Goal: Task Accomplishment & Management: Complete application form

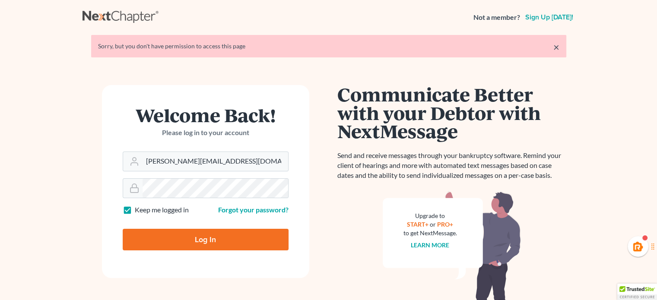
drag, startPoint x: 241, startPoint y: 160, endPoint x: 0, endPoint y: 157, distance: 241.4
click at [0, 157] on main "× Sorry, but you don't have permission to access this page Welcome Back! Please…" at bounding box center [328, 188] width 657 height 307
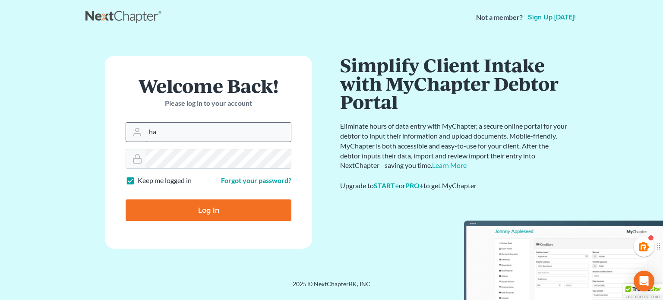
click at [175, 136] on input "ha" at bounding box center [217, 132] width 145 height 19
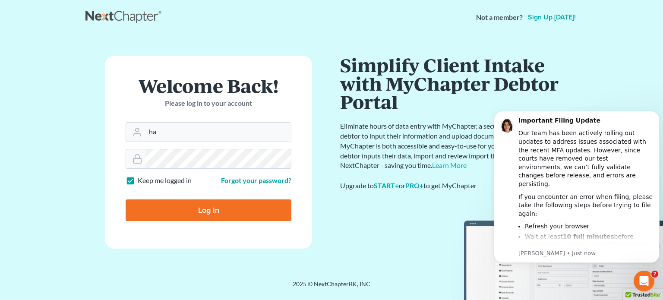
type input "[PERSON_NAME][EMAIL_ADDRESS][DOMAIN_NAME]"
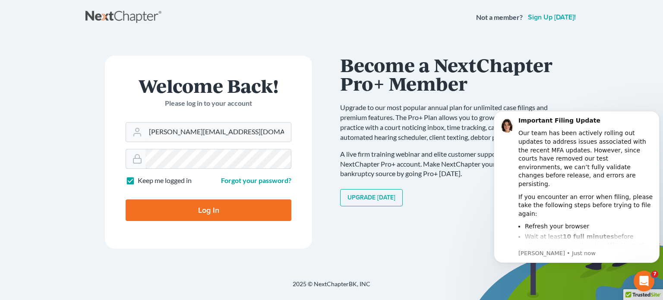
click at [126, 199] on input "Log In" at bounding box center [209, 210] width 166 height 22
type input "Thinking..."
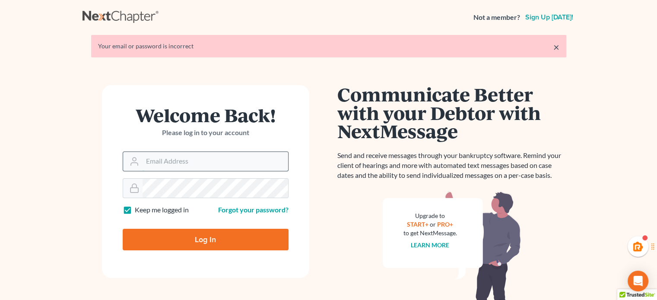
click at [183, 167] on input "Email Address" at bounding box center [214, 161] width 145 height 19
type input "haley@skeltonlawfirms.com"
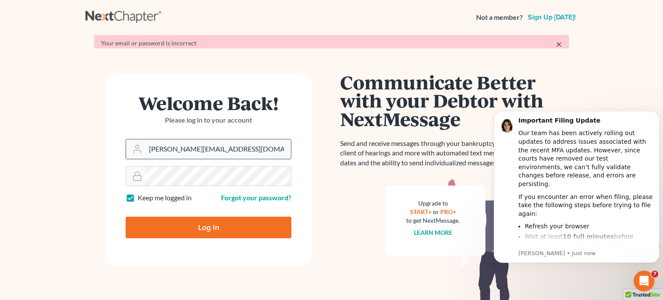
click at [126, 217] on input "Log In" at bounding box center [209, 228] width 166 height 22
type input "Thinking..."
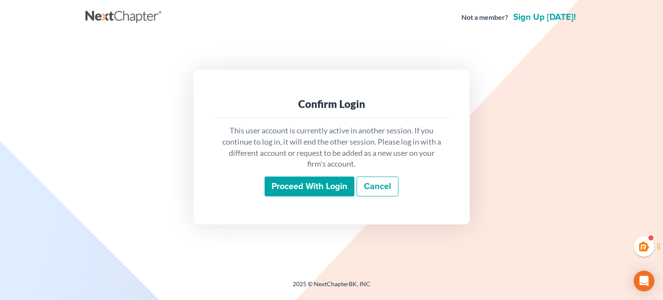
click at [311, 192] on input "Proceed with login" at bounding box center [310, 187] width 90 height 20
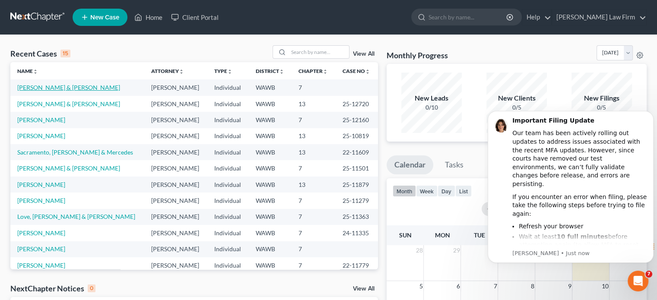
click at [70, 89] on link "Delgado, Jonathon & Sarah" at bounding box center [68, 87] width 103 height 7
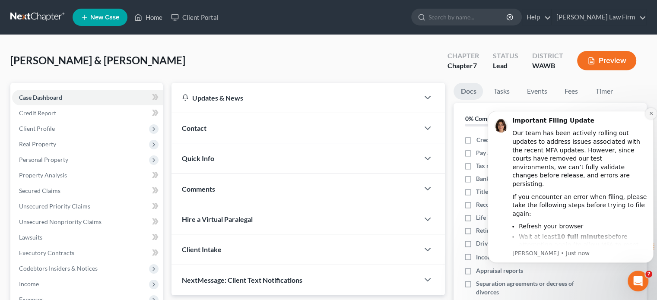
click at [651, 114] on icon "Dismiss notification" at bounding box center [650, 113] width 3 height 3
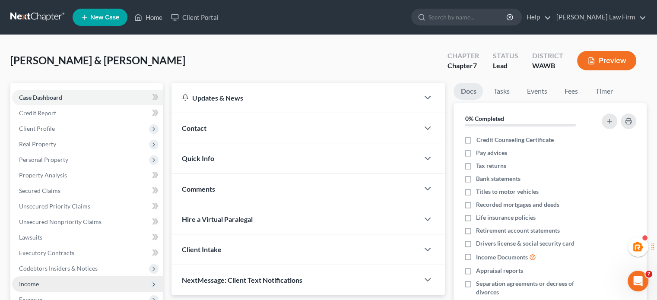
click at [62, 281] on span "Income" at bounding box center [87, 284] width 151 height 16
click at [85, 297] on span "Employment Income" at bounding box center [63, 299] width 55 height 7
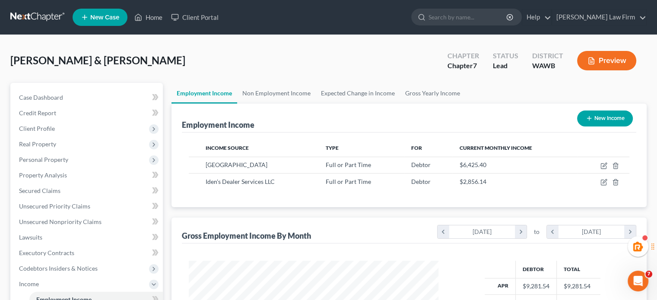
scroll to position [154, 266]
click at [406, 93] on link "Gross Yearly Income" at bounding box center [432, 93] width 65 height 21
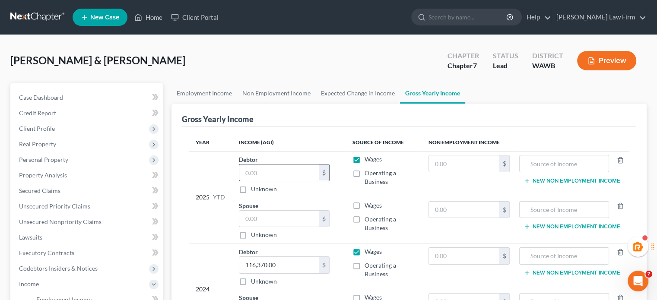
click at [273, 175] on input "text" at bounding box center [278, 172] width 79 height 16
type input "9"
type input "22,922"
click at [259, 215] on input "text" at bounding box center [278, 219] width 79 height 16
type input "64,347"
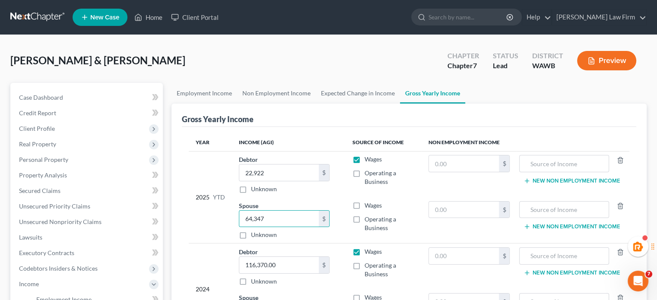
click at [309, 118] on div "Gross Yearly Income" at bounding box center [409, 115] width 454 height 23
click at [361, 92] on link "Expected Change in Income" at bounding box center [358, 93] width 84 height 21
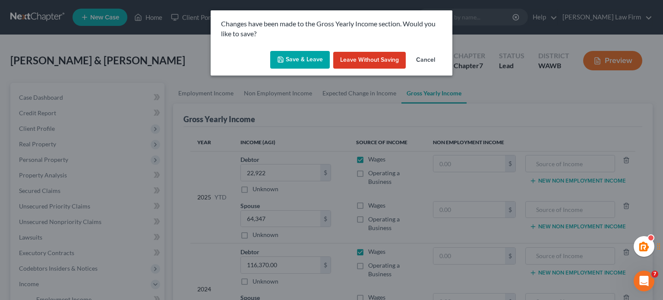
click at [280, 57] on icon "button" at bounding box center [280, 59] width 7 height 7
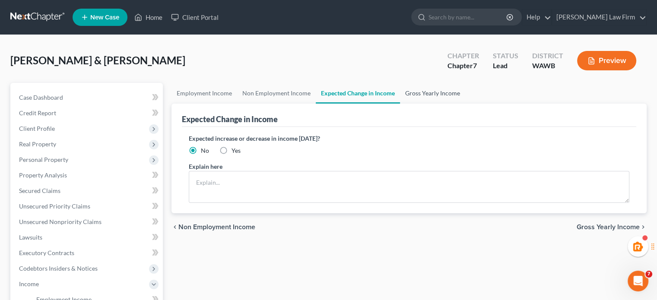
click at [428, 92] on link "Gross Yearly Income" at bounding box center [432, 93] width 65 height 21
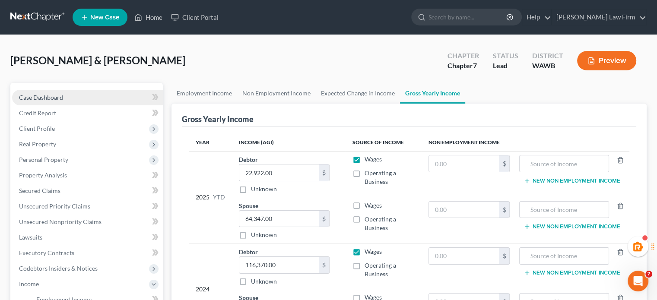
click at [86, 101] on link "Case Dashboard" at bounding box center [87, 98] width 151 height 16
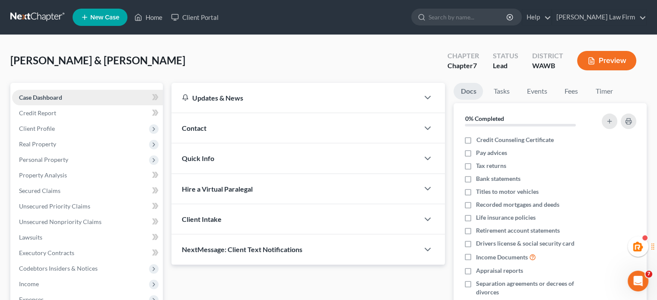
click at [86, 101] on link "Case Dashboard" at bounding box center [87, 98] width 151 height 16
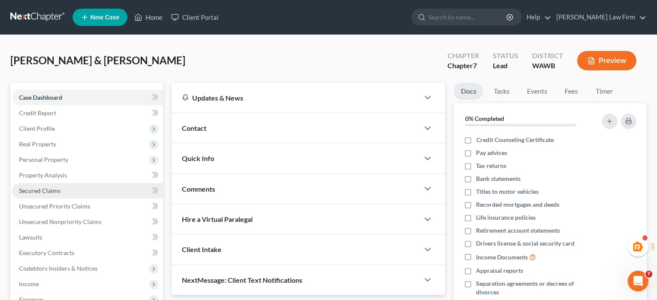
click at [52, 189] on span "Secured Claims" at bounding box center [39, 190] width 41 height 7
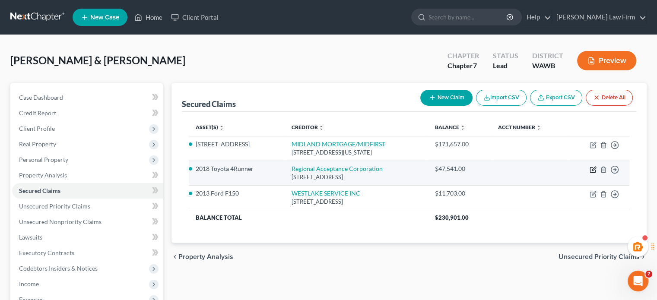
click at [590, 171] on icon "button" at bounding box center [592, 170] width 5 height 5
select select "28"
select select "6"
select select "2"
select select "4"
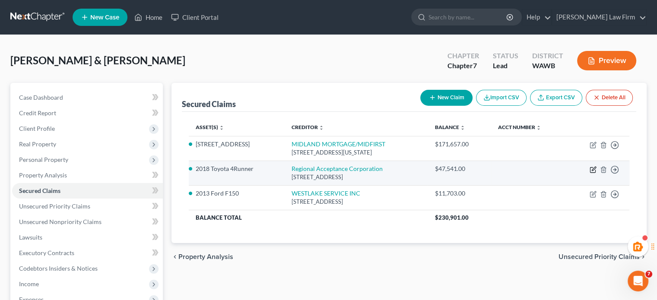
select select "0"
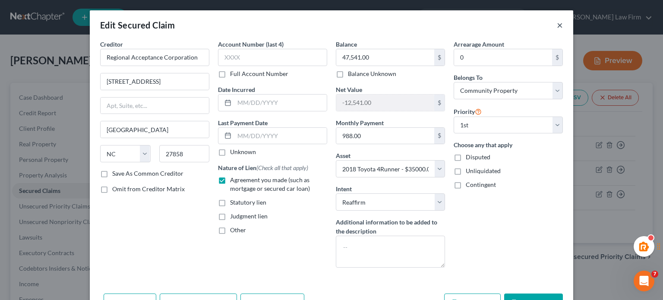
click at [557, 27] on button "×" at bounding box center [560, 25] width 6 height 10
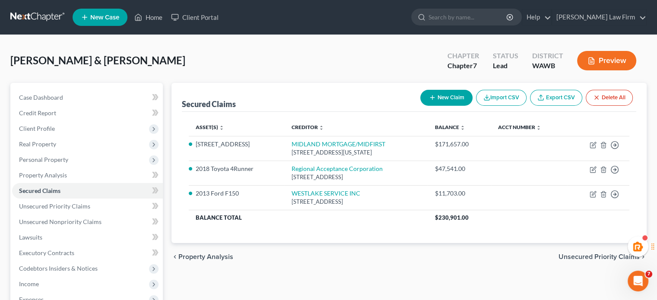
click at [400, 250] on div "chevron_left Property Analysis Unsecured Priority Claims chevron_right" at bounding box center [408, 257] width 475 height 28
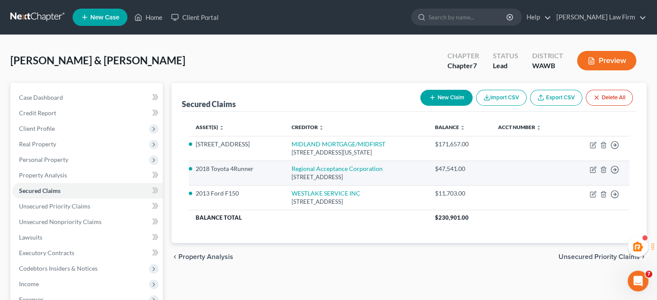
click at [588, 164] on td "Move to E Move to F Move to G Move to Notice Only" at bounding box center [598, 173] width 62 height 25
click at [590, 169] on icon "button" at bounding box center [592, 170] width 5 height 5
select select "28"
select select "6"
select select "2"
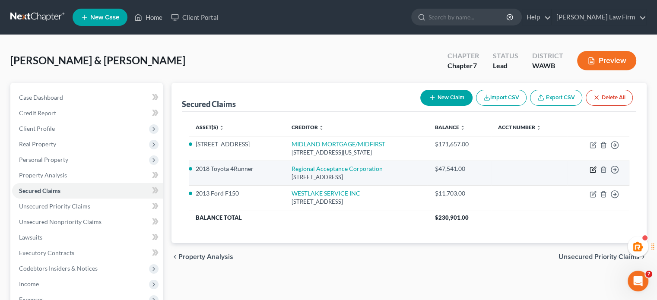
select select "4"
select select "0"
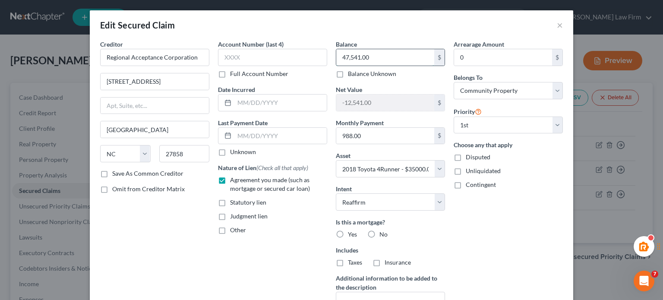
click at [385, 55] on input "47,541.00" at bounding box center [385, 57] width 98 height 16
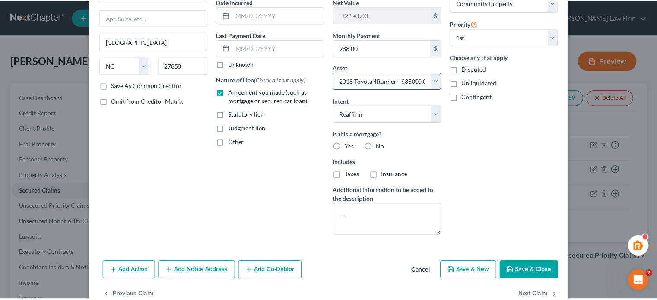
scroll to position [109, 0]
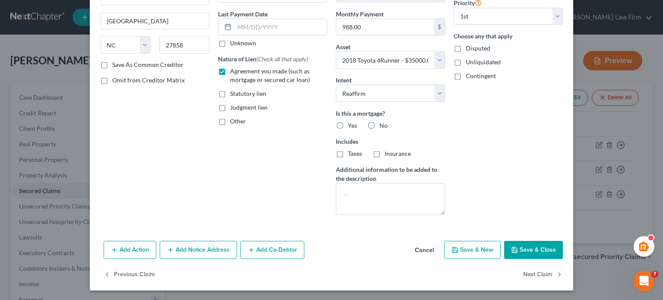
type input "43,804"
click at [379, 124] on label "No" at bounding box center [383, 125] width 8 height 9
click at [383, 124] on input "No" at bounding box center [386, 124] width 6 height 6
radio input "true"
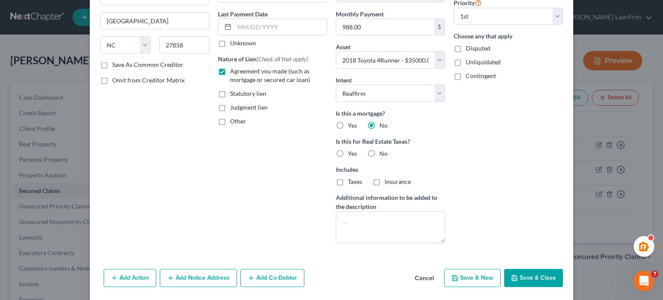
click at [379, 152] on label "No" at bounding box center [383, 153] width 8 height 9
click at [383, 152] on input "No" at bounding box center [386, 152] width 6 height 6
radio input "true"
click at [508, 266] on div "Add Action Add Notice Address Add Co-Debtor Cancel Save & New Save & Close" at bounding box center [332, 280] width 484 height 28
click at [511, 270] on button "Save & Close" at bounding box center [533, 278] width 59 height 18
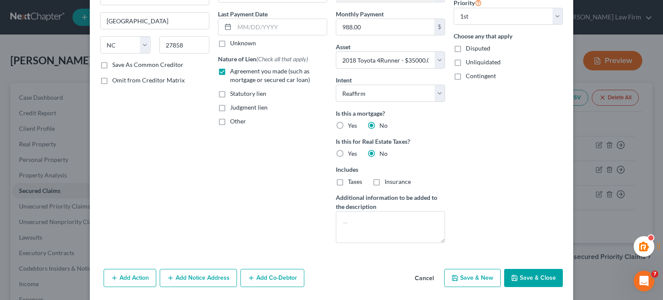
select select
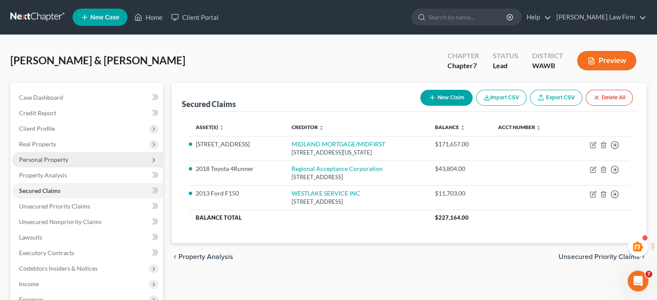
click at [41, 160] on span "Personal Property" at bounding box center [43, 159] width 49 height 7
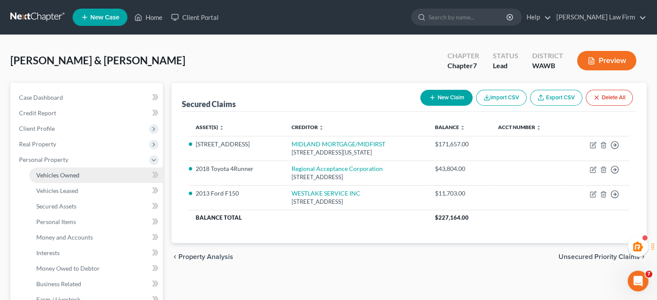
click at [59, 173] on span "Vehicles Owned" at bounding box center [57, 174] width 43 height 7
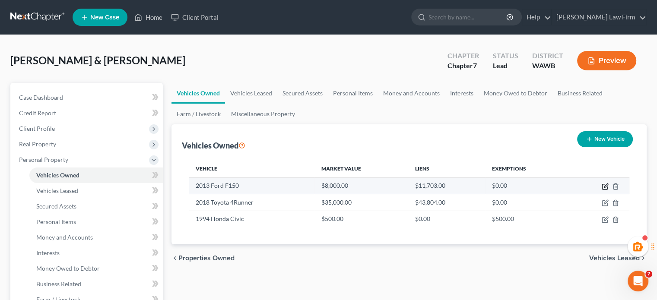
click at [602, 186] on icon "button" at bounding box center [604, 186] width 5 height 5
select select "0"
select select "13"
select select "3"
select select "4"
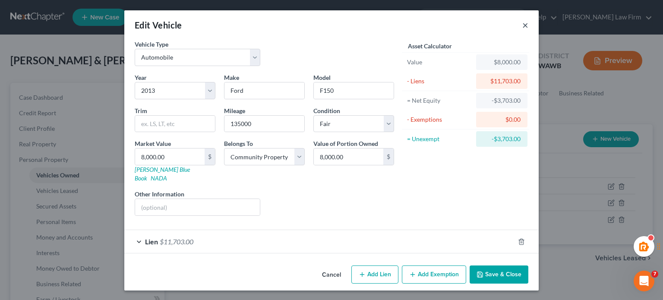
click at [524, 24] on button "×" at bounding box center [525, 25] width 6 height 10
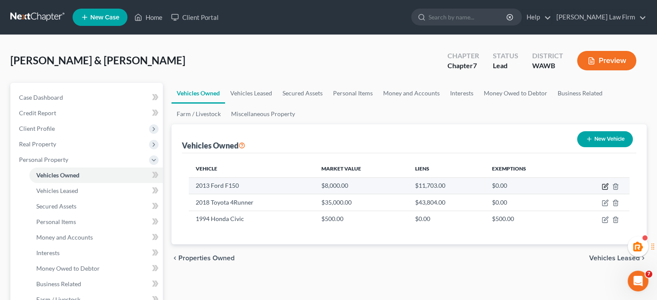
click at [603, 186] on icon "button" at bounding box center [604, 186] width 7 height 7
select select "0"
select select "13"
select select "3"
select select "4"
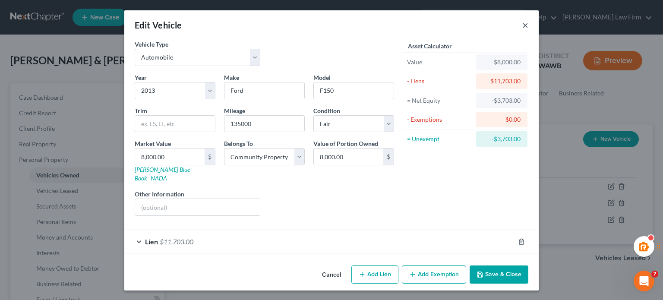
click at [526, 22] on button "×" at bounding box center [525, 25] width 6 height 10
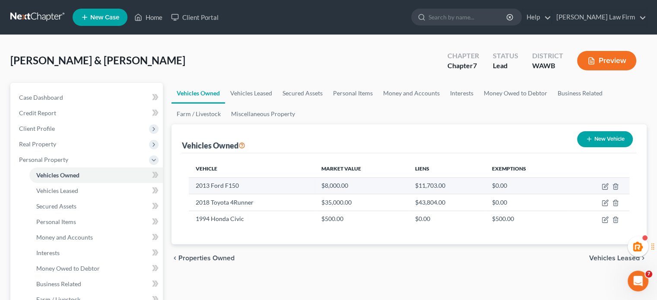
click at [600, 185] on td at bounding box center [599, 185] width 60 height 16
click at [603, 185] on icon "button" at bounding box center [604, 186] width 7 height 7
select select "0"
select select "13"
select select "3"
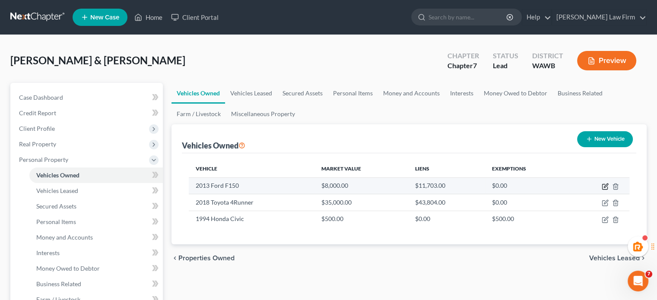
select select "4"
select select "2"
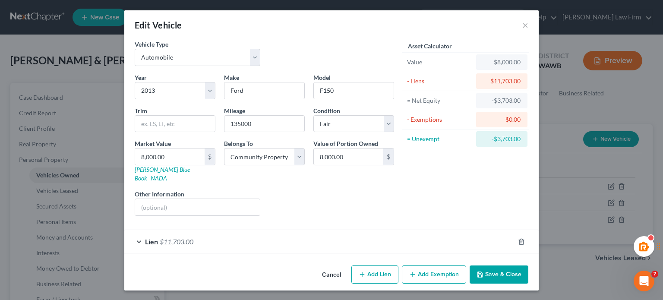
click at [230, 231] on div "Lien $11,703.00" at bounding box center [319, 241] width 390 height 23
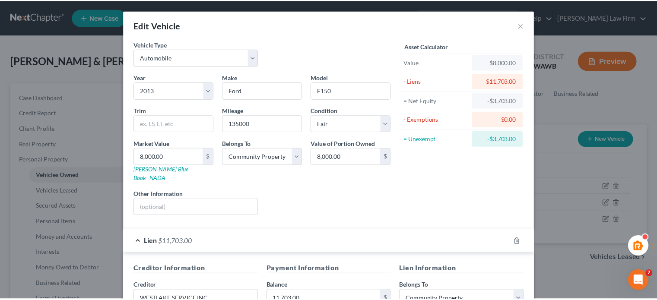
scroll to position [169, 0]
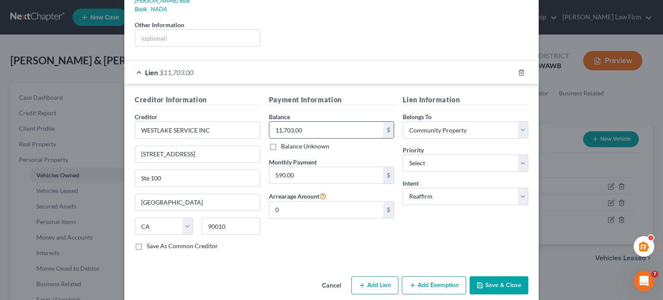
click at [327, 123] on input "11,703.00" at bounding box center [326, 130] width 114 height 16
type input "8,494.00"
click at [494, 276] on button "Save & Close" at bounding box center [499, 285] width 59 height 18
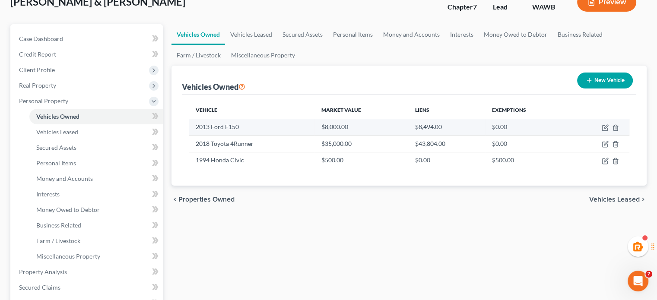
scroll to position [0, 0]
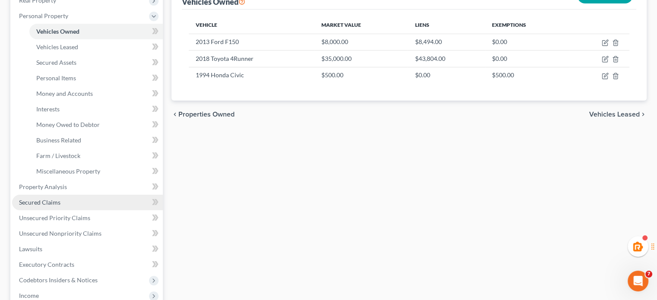
click at [51, 200] on span "Secured Claims" at bounding box center [39, 202] width 41 height 7
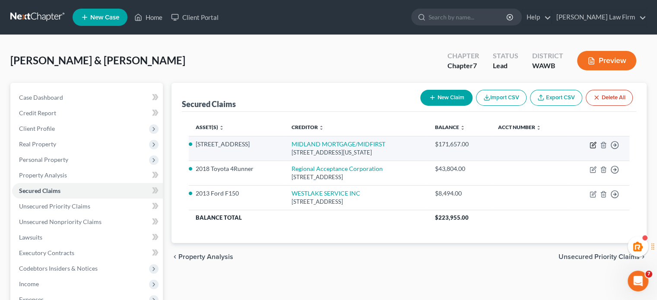
click at [591, 145] on icon "button" at bounding box center [592, 145] width 7 height 7
select select "37"
select select "3"
select select "2"
select select "4"
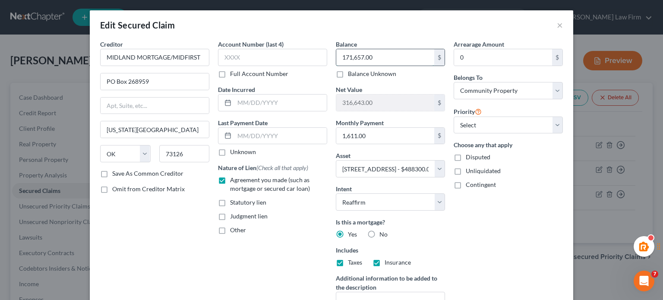
click at [375, 56] on input "171,657.00" at bounding box center [385, 57] width 98 height 16
paste input "$180,954.46"
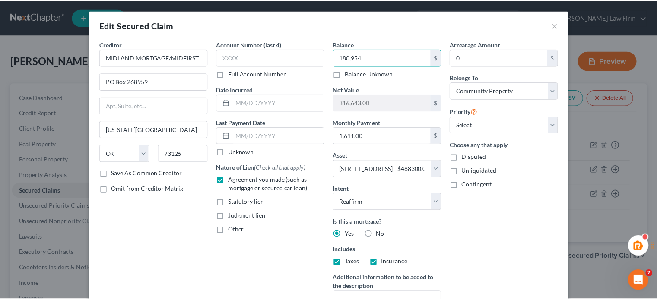
scroll to position [109, 0]
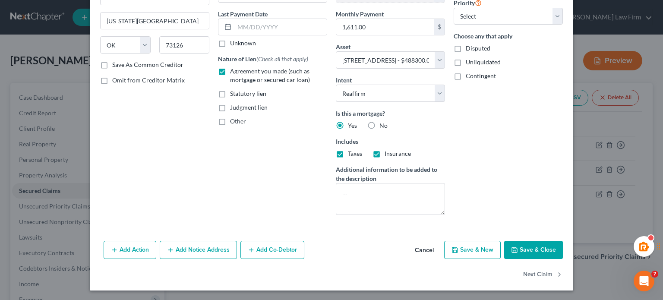
type input "180,954"
click at [518, 253] on button "Save & Close" at bounding box center [533, 250] width 59 height 18
select select
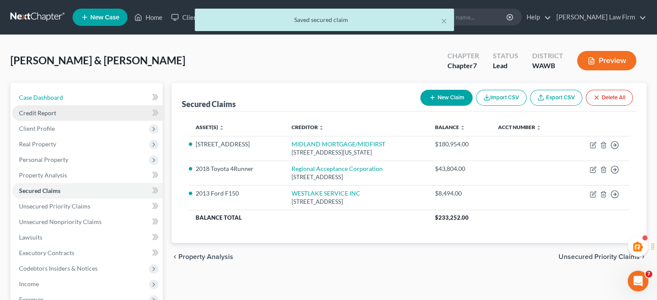
click at [65, 101] on link "Case Dashboard" at bounding box center [87, 98] width 151 height 16
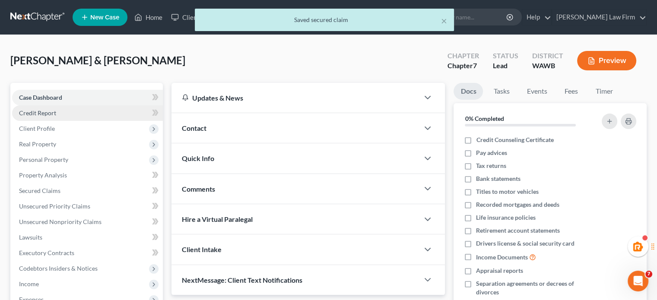
click at [67, 111] on link "Credit Report" at bounding box center [87, 113] width 151 height 16
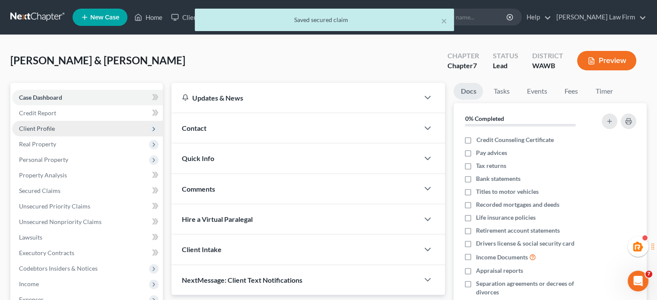
click at [66, 123] on span "Client Profile" at bounding box center [87, 129] width 151 height 16
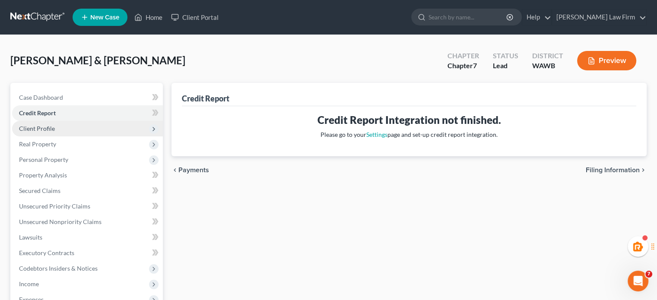
click at [82, 126] on span "Client Profile" at bounding box center [87, 129] width 151 height 16
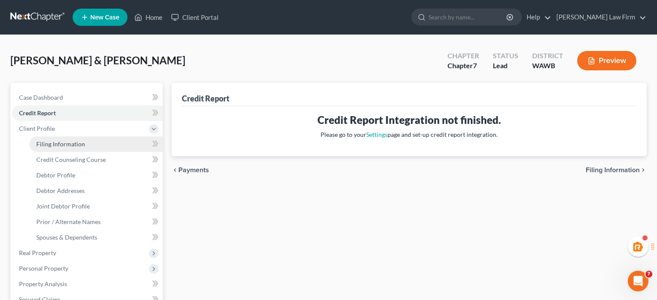
click at [81, 148] on link "Filing Information" at bounding box center [95, 144] width 133 height 16
select select "1"
select select "0"
select select "50"
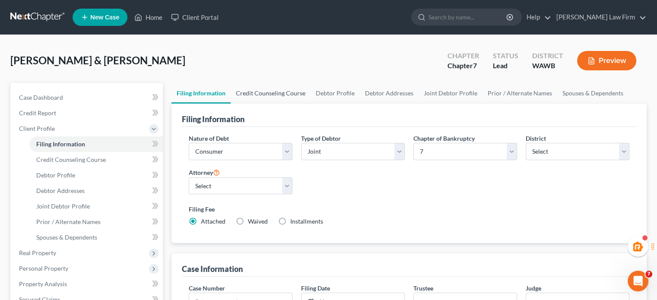
click at [262, 96] on link "Credit Counseling Course" at bounding box center [271, 93] width 80 height 21
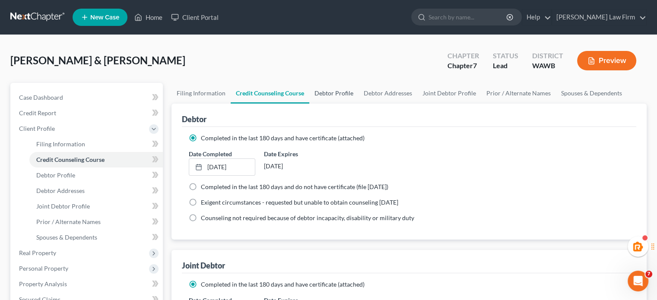
click at [345, 91] on link "Debtor Profile" at bounding box center [333, 93] width 49 height 21
select select "1"
select select "4"
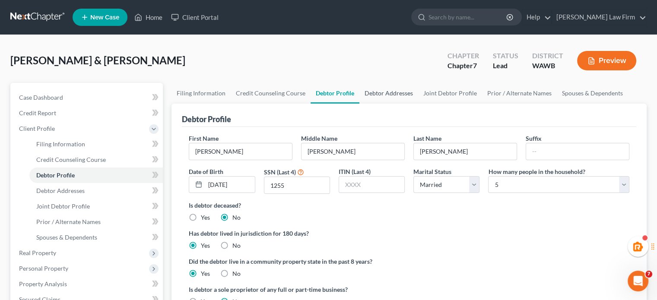
click at [379, 94] on link "Debtor Addresses" at bounding box center [388, 93] width 59 height 21
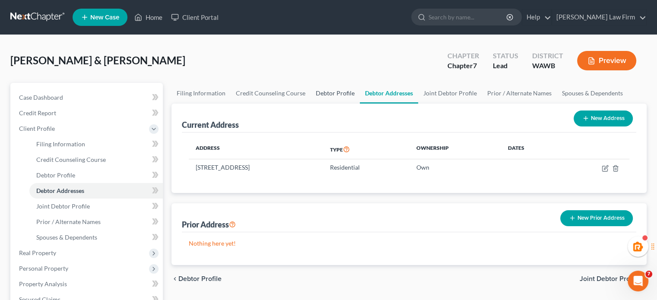
click at [345, 93] on link "Debtor Profile" at bounding box center [334, 93] width 49 height 21
select select "1"
select select "4"
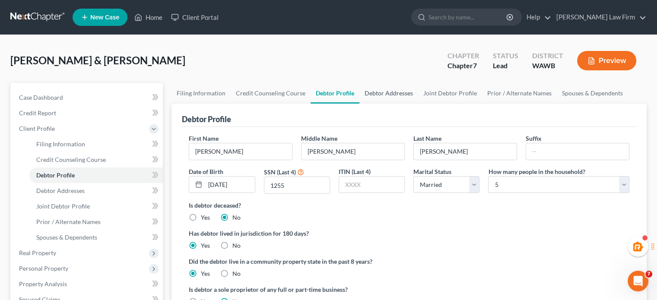
click at [395, 93] on link "Debtor Addresses" at bounding box center [388, 93] width 59 height 21
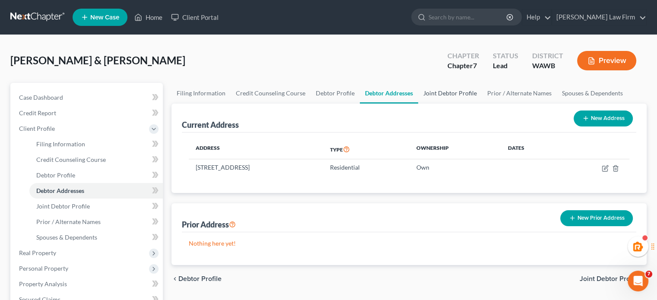
click at [452, 92] on link "Joint Debtor Profile" at bounding box center [450, 93] width 64 height 21
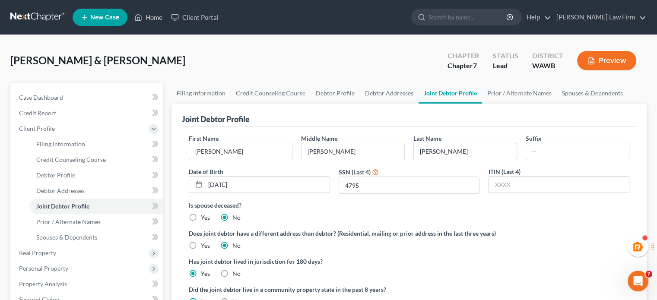
click at [493, 115] on div "Joint Debtor Profile" at bounding box center [409, 115] width 454 height 23
click at [526, 100] on link "Prior / Alternate Names" at bounding box center [519, 93] width 75 height 21
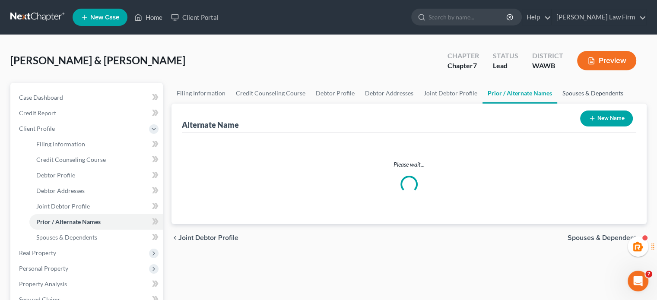
click at [573, 91] on link "Spouses & Dependents" at bounding box center [592, 93] width 71 height 21
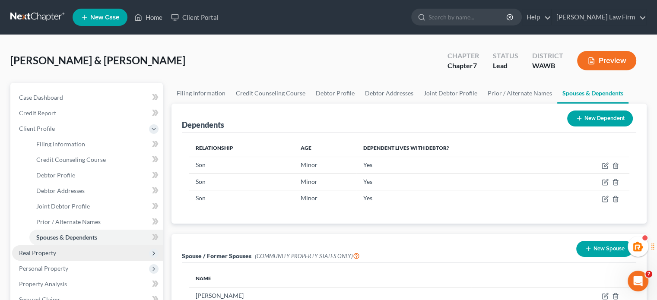
click at [35, 257] on span "Real Property" at bounding box center [87, 253] width 151 height 16
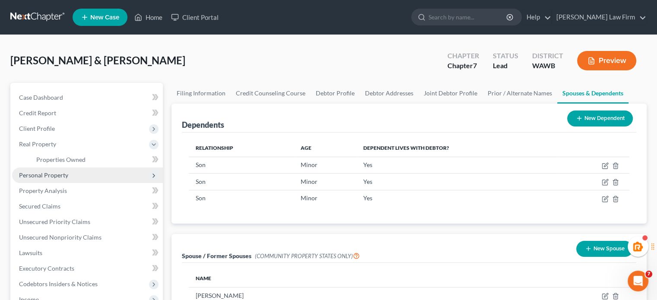
click at [57, 177] on span "Personal Property" at bounding box center [43, 174] width 49 height 7
click at [59, 178] on span "Vehicles Owned" at bounding box center [57, 174] width 43 height 7
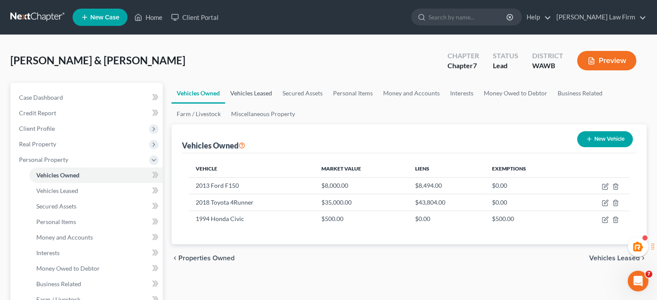
click at [258, 95] on link "Vehicles Leased" at bounding box center [251, 93] width 52 height 21
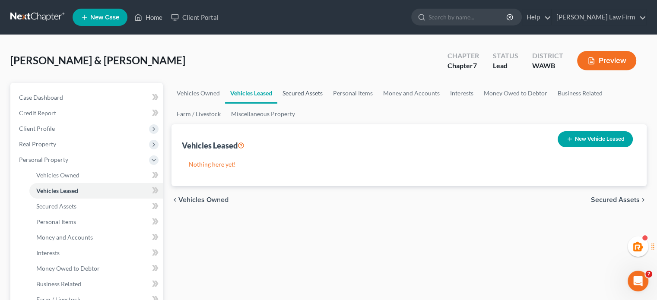
click at [299, 96] on link "Secured Assets" at bounding box center [302, 93] width 51 height 21
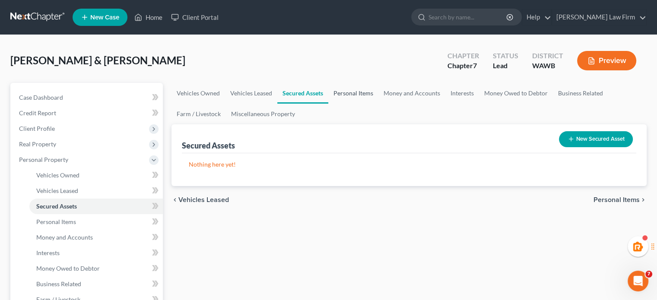
click at [352, 97] on link "Personal Items" at bounding box center [353, 93] width 50 height 21
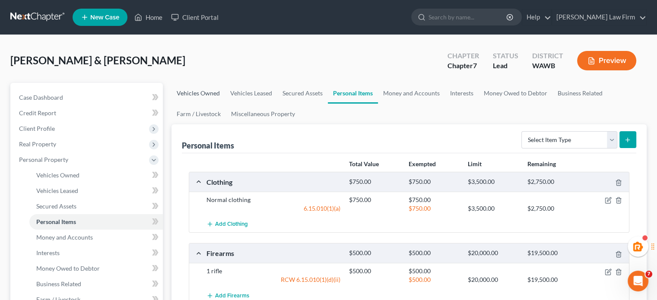
click at [218, 91] on link "Vehicles Owned" at bounding box center [198, 93] width 54 height 21
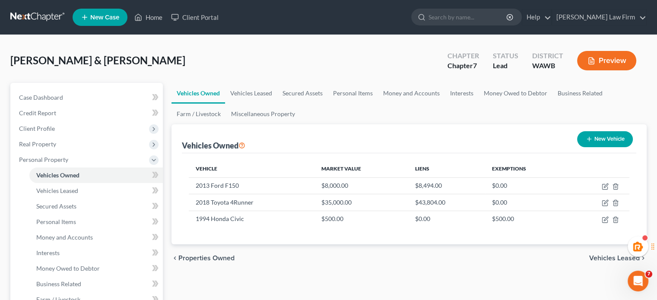
click at [592, 136] on button "New Vehicle" at bounding box center [605, 139] width 56 height 16
select select "0"
select select "2"
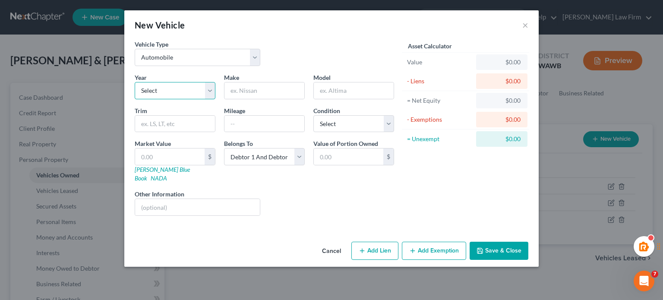
click at [182, 91] on select "Select 2026 2025 2024 2023 2022 2021 2020 2019 2018 2017 2016 2015 2014 2013 20…" at bounding box center [175, 90] width 81 height 17
select select "31"
click at [135, 82] on select "Select 2026 2025 2024 2023 2022 2021 2020 2019 2018 2017 2016 2015 2014 2013 20…" at bounding box center [175, 90] width 81 height 17
drag, startPoint x: 274, startPoint y: 88, endPoint x: 279, endPoint y: 96, distance: 10.1
click at [274, 88] on input "text" at bounding box center [264, 90] width 80 height 16
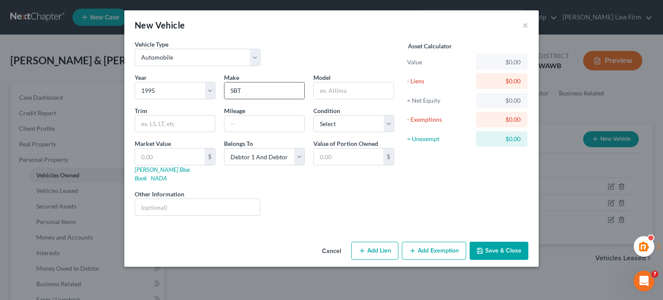
type input "SBT"
type input "Cobra"
type input "180000"
click at [345, 119] on select "Select Excellent Very Good Good Fair Poor" at bounding box center [353, 123] width 81 height 17
select select "4"
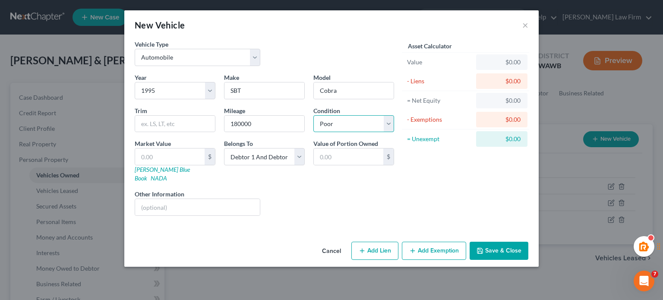
click at [313, 115] on select "Select Excellent Very Good Good Fair Poor" at bounding box center [353, 123] width 81 height 17
click at [287, 158] on select "Select Debtor 1 Only Debtor 2 Only Debtor 1 And Debtor 2 Only At Least One Of T…" at bounding box center [264, 156] width 81 height 17
select select "4"
click at [224, 148] on select "Select Debtor 1 Only Debtor 2 Only Debtor 1 And Debtor 2 Only At Least One Of T…" at bounding box center [264, 156] width 81 height 17
click at [158, 151] on input "text" at bounding box center [170, 157] width 70 height 16
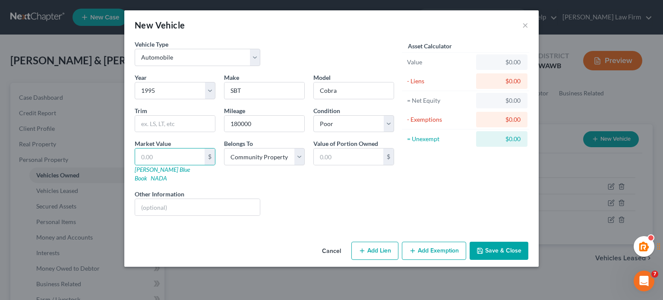
click at [325, 212] on div "Year Select 2026 2025 2024 2023 2022 2021 2020 2019 2018 2017 2016 2015 2014 20…" at bounding box center [264, 148] width 268 height 150
click at [166, 143] on label "Market Value" at bounding box center [153, 143] width 36 height 9
click at [166, 159] on input "text" at bounding box center [170, 157] width 70 height 16
type input "2"
type input "2.00"
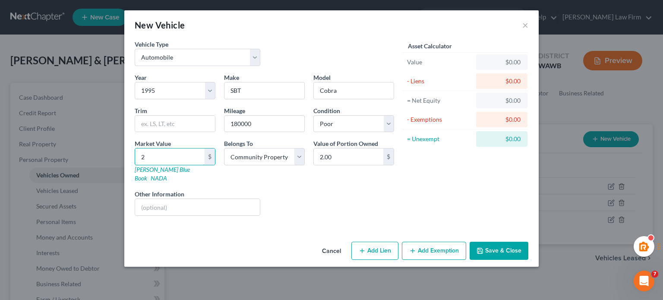
type input "20"
type input "20.00"
type input "200"
type input "200.00"
type input "2000"
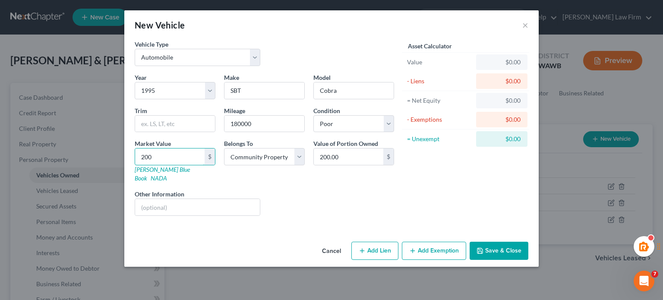
type input "2,000.00"
type input "2,000"
click at [493, 242] on button "Save & Close" at bounding box center [499, 251] width 59 height 18
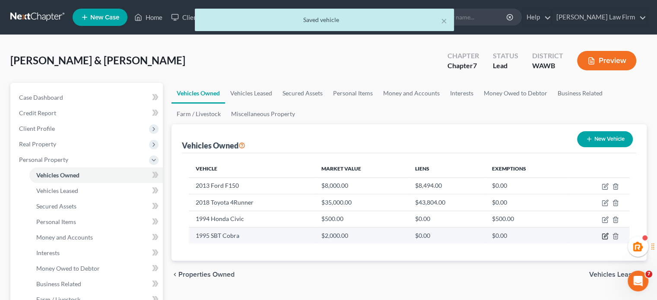
click at [606, 234] on icon "button" at bounding box center [604, 236] width 7 height 7
select select "0"
select select "31"
select select "4"
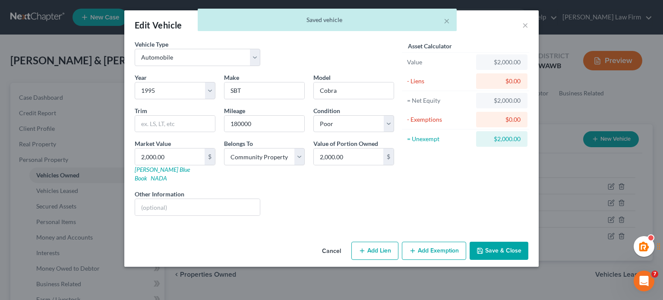
click at [435, 245] on button "Add Exemption" at bounding box center [434, 251] width 64 height 18
select select "2"
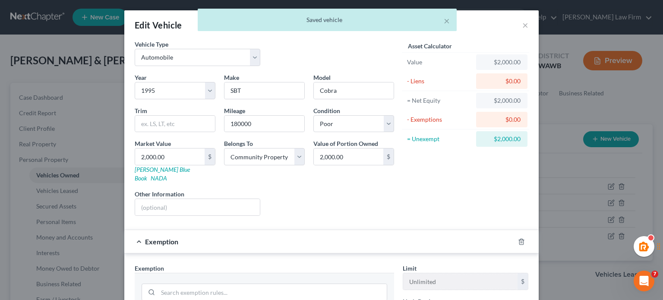
scroll to position [144, 0]
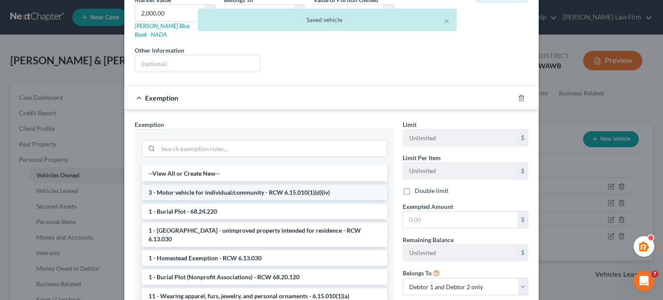
click at [195, 187] on li "3 - Motor vehicle for individual/community - RCW 6.15.010(1)(d)(iv)" at bounding box center [265, 193] width 246 height 16
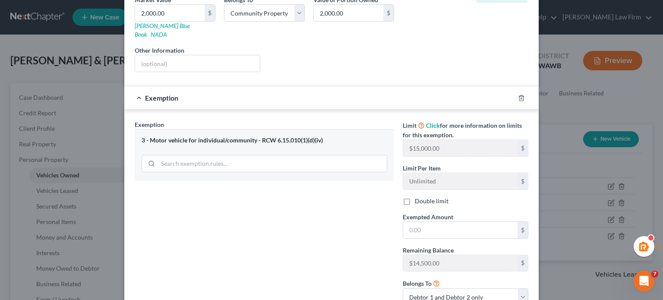
click at [430, 229] on div "Limit Click for more information on limits for this exemption. $15,000.00 $ Lim…" at bounding box center [465, 216] width 134 height 193
drag, startPoint x: 433, startPoint y: 221, endPoint x: 440, endPoint y: 213, distance: 11.3
click at [433, 222] on input "text" at bounding box center [460, 230] width 114 height 16
type input "2,000"
click at [415, 197] on label "Double limit" at bounding box center [432, 201] width 34 height 9
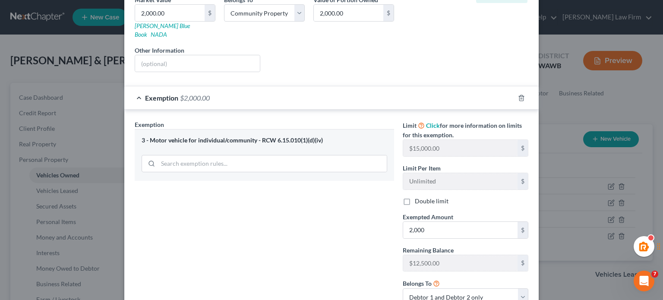
click at [418, 197] on input "Double limit" at bounding box center [421, 200] width 6 height 6
checkbox input "true"
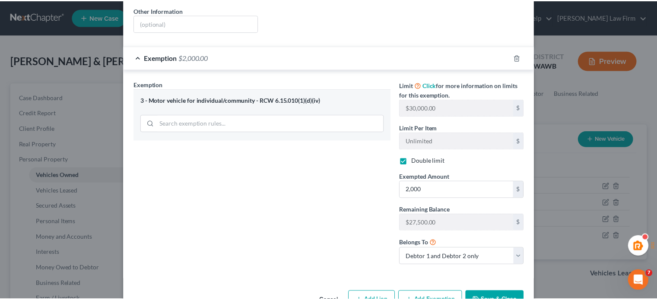
scroll to position [200, 0]
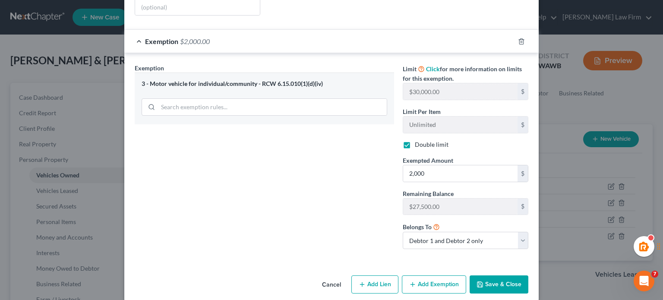
click at [509, 275] on button "Save & Close" at bounding box center [499, 284] width 59 height 18
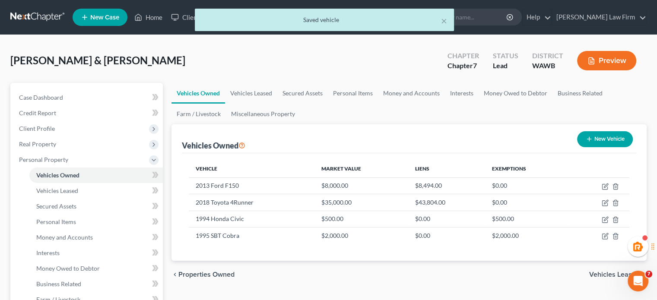
click at [386, 265] on div "chevron_left Properties Owned Vehicles Leased chevron_right" at bounding box center [408, 275] width 475 height 28
click at [255, 93] on link "Vehicles Leased" at bounding box center [251, 93] width 52 height 21
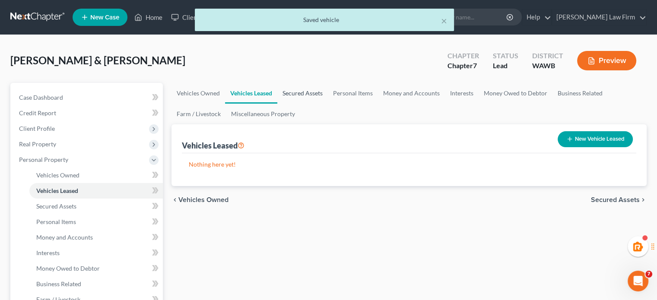
click at [314, 99] on link "Secured Assets" at bounding box center [302, 93] width 51 height 21
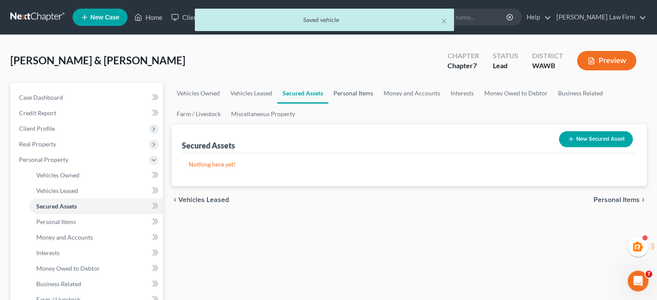
click at [340, 97] on link "Personal Items" at bounding box center [353, 93] width 50 height 21
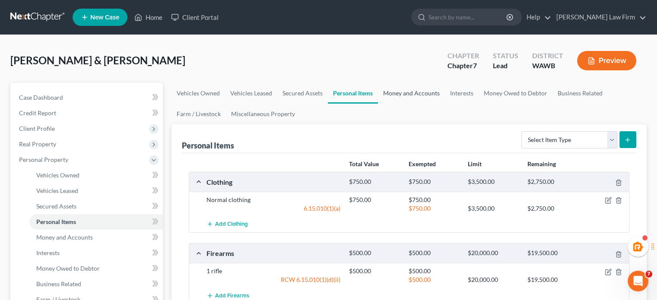
click at [404, 94] on link "Money and Accounts" at bounding box center [411, 93] width 67 height 21
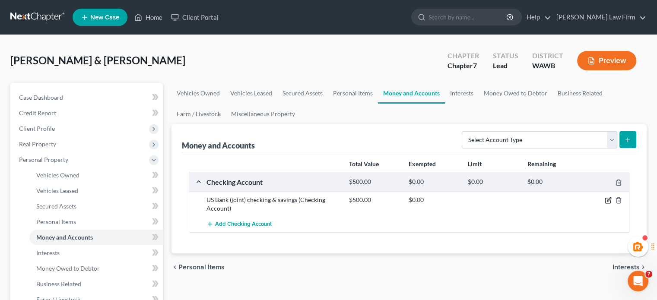
click at [606, 200] on icon "button" at bounding box center [607, 200] width 7 height 7
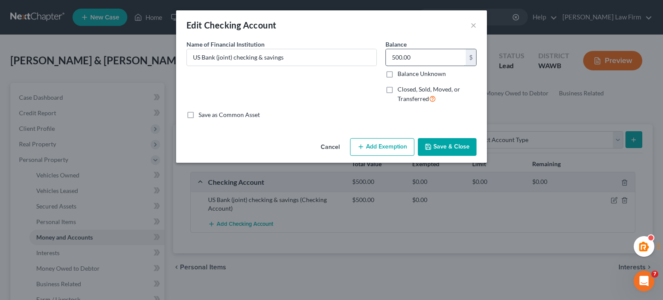
click at [433, 57] on input "500.00" at bounding box center [426, 57] width 80 height 16
type input "0.00"
click at [330, 76] on div "Name of Financial Institution * US Bank (joint) checking & savings" at bounding box center [281, 75] width 199 height 71
click at [461, 146] on button "Save & Close" at bounding box center [447, 147] width 59 height 18
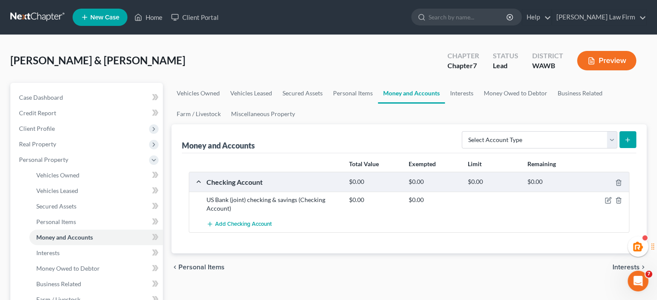
click at [397, 203] on div "$0.00" at bounding box center [374, 200] width 59 height 9
click at [349, 199] on div "$0.00" at bounding box center [374, 200] width 59 height 9
click at [368, 199] on div "$0.00" at bounding box center [374, 200] width 59 height 9
click at [346, 101] on link "Personal Items" at bounding box center [353, 93] width 50 height 21
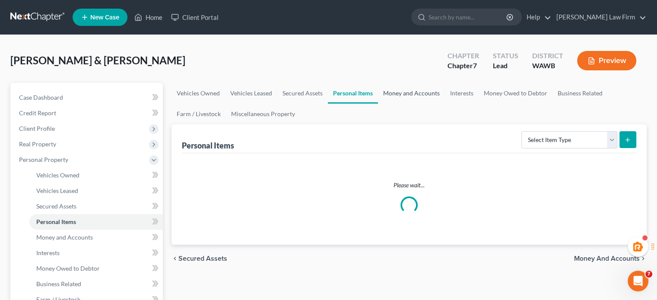
click at [407, 92] on link "Money and Accounts" at bounding box center [411, 93] width 67 height 21
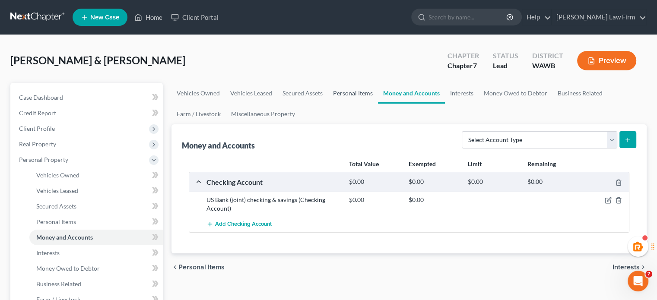
click at [368, 91] on link "Personal Items" at bounding box center [353, 93] width 50 height 21
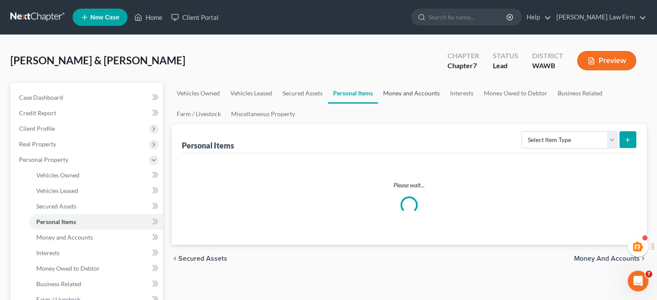
click at [404, 96] on link "Money and Accounts" at bounding box center [411, 93] width 67 height 21
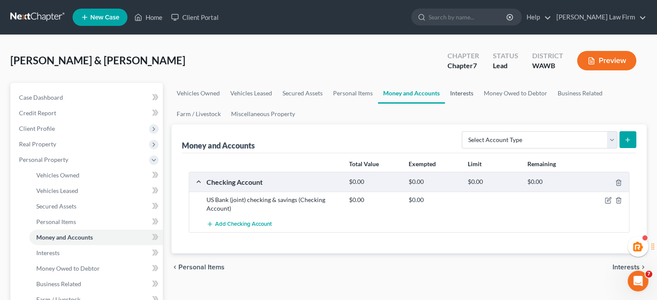
click at [461, 93] on link "Interests" at bounding box center [462, 93] width 34 height 21
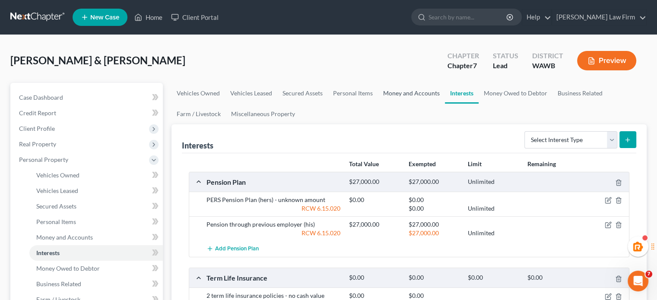
click at [417, 90] on link "Money and Accounts" at bounding box center [411, 93] width 67 height 21
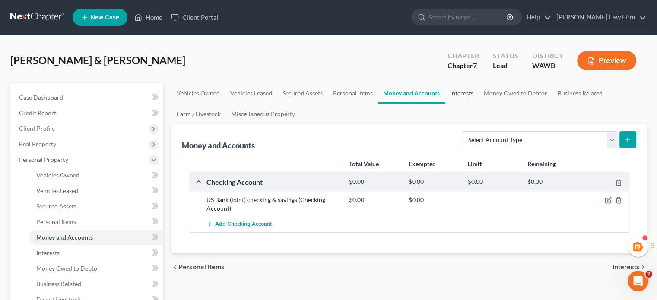
click at [463, 91] on link "Interests" at bounding box center [462, 93] width 34 height 21
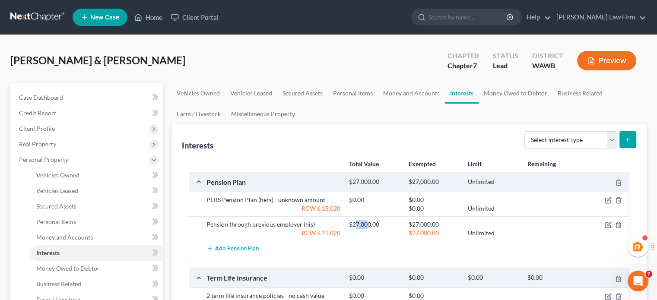
drag, startPoint x: 356, startPoint y: 224, endPoint x: 395, endPoint y: 222, distance: 39.8
click at [388, 224] on div "$27,000.00" at bounding box center [374, 224] width 59 height 9
click at [399, 223] on div "$27,000.00" at bounding box center [374, 224] width 59 height 9
click at [347, 226] on div "$27,000.00" at bounding box center [374, 224] width 59 height 9
click at [618, 224] on icon "button" at bounding box center [618, 224] width 7 height 7
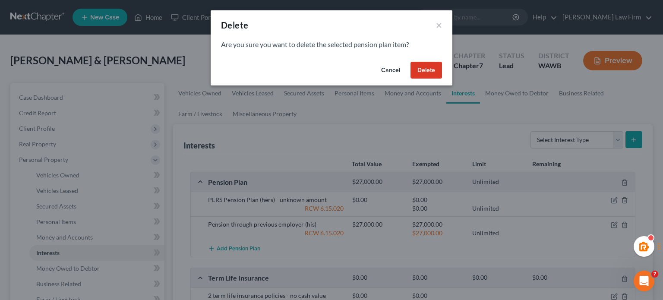
click at [423, 73] on button "Delete" at bounding box center [427, 70] width 32 height 17
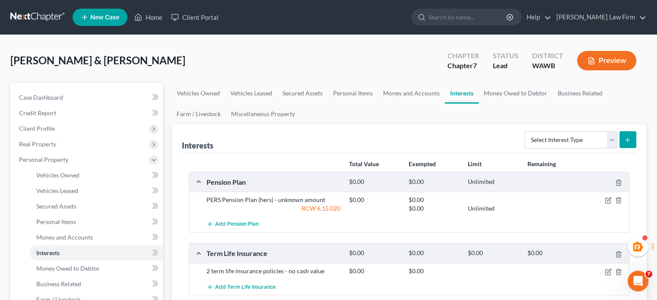
scroll to position [144, 0]
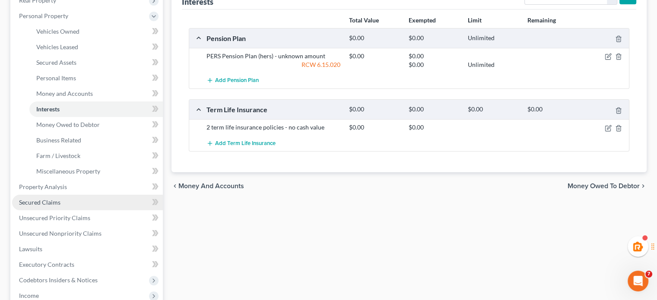
click at [51, 201] on span "Secured Claims" at bounding box center [39, 202] width 41 height 7
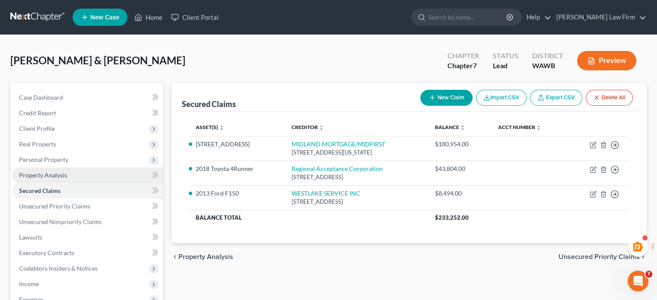
scroll to position [144, 0]
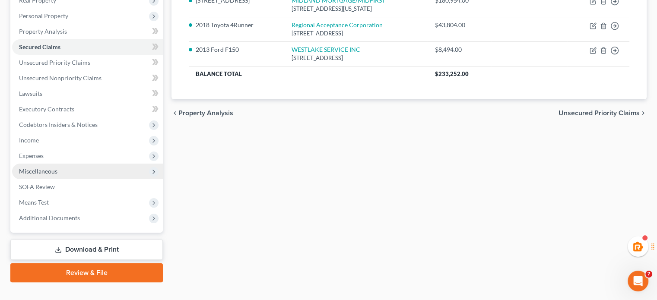
click at [77, 172] on span "Miscellaneous" at bounding box center [87, 172] width 151 height 16
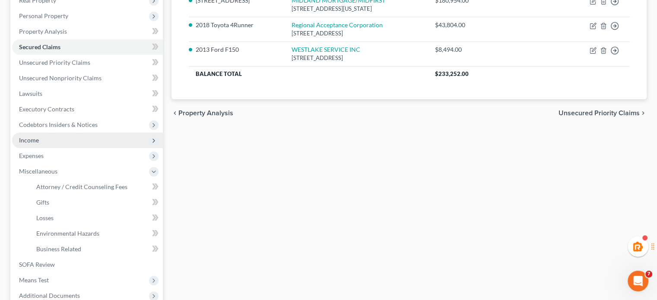
click at [57, 138] on span "Income" at bounding box center [87, 141] width 151 height 16
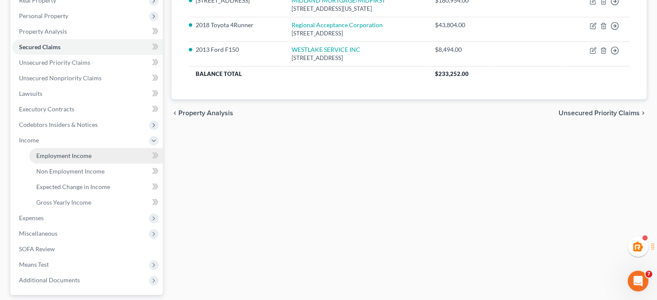
click at [64, 149] on link "Employment Income" at bounding box center [95, 156] width 133 height 16
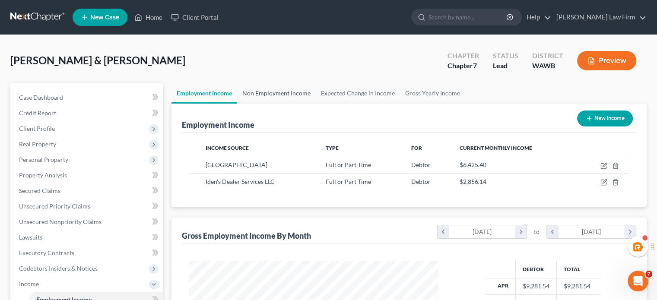
scroll to position [154, 266]
click at [354, 90] on link "Expected Change in Income" at bounding box center [358, 93] width 84 height 21
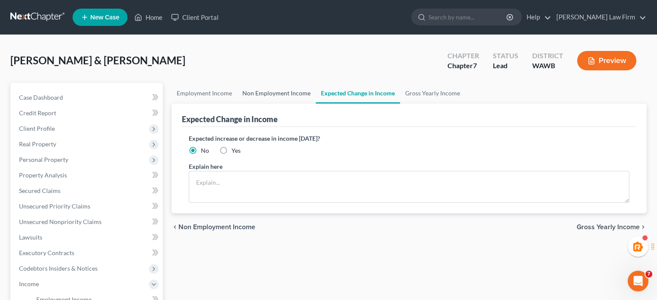
click at [282, 91] on link "Non Employment Income" at bounding box center [276, 93] width 79 height 21
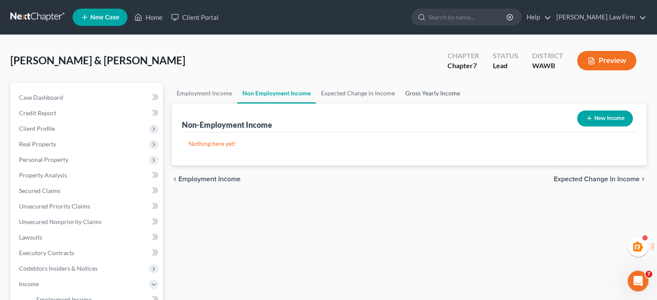
click at [430, 95] on link "Gross Yearly Income" at bounding box center [432, 93] width 65 height 21
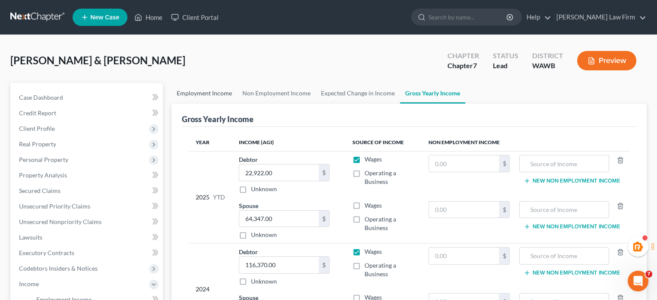
click at [209, 98] on link "Employment Income" at bounding box center [204, 93] width 66 height 21
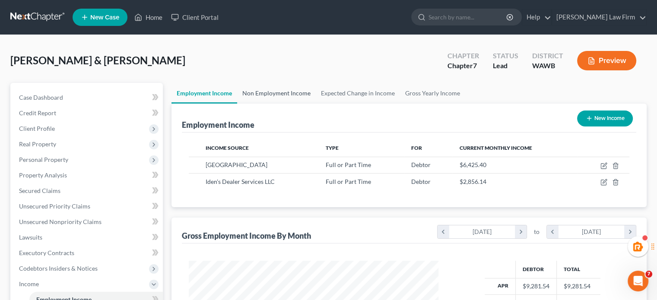
click at [280, 89] on link "Non Employment Income" at bounding box center [276, 93] width 79 height 21
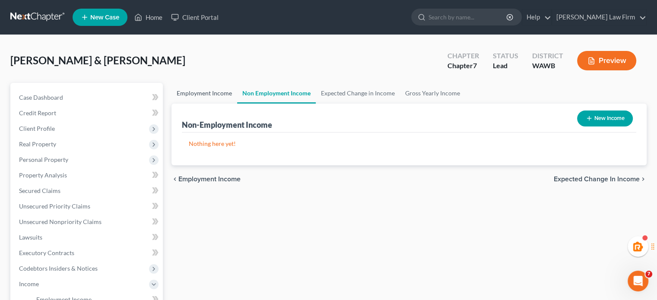
click at [204, 91] on link "Employment Income" at bounding box center [204, 93] width 66 height 21
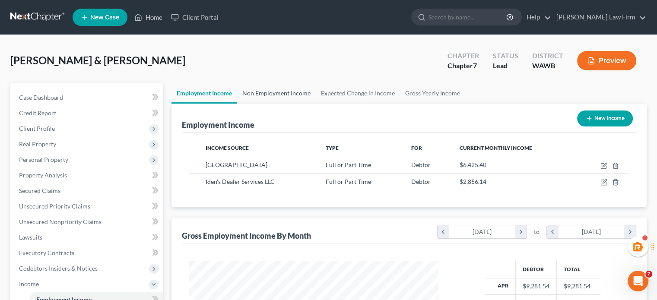
scroll to position [154, 266]
click at [289, 94] on link "Non Employment Income" at bounding box center [276, 93] width 79 height 21
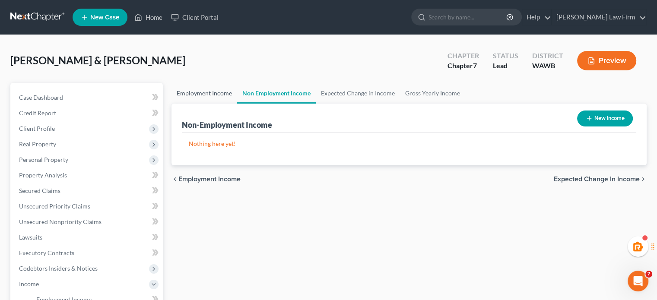
click at [218, 89] on link "Employment Income" at bounding box center [204, 93] width 66 height 21
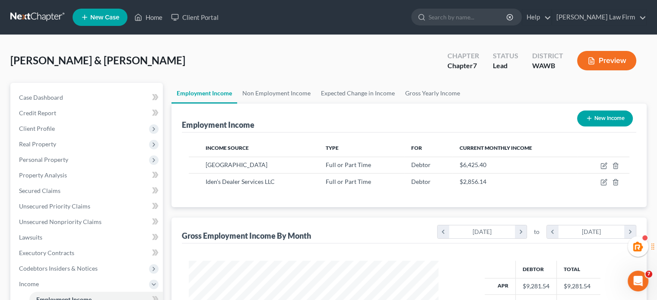
scroll to position [154, 266]
click at [439, 84] on link "Gross Yearly Income" at bounding box center [432, 93] width 65 height 21
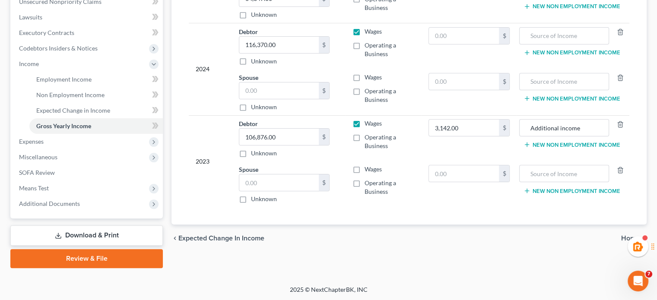
scroll to position [76, 0]
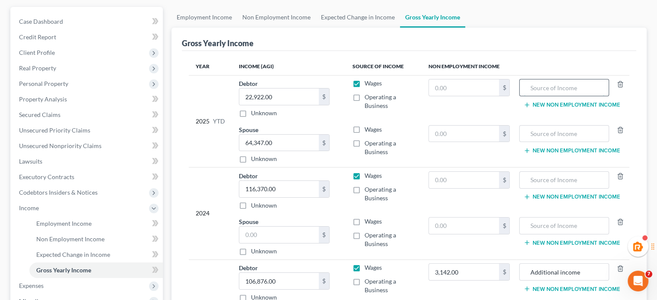
click at [543, 86] on input "text" at bounding box center [564, 87] width 80 height 16
click at [535, 86] on input "Pulled retirement from previous employer" at bounding box center [564, 87] width 80 height 16
click at [529, 86] on input "Pulled retirement from previous employer" at bounding box center [564, 87] width 80 height 16
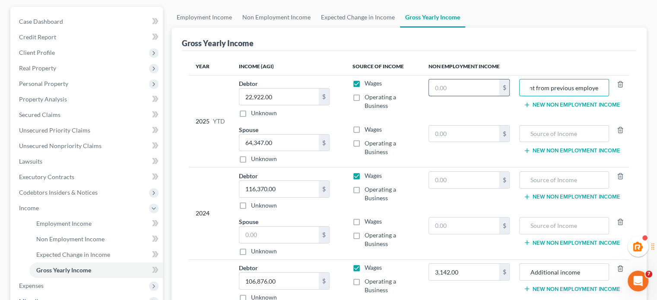
type input "Pulled retirement from previous employer"
click at [449, 91] on input "text" at bounding box center [464, 87] width 70 height 16
type input "31,000"
click at [545, 89] on input "Pulled retirement from previous employer" at bounding box center [564, 87] width 80 height 16
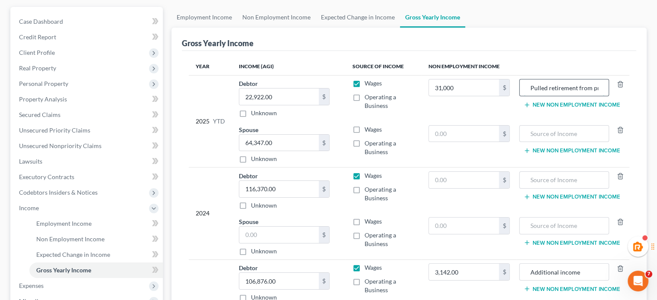
click at [544, 89] on input "Pulled retirement from previous employer" at bounding box center [564, 87] width 80 height 16
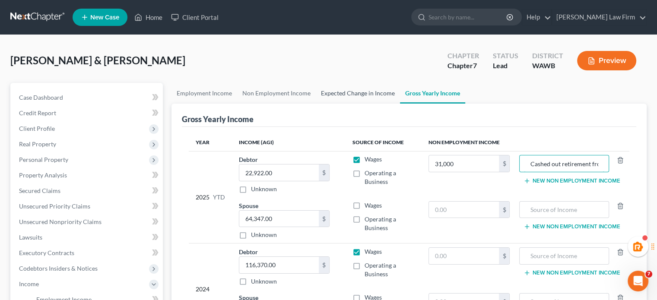
type input "Cashed out retirement from previous employer"
click at [357, 94] on link "Expected Change in Income" at bounding box center [358, 93] width 84 height 21
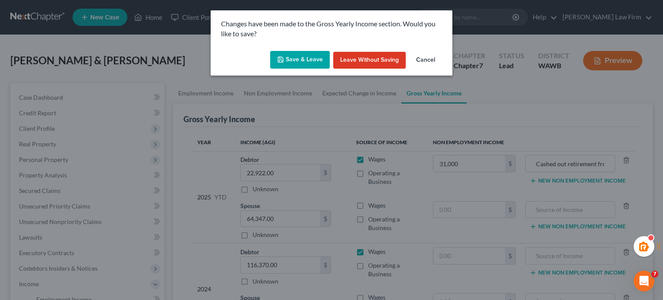
click at [298, 62] on button "Save & Leave" at bounding box center [300, 60] width 60 height 18
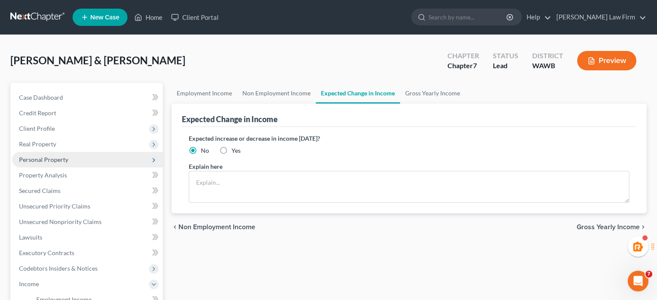
click at [35, 157] on span "Personal Property" at bounding box center [43, 159] width 49 height 7
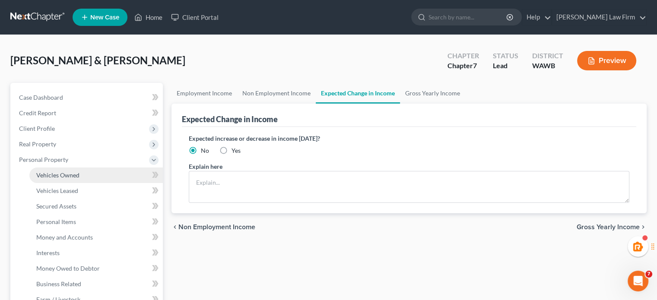
click at [41, 171] on span "Vehicles Owned" at bounding box center [57, 174] width 43 height 7
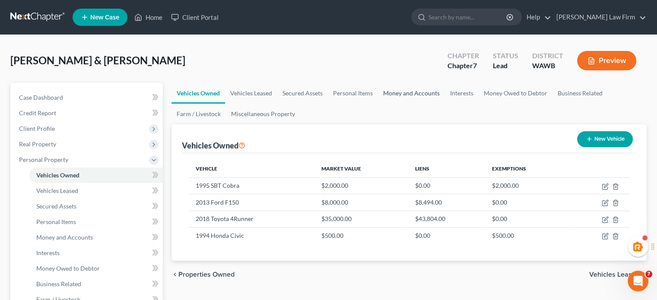
click at [424, 98] on link "Money and Accounts" at bounding box center [411, 93] width 67 height 21
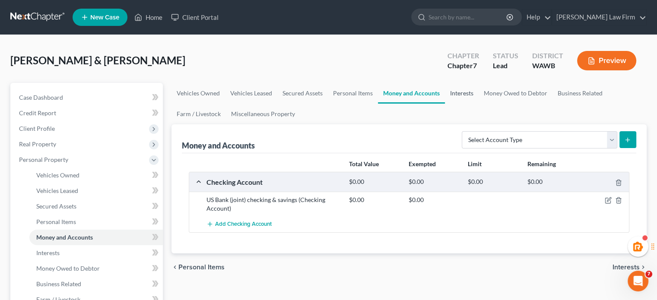
click at [460, 95] on link "Interests" at bounding box center [462, 93] width 34 height 21
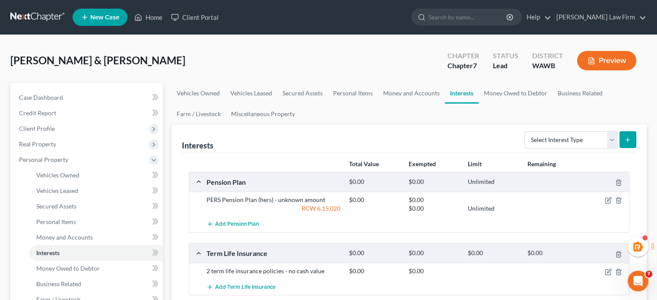
click at [520, 77] on div "Delgado, Jonathon & Sarah Upgraded Chapter Chapter 7 Status Lead District WAWB …" at bounding box center [328, 64] width 636 height 38
click at [516, 89] on link "Money Owed to Debtor" at bounding box center [515, 93] width 74 height 21
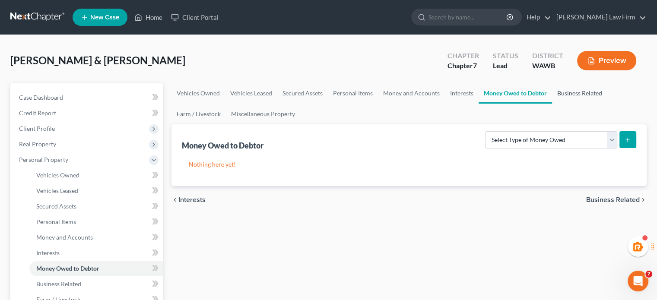
click at [587, 92] on link "Business Related" at bounding box center [579, 93] width 55 height 21
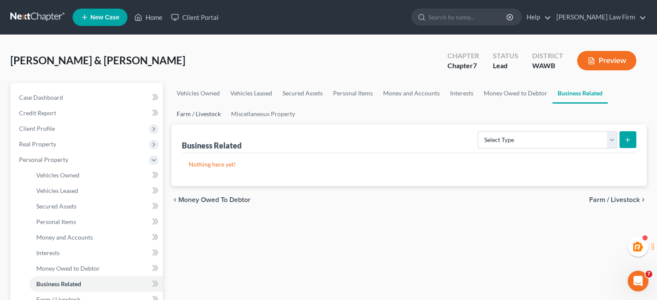
click at [207, 111] on link "Farm / Livestock" at bounding box center [198, 114] width 54 height 21
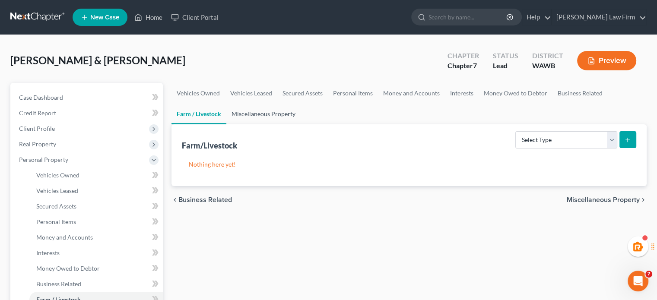
click at [246, 110] on link "Miscellaneous Property" at bounding box center [263, 114] width 74 height 21
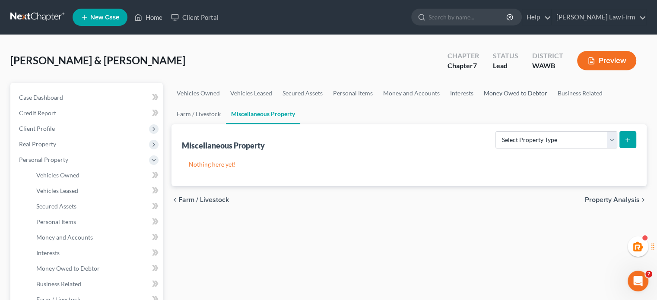
click at [522, 87] on link "Money Owed to Debtor" at bounding box center [515, 93] width 74 height 21
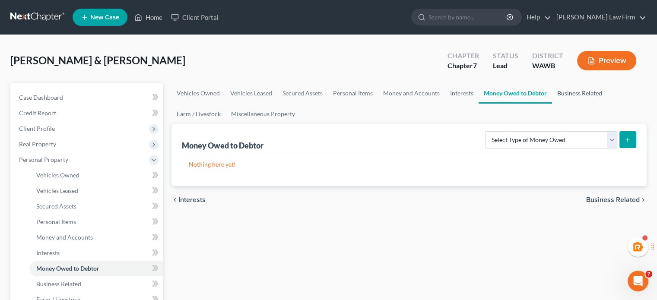
click at [585, 95] on link "Business Related" at bounding box center [579, 93] width 55 height 21
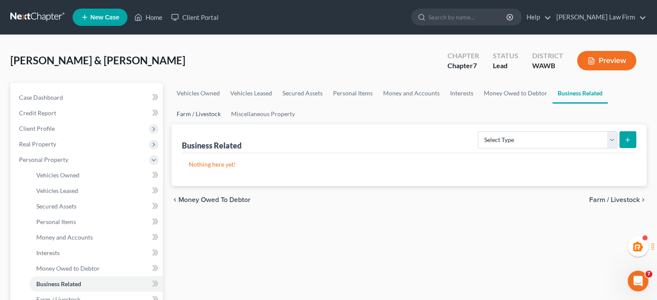
drag, startPoint x: 190, startPoint y: 113, endPoint x: 199, endPoint y: 114, distance: 8.6
click at [190, 114] on link "Farm / Livestock" at bounding box center [198, 114] width 54 height 21
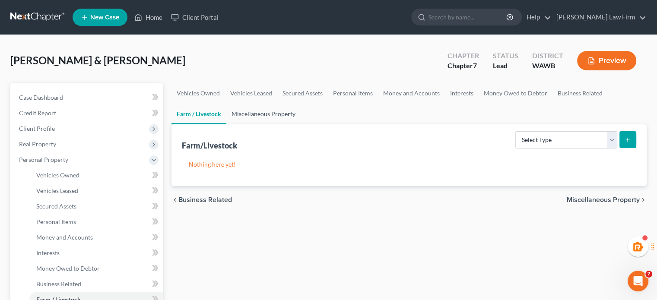
click at [266, 113] on link "Miscellaneous Property" at bounding box center [263, 114] width 74 height 21
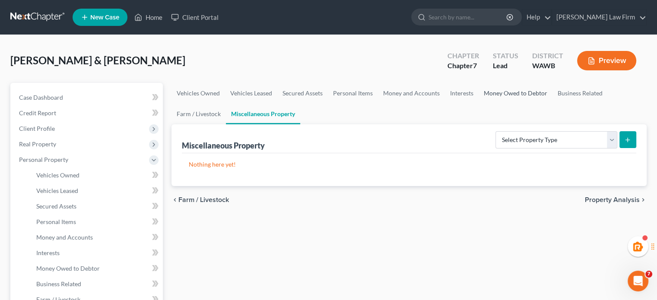
click at [528, 95] on link "Money Owed to Debtor" at bounding box center [515, 93] width 74 height 21
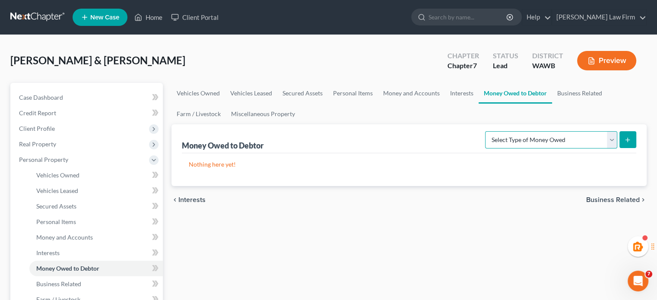
click at [561, 139] on select "Select Type of Money Owed Accounts Receivable Alimony Child Support Claims Agai…" at bounding box center [551, 139] width 132 height 17
select select "expected_tax_refund"
click at [487, 131] on select "Select Type of Money Owed Accounts Receivable Alimony Child Support Claims Agai…" at bounding box center [551, 139] width 132 height 17
click at [626, 133] on button "submit" at bounding box center [627, 139] width 17 height 17
select select "0"
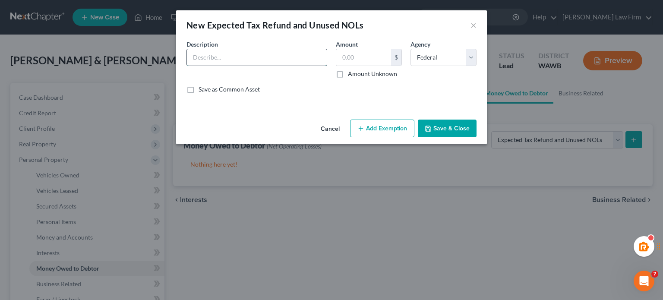
click at [247, 62] on input "text" at bounding box center [257, 57] width 140 height 16
click at [275, 62] on input "Expected tax refund for 2024 (estimate)" at bounding box center [257, 57] width 140 height 16
click at [272, 59] on input "Expected tax refund for 2024 (estimate)" at bounding box center [257, 57] width 140 height 16
type input "Expected tax refund for 2025 (estimate)"
click at [368, 54] on input "text" at bounding box center [363, 57] width 55 height 16
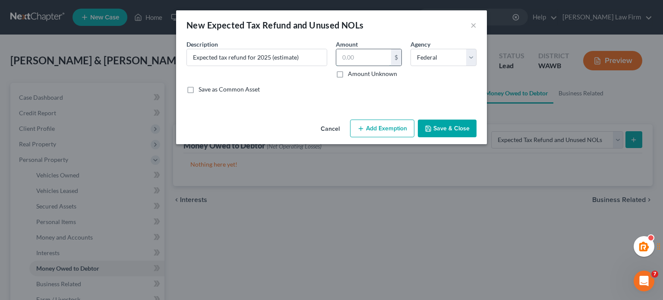
click at [367, 57] on input "text" at bounding box center [363, 57] width 55 height 16
type input "2,000"
click at [440, 128] on button "Save & Close" at bounding box center [447, 129] width 59 height 18
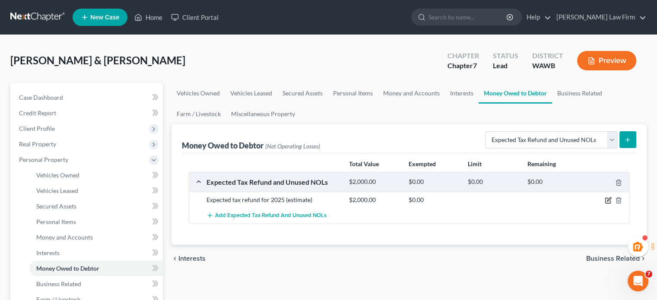
click at [607, 200] on icon "button" at bounding box center [609, 200] width 4 height 4
select select "0"
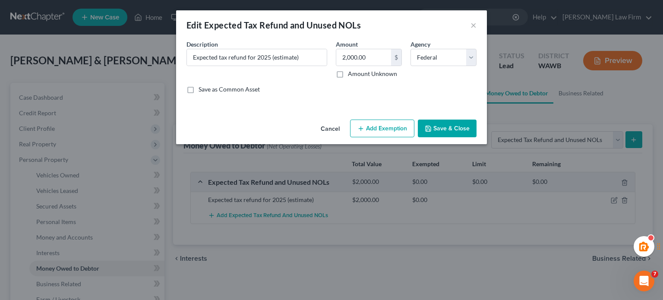
click at [351, 122] on button "Add Exemption" at bounding box center [382, 129] width 64 height 18
select select "2"
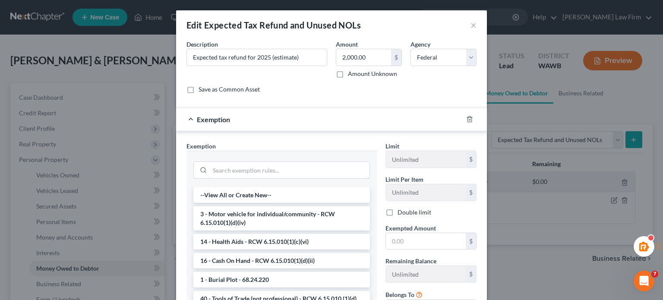
drag, startPoint x: 260, startPoint y: 171, endPoint x: 259, endPoint y: 179, distance: 8.6
click at [259, 176] on input "search" at bounding box center [290, 170] width 160 height 16
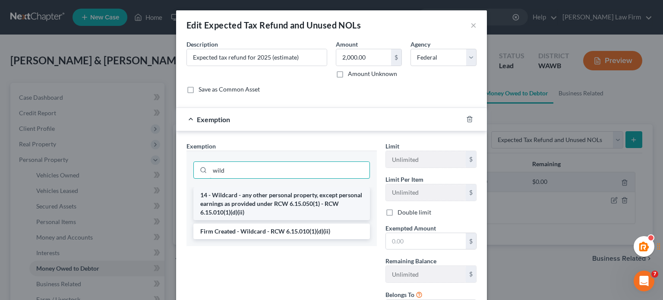
type input "wild"
click at [316, 196] on li "14 - Wildcard - any other personal property, except personal earnings as provid…" at bounding box center [281, 203] width 177 height 33
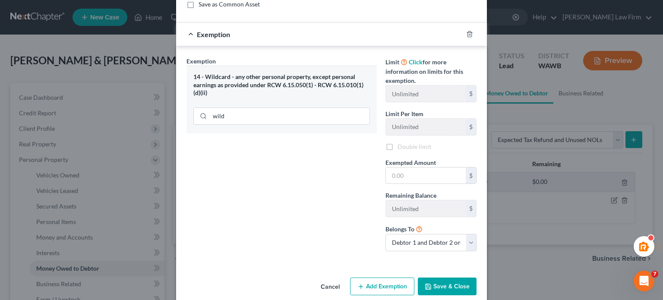
scroll to position [97, 0]
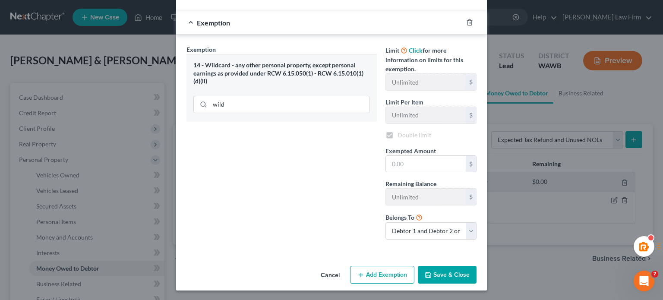
checkbox input "true"
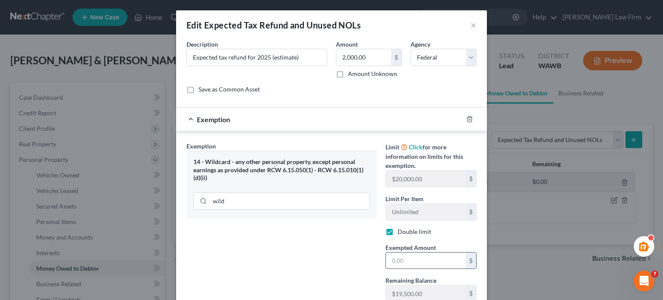
click at [409, 255] on input "text" at bounding box center [426, 261] width 80 height 16
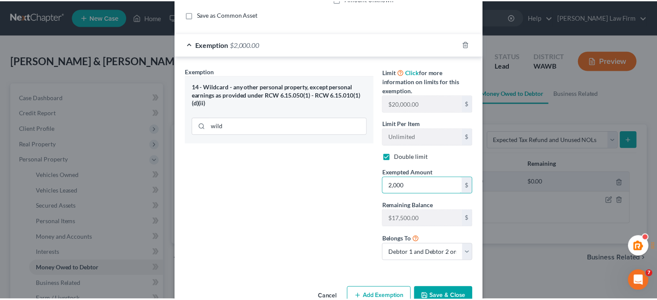
scroll to position [97, 0]
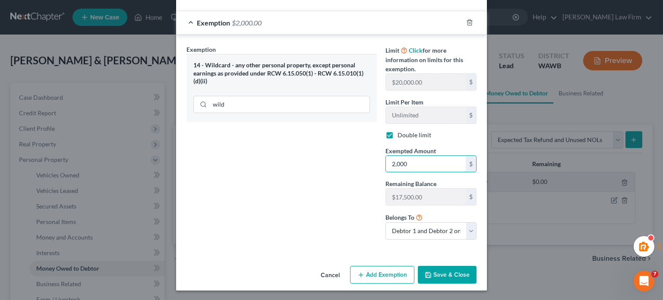
type input "2,000"
click at [446, 274] on button "Save & Close" at bounding box center [447, 275] width 59 height 18
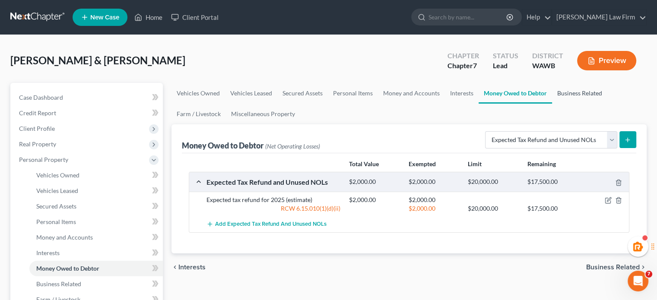
click at [566, 86] on link "Business Related" at bounding box center [579, 93] width 55 height 21
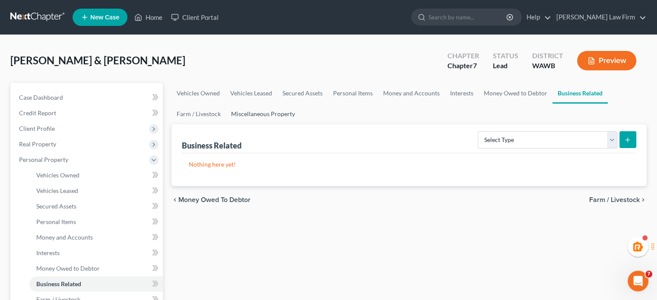
click at [268, 119] on link "Miscellaneous Property" at bounding box center [263, 114] width 74 height 21
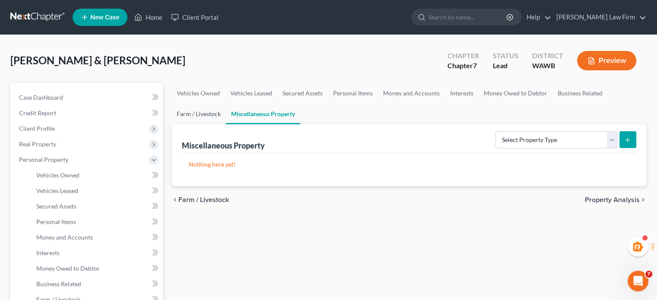
click at [207, 110] on link "Farm / Livestock" at bounding box center [198, 114] width 54 height 21
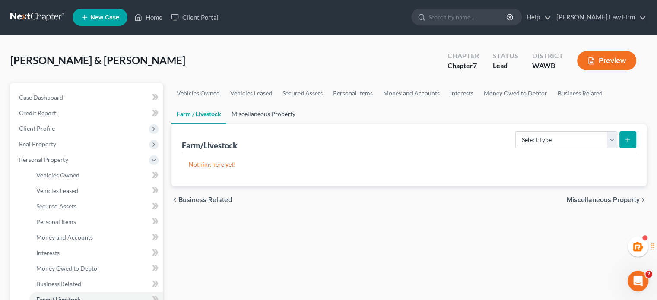
click at [250, 112] on link "Miscellaneous Property" at bounding box center [263, 114] width 74 height 21
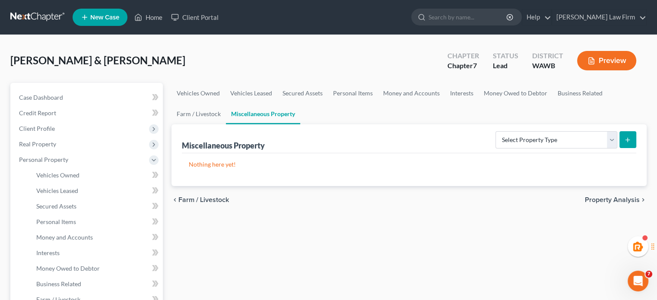
scroll to position [144, 0]
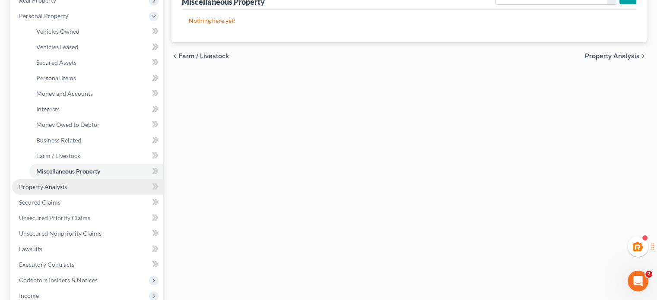
click at [100, 186] on link "Property Analysis" at bounding box center [87, 187] width 151 height 16
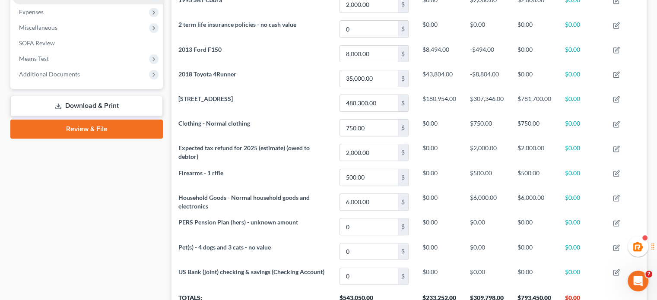
scroll to position [144, 0]
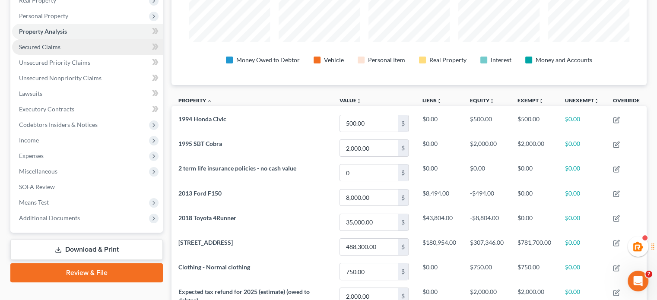
click at [35, 48] on span "Secured Claims" at bounding box center [39, 46] width 41 height 7
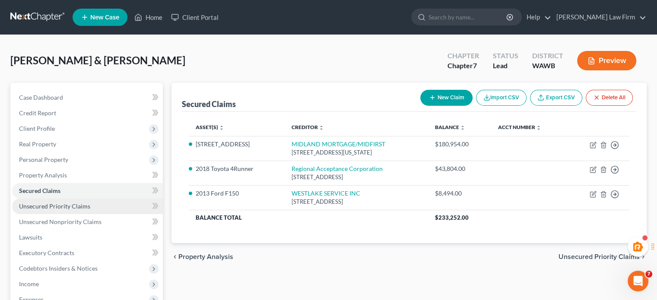
click at [65, 202] on link "Unsecured Priority Claims" at bounding box center [87, 207] width 151 height 16
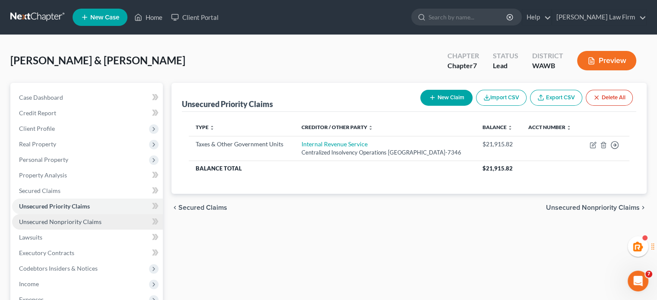
click at [66, 221] on span "Unsecured Nonpriority Claims" at bounding box center [60, 221] width 82 height 7
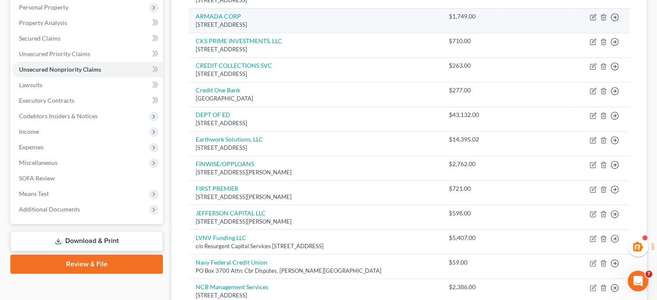
scroll to position [9, 0]
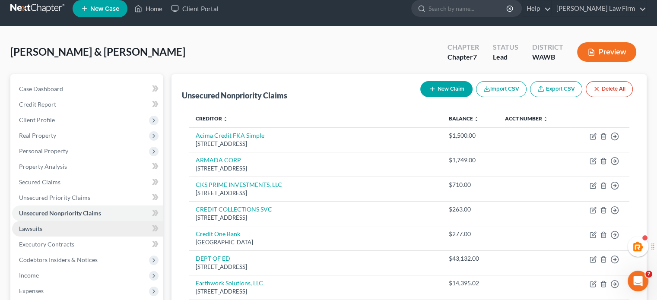
click at [50, 224] on link "Lawsuits" at bounding box center [87, 229] width 151 height 16
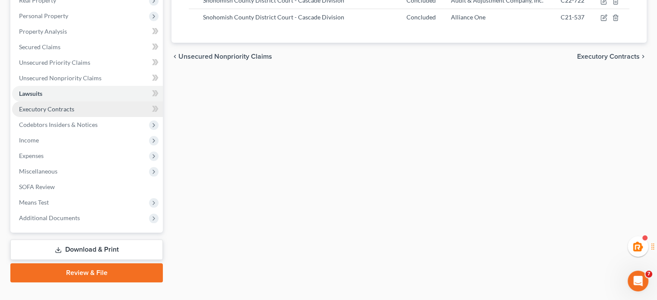
click at [41, 112] on link "Executory Contracts" at bounding box center [87, 109] width 151 height 16
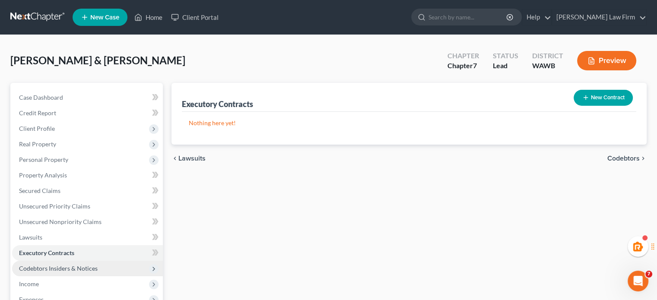
click at [27, 266] on span "Codebtors Insiders & Notices" at bounding box center [58, 268] width 79 height 7
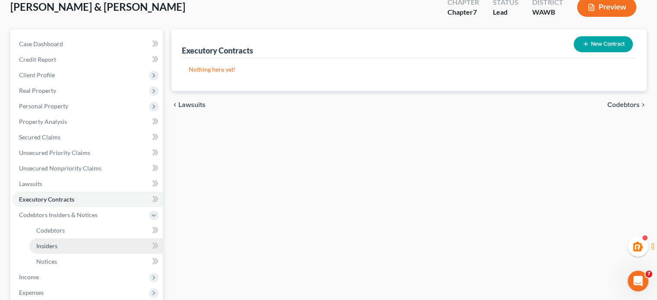
scroll to position [144, 0]
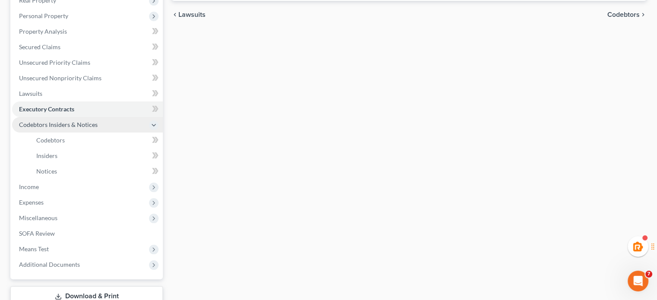
click at [67, 129] on span "Codebtors Insiders & Notices" at bounding box center [87, 125] width 151 height 16
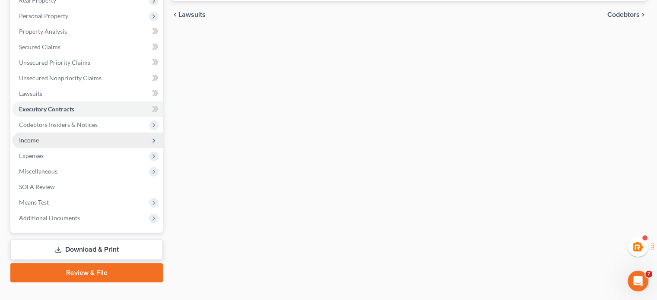
click at [69, 134] on span "Income" at bounding box center [87, 141] width 151 height 16
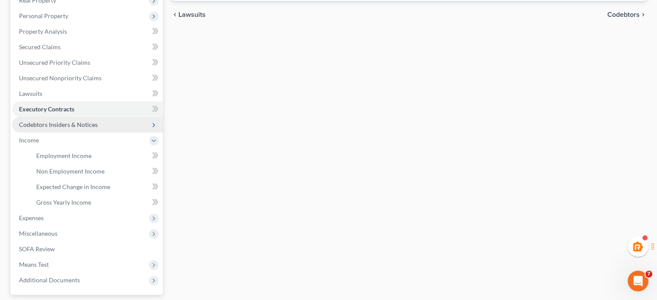
click at [71, 123] on span "Codebtors Insiders & Notices" at bounding box center [58, 124] width 79 height 7
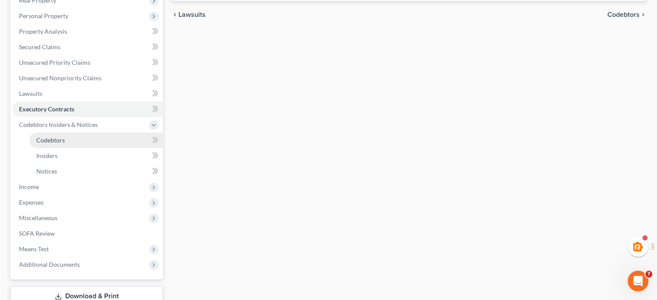
click at [74, 140] on link "Codebtors" at bounding box center [95, 141] width 133 height 16
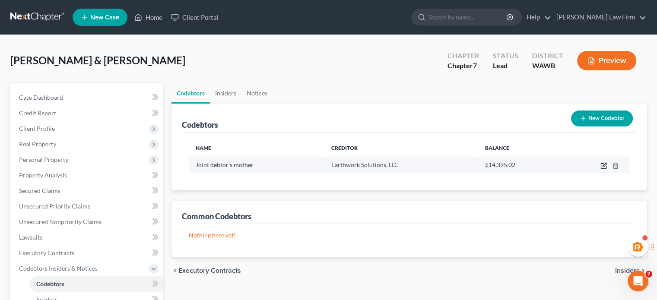
click at [605, 164] on icon "button" at bounding box center [603, 165] width 7 height 7
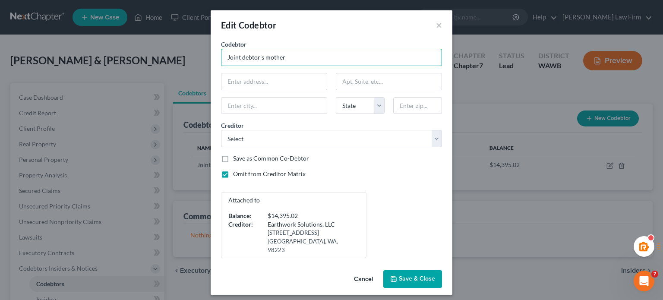
click at [304, 54] on input "Joint debtor's mother" at bounding box center [331, 57] width 221 height 17
drag, startPoint x: 294, startPoint y: 57, endPoint x: 192, endPoint y: 60, distance: 102.0
click at [192, 60] on div "Edit Codebtor × Codebtor * Joint debtor's mother Codebtor * Joint debtor's moth…" at bounding box center [331, 150] width 663 height 300
click at [270, 60] on input "text" at bounding box center [331, 57] width 221 height 17
click at [269, 58] on input "text" at bounding box center [331, 57] width 221 height 17
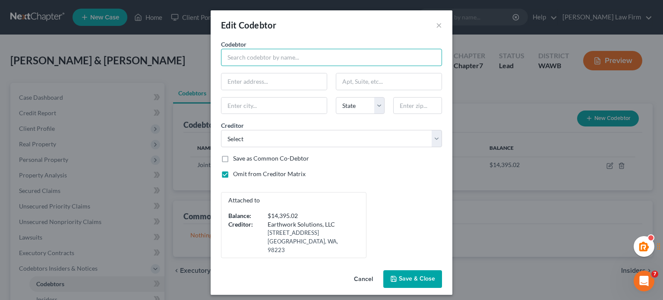
click at [269, 58] on input "text" at bounding box center [331, 57] width 221 height 17
click at [249, 60] on input "text" at bounding box center [331, 57] width 221 height 17
type input "Susan Kobel"
click at [421, 275] on span "Save & Close" at bounding box center [417, 278] width 36 height 7
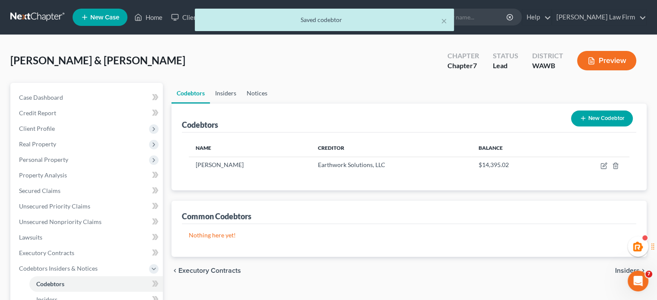
drag, startPoint x: 231, startPoint y: 94, endPoint x: 245, endPoint y: 94, distance: 13.4
click at [231, 94] on link "Insiders" at bounding box center [226, 93] width 32 height 21
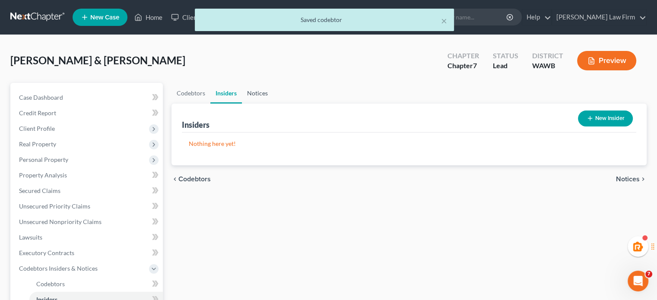
click at [247, 94] on link "Notices" at bounding box center [257, 93] width 31 height 21
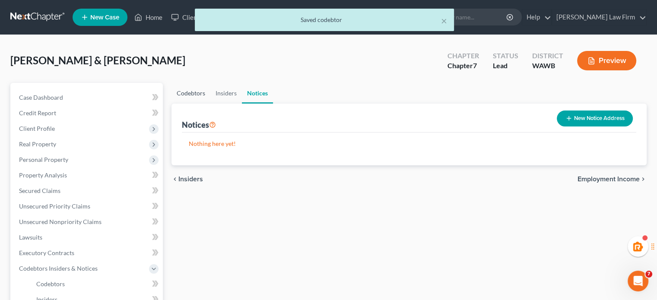
click at [190, 92] on link "Codebtors" at bounding box center [190, 93] width 39 height 21
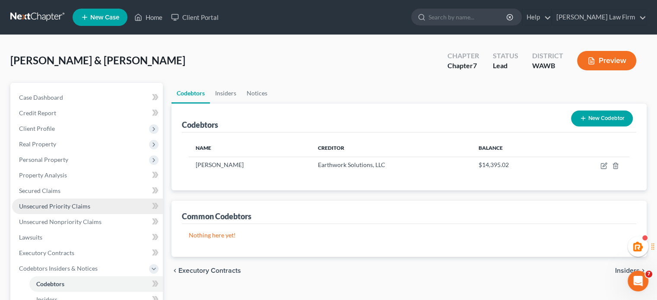
scroll to position [144, 0]
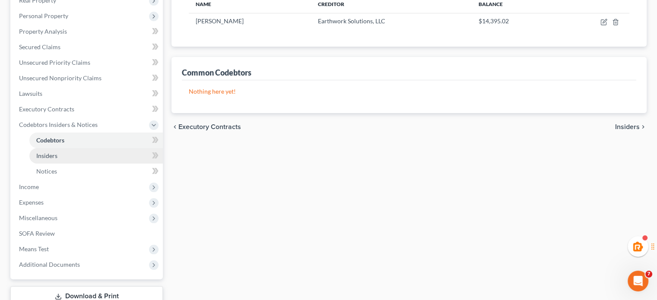
click at [110, 161] on link "Insiders" at bounding box center [95, 156] width 133 height 16
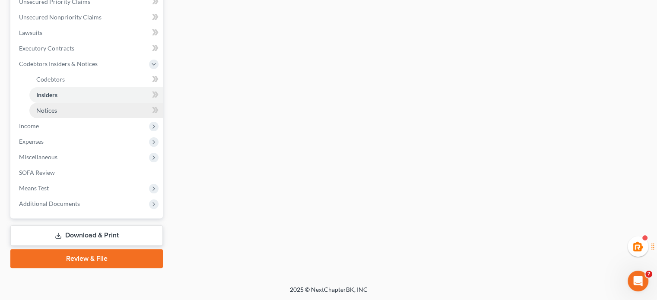
click at [69, 107] on link "Notices" at bounding box center [95, 111] width 133 height 16
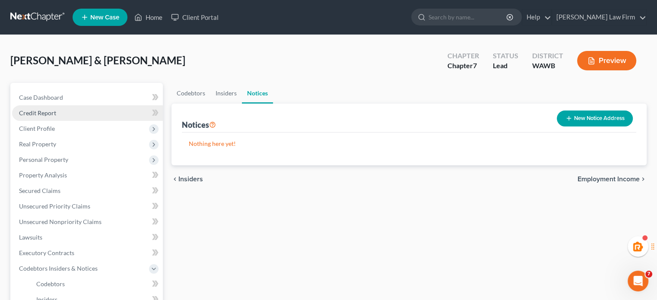
scroll to position [144, 0]
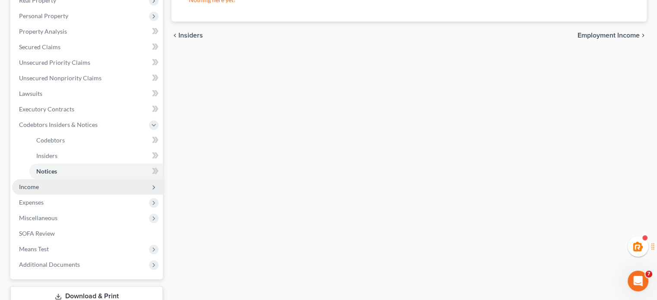
click at [47, 180] on span "Income" at bounding box center [87, 187] width 151 height 16
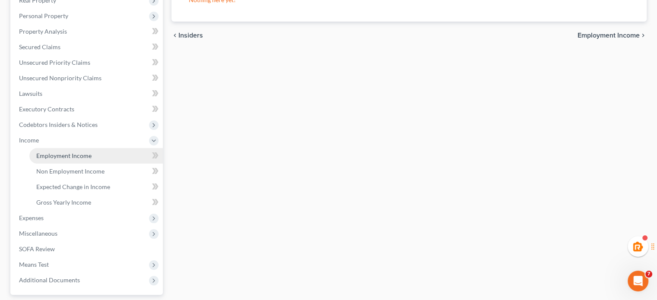
click at [62, 159] on link "Employment Income" at bounding box center [95, 156] width 133 height 16
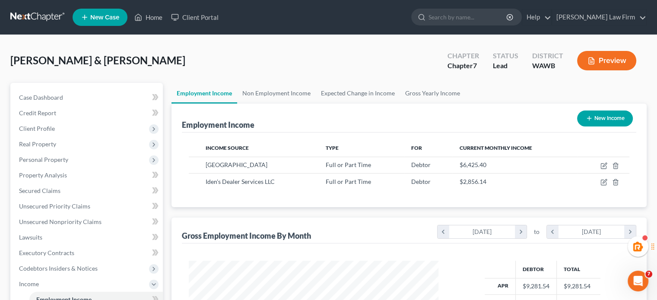
scroll to position [220, 0]
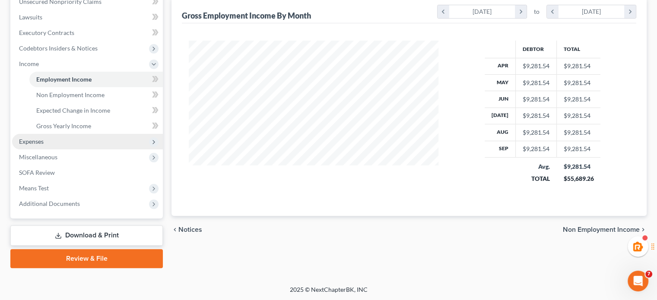
click at [82, 137] on span "Expenses" at bounding box center [87, 142] width 151 height 16
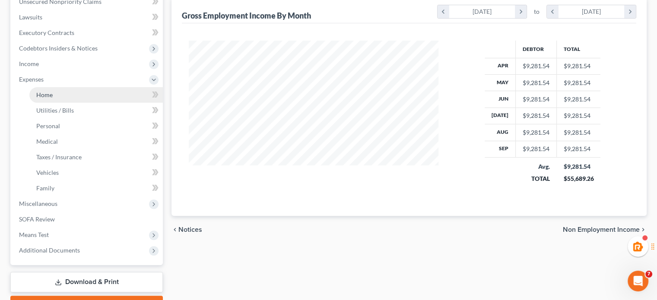
click at [85, 91] on link "Home" at bounding box center [95, 95] width 133 height 16
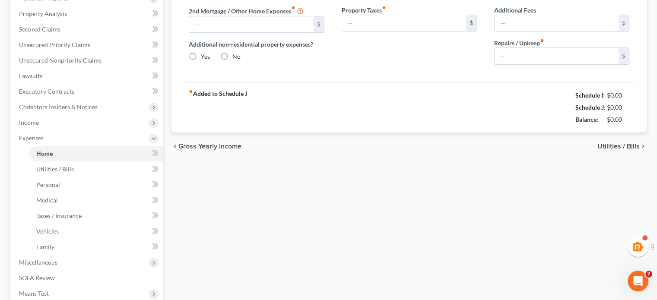
type input "1,600.00"
type input "0.00"
radio input "true"
type input "0.00"
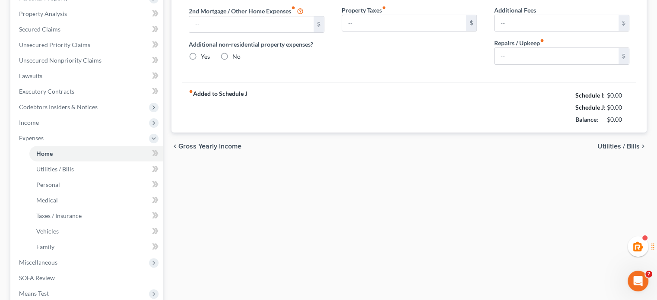
type input "0.00"
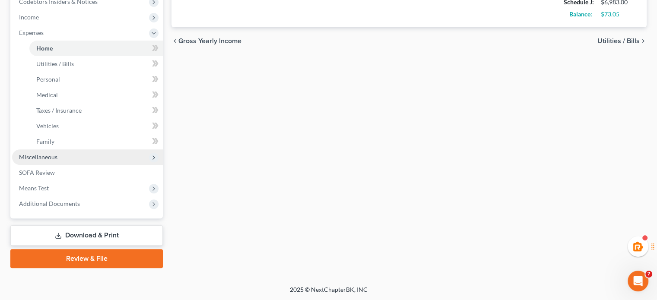
click at [39, 155] on span "Miscellaneous" at bounding box center [38, 156] width 38 height 7
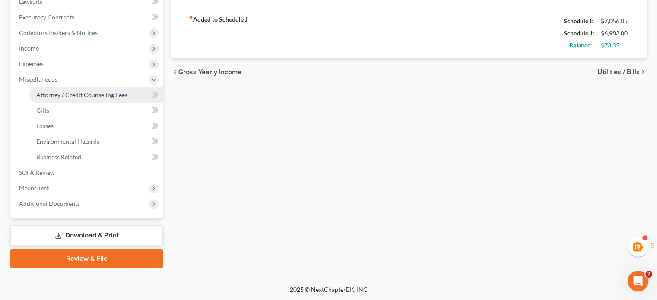
click at [83, 101] on link "Attorney / Credit Counseling Fees" at bounding box center [95, 95] width 133 height 16
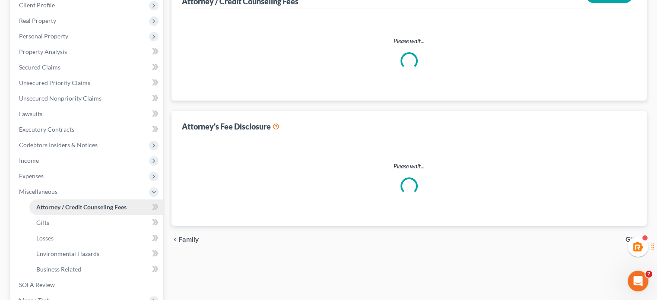
select select "1"
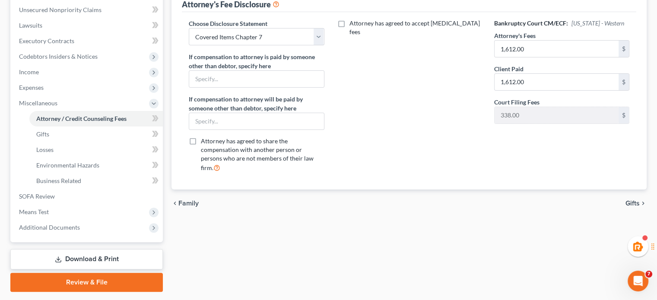
scroll to position [236, 0]
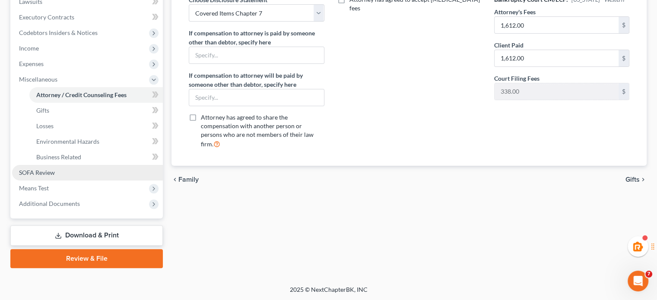
click at [57, 173] on link "SOFA Review" at bounding box center [87, 173] width 151 height 16
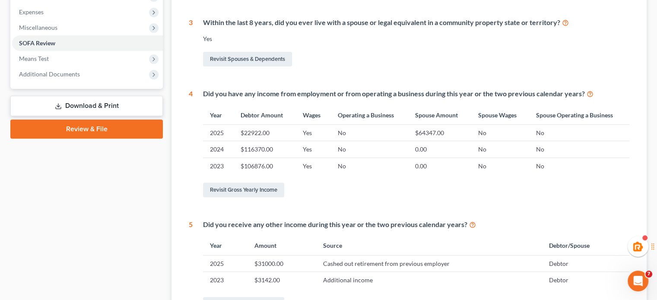
scroll to position [144, 0]
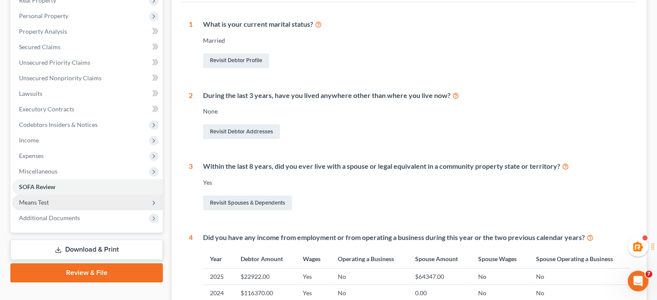
click at [61, 203] on span "Means Test" at bounding box center [87, 203] width 151 height 16
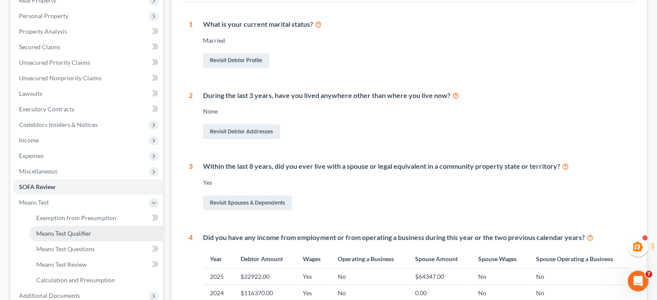
click at [60, 228] on link "Means Test Qualifier" at bounding box center [95, 234] width 133 height 16
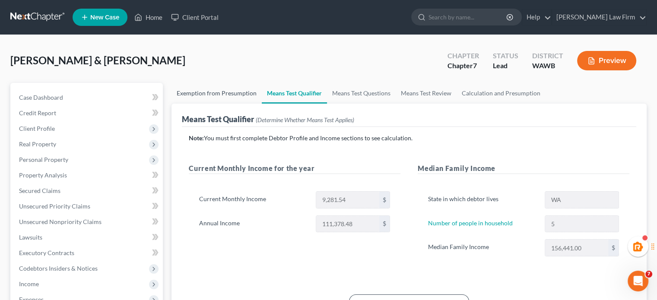
click at [245, 95] on link "Exemption from Presumption" at bounding box center [216, 93] width 90 height 21
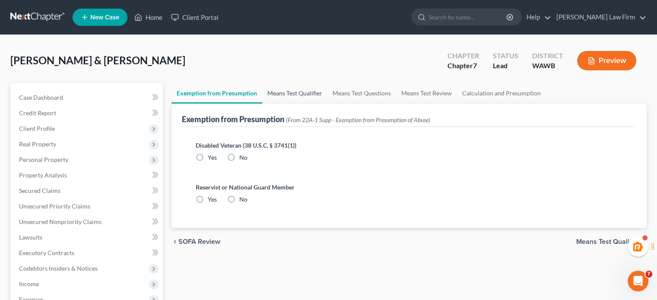
click at [288, 89] on link "Means Test Qualifier" at bounding box center [294, 93] width 65 height 21
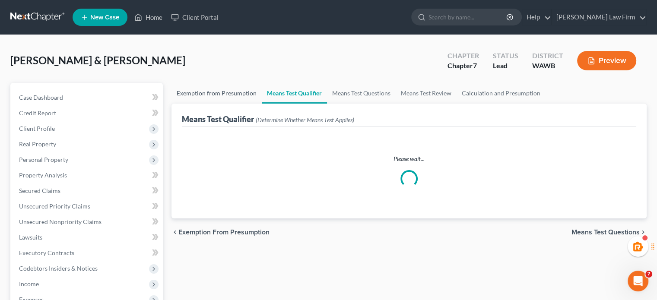
click at [217, 95] on link "Exemption from Presumption" at bounding box center [216, 93] width 90 height 21
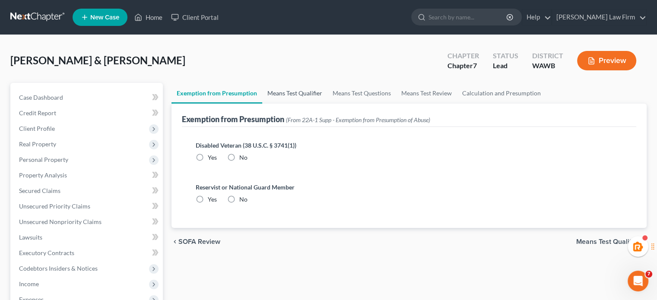
click at [306, 92] on link "Means Test Qualifier" at bounding box center [294, 93] width 65 height 21
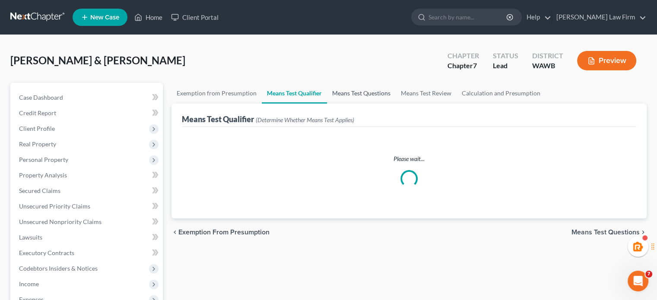
click at [357, 91] on link "Means Test Questions" at bounding box center [361, 93] width 69 height 21
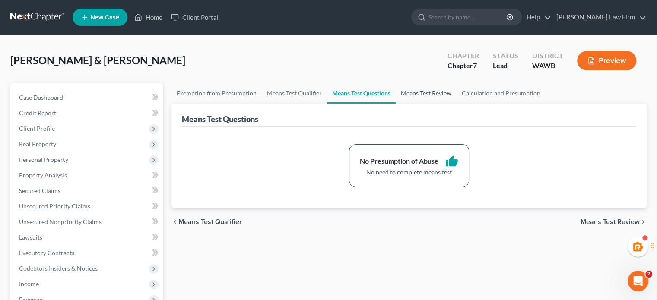
click at [443, 96] on link "Means Test Review" at bounding box center [425, 93] width 61 height 21
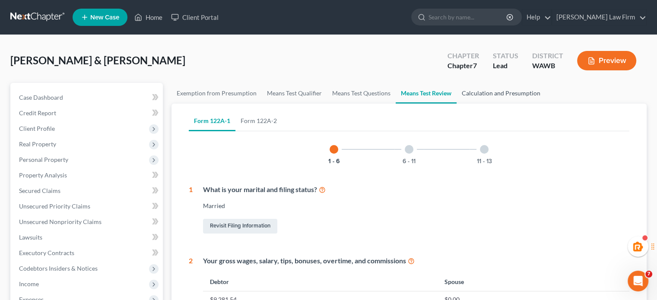
click at [501, 98] on link "Calculation and Presumption" at bounding box center [500, 93] width 89 height 21
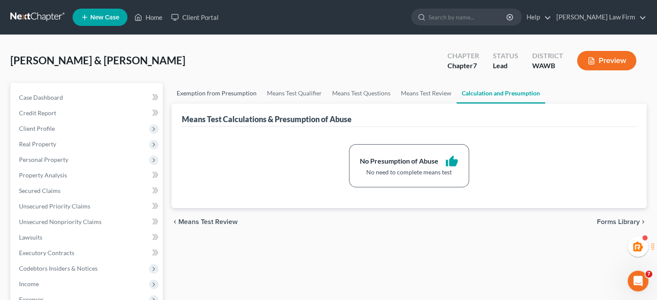
click at [202, 93] on link "Exemption from Presumption" at bounding box center [216, 93] width 90 height 21
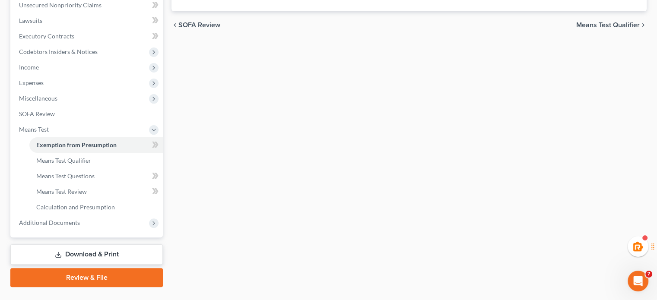
scroll to position [236, 0]
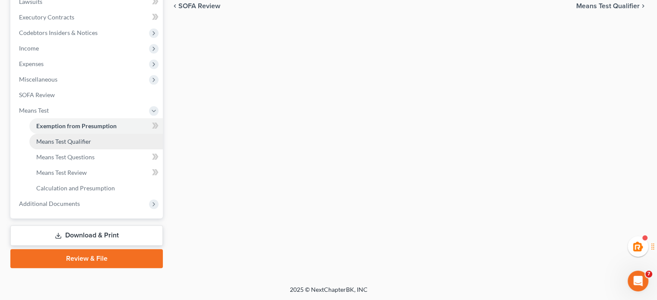
click at [59, 140] on span "Means Test Qualifier" at bounding box center [63, 141] width 55 height 7
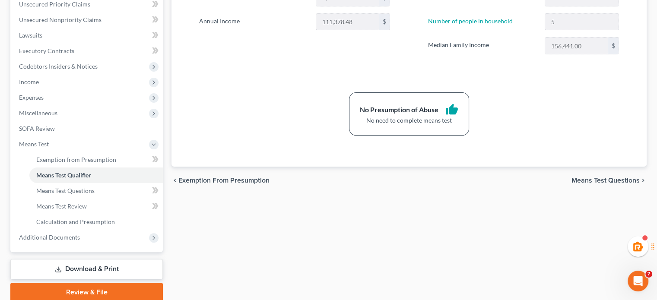
scroll to position [236, 0]
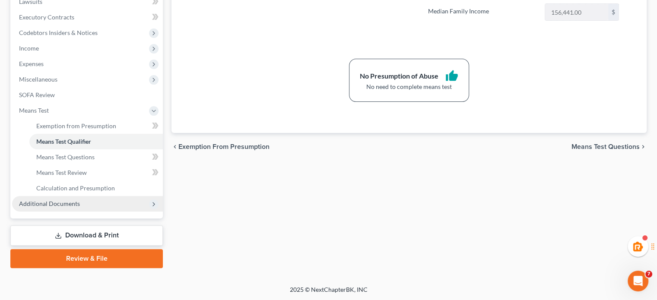
click at [69, 202] on span "Additional Documents" at bounding box center [49, 203] width 61 height 7
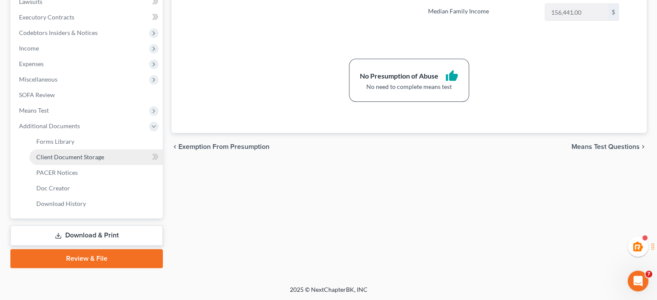
click at [75, 162] on link "Client Document Storage" at bounding box center [95, 157] width 133 height 16
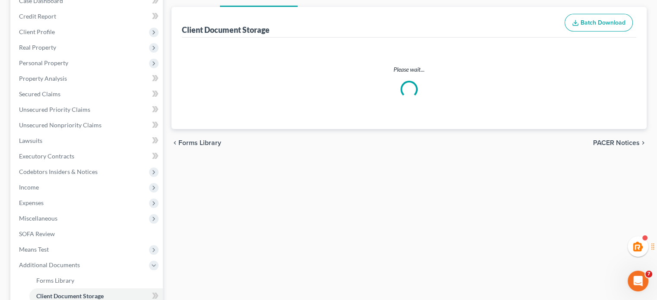
select select "1"
select select "0"
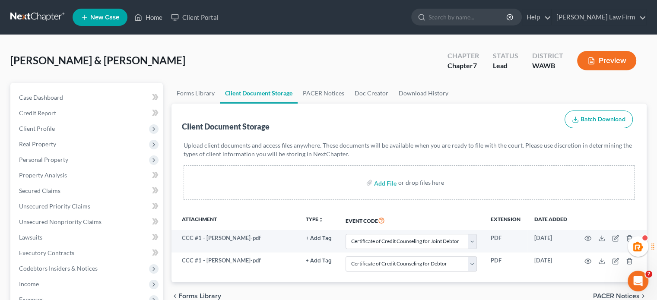
scroll to position [236, 0]
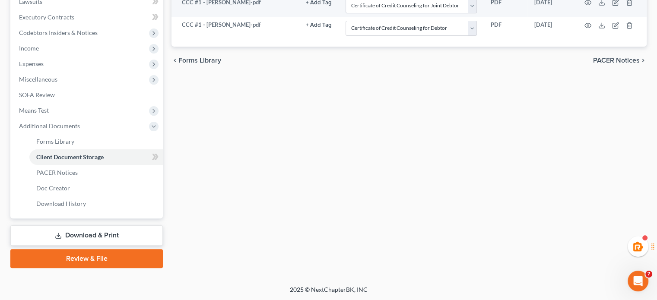
click at [70, 226] on link "Download & Print" at bounding box center [86, 235] width 152 height 20
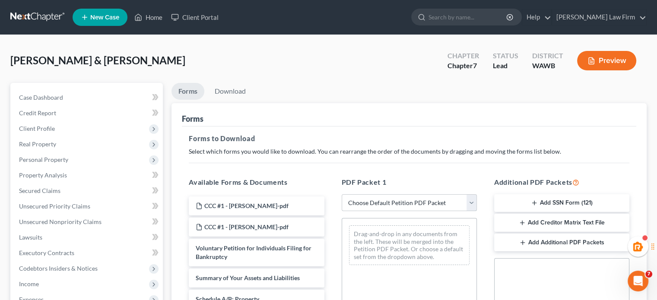
click at [364, 202] on select "Choose Default Petition PDF Packet Complete Bankruptcy Petition (all forms and …" at bounding box center [408, 202] width 135 height 17
select select "0"
click at [341, 194] on select "Choose Default Petition PDF Packet Complete Bankruptcy Petition (all forms and …" at bounding box center [408, 202] width 135 height 17
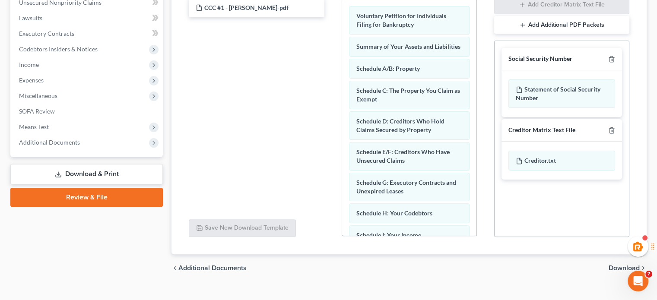
scroll to position [233, 0]
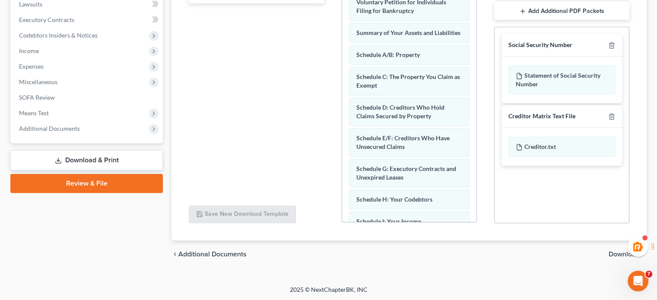
click at [613, 252] on span "Download" at bounding box center [623, 254] width 31 height 7
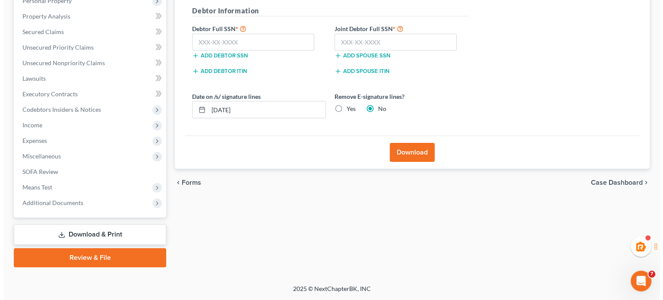
scroll to position [158, 0]
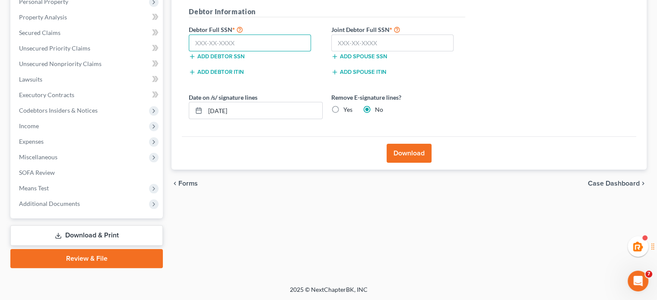
click at [273, 41] on input "text" at bounding box center [250, 43] width 122 height 17
paste input "593-72-1255"
type input "593-72-1255"
click at [366, 37] on input "text" at bounding box center [392, 43] width 122 height 17
paste input "537-08-4795"
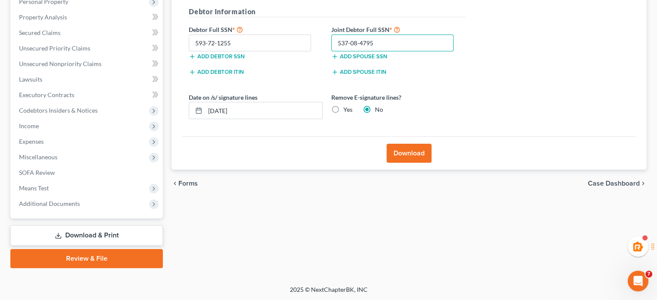
type input "537-08-4795"
click at [401, 139] on div "Download" at bounding box center [409, 152] width 454 height 33
click at [408, 149] on button "Download" at bounding box center [408, 153] width 45 height 19
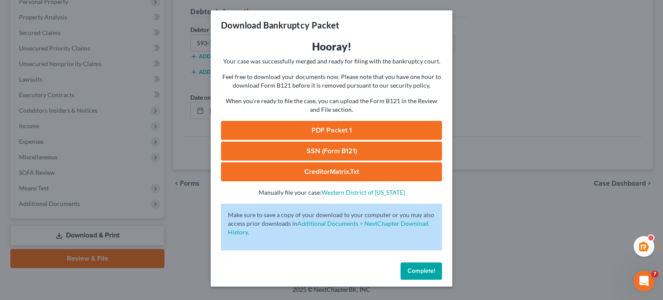
click at [298, 125] on link "PDF Packet 1" at bounding box center [331, 130] width 221 height 19
click at [347, 150] on link "SSN (Form B121)" at bounding box center [331, 151] width 221 height 19
drag, startPoint x: 433, startPoint y: 258, endPoint x: 433, endPoint y: 269, distance: 11.2
click at [433, 258] on div "Hooray! Your case was successfully merged and ready for filing with the bankrup…" at bounding box center [332, 149] width 242 height 219
click at [433, 269] on span "Complete!" at bounding box center [422, 270] width 28 height 7
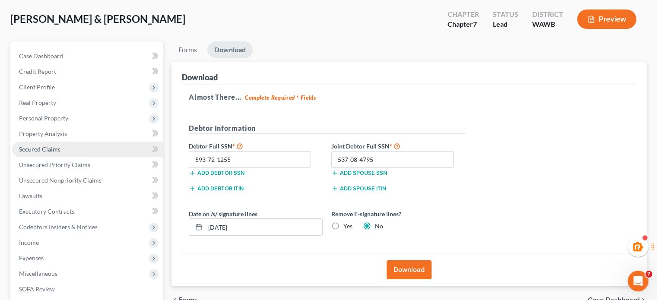
scroll to position [0, 0]
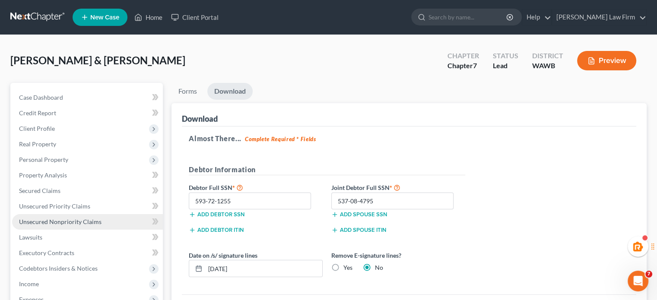
click at [84, 215] on link "Unsecured Nonpriority Claims" at bounding box center [87, 222] width 151 height 16
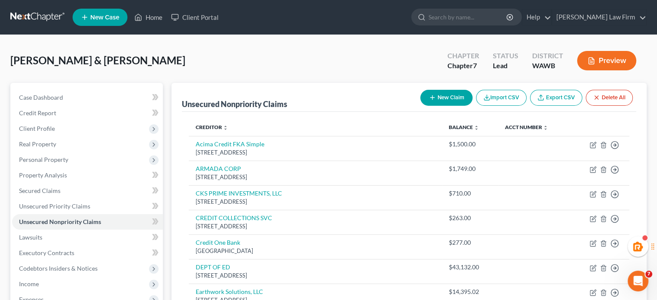
click at [429, 95] on icon "button" at bounding box center [432, 97] width 7 height 7
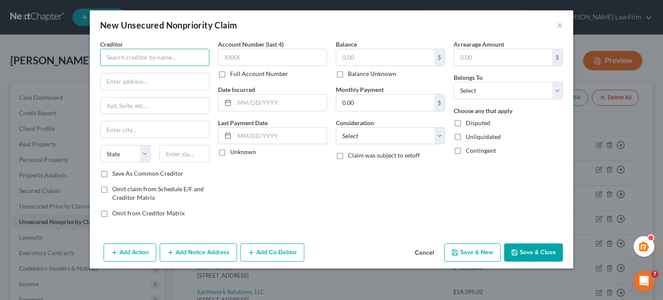
click at [149, 62] on input "text" at bounding box center [154, 57] width 109 height 17
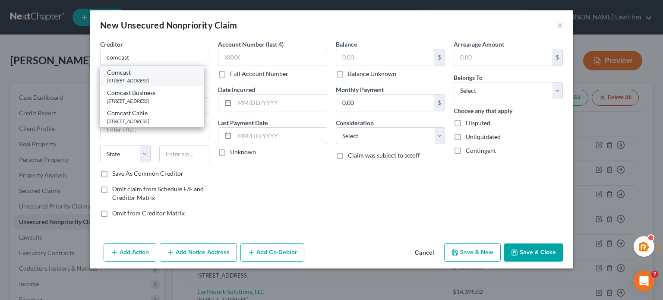
click at [136, 73] on div "Comcast" at bounding box center [152, 72] width 90 height 9
type input "Comcast"
type input "PO Box 60533"
type input "City Of Industry"
select select "4"
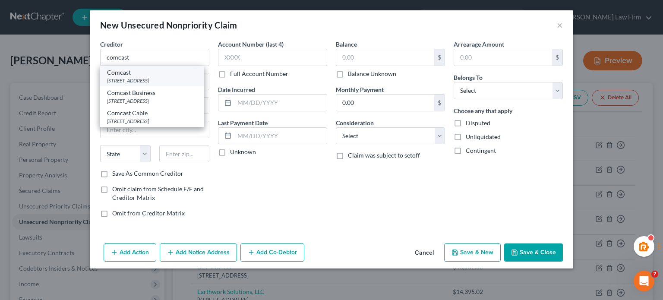
type input "91716"
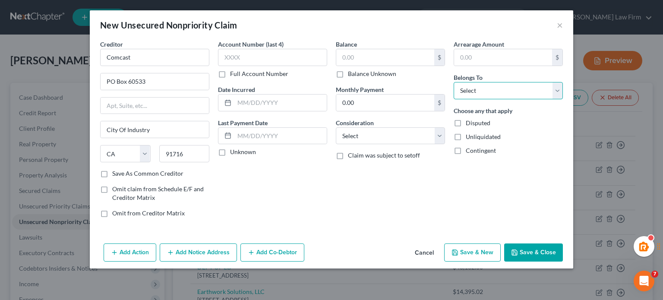
drag, startPoint x: 476, startPoint y: 88, endPoint x: 472, endPoint y: 96, distance: 9.5
click at [476, 88] on select "Select Debtor 1 Only Debtor 2 Only Debtor 1 And Debtor 2 Only At Least One Of T…" at bounding box center [508, 90] width 109 height 17
select select "4"
click at [454, 82] on select "Select Debtor 1 Only Debtor 2 Only Debtor 1 And Debtor 2 Only At Least One Of T…" at bounding box center [508, 90] width 109 height 17
click at [378, 139] on select "Select Cable / Satellite Services Collection Agency Credit Card Debt Debt Couns…" at bounding box center [390, 135] width 109 height 17
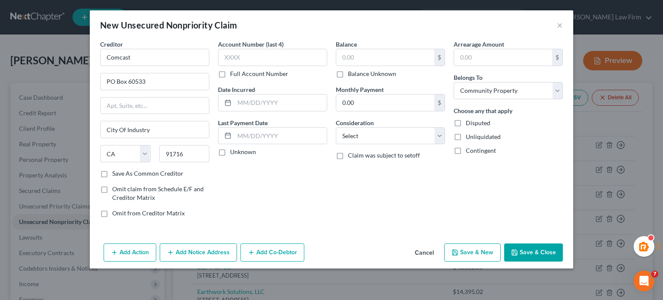
drag, startPoint x: 340, startPoint y: 219, endPoint x: 373, endPoint y: 37, distance: 185.6
click at [340, 219] on div "Balance $ Balance Unknown Balance Undetermined $ Balance Unknown Monthly Paymen…" at bounding box center [391, 132] width 118 height 185
click at [364, 56] on input "text" at bounding box center [385, 57] width 98 height 16
type input "733"
click at [396, 145] on div "Balance 733.00 $ Balance Unknown Balance Undetermined 733 $ Balance Unknown Mon…" at bounding box center [391, 132] width 118 height 185
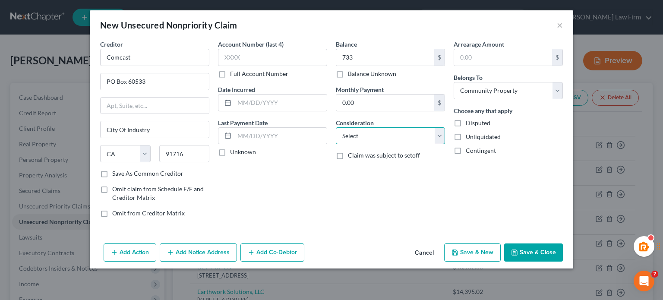
click at [389, 133] on select "Select Cable / Satellite Services Collection Agency Credit Card Debt Debt Couns…" at bounding box center [390, 135] width 109 height 17
drag, startPoint x: 521, startPoint y: 237, endPoint x: 524, endPoint y: 249, distance: 12.0
click at [522, 237] on div "Creditor * Comcast PO Box 60533 City Of Industry State AL AK AR AZ CA CO CT DE …" at bounding box center [332, 140] width 484 height 200
click at [524, 249] on button "Save & Close" at bounding box center [533, 252] width 59 height 18
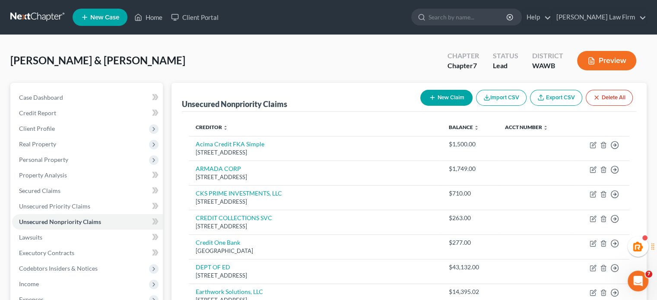
click at [455, 99] on button "New Claim" at bounding box center [446, 98] width 52 height 16
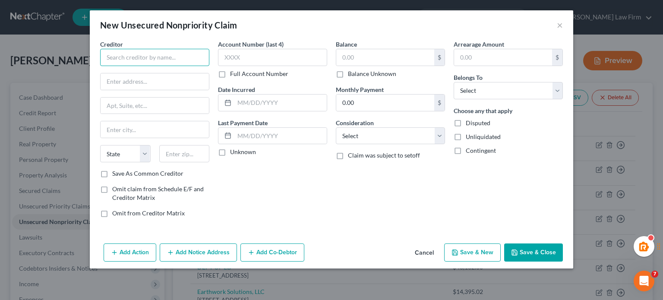
click at [147, 60] on input "text" at bounding box center [154, 57] width 109 height 17
drag, startPoint x: 157, startPoint y: 53, endPoint x: 0, endPoint y: 70, distance: 158.1
click at [0, 78] on div "New Unsecured Nonpriority Claim × Creditor * city of arlington State AL AK AR A…" at bounding box center [331, 150] width 663 height 300
type input "City of Arlington"
drag, startPoint x: 134, startPoint y: 75, endPoint x: 150, endPoint y: 76, distance: 16.0
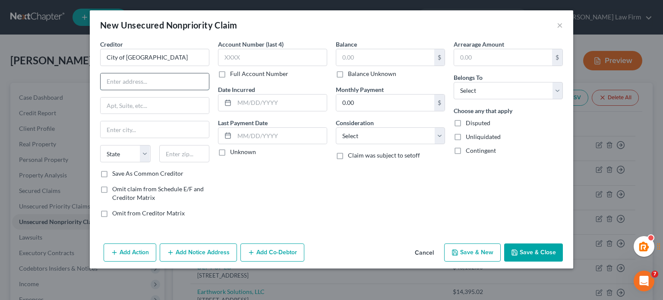
click at [133, 76] on input "text" at bounding box center [155, 81] width 108 height 16
paste input "238 N Olympic Ave, Arlington, WA 98223."
click at [193, 79] on input "238 N Olympic Ave, Arlington, WA 98223." at bounding box center [155, 81] width 108 height 16
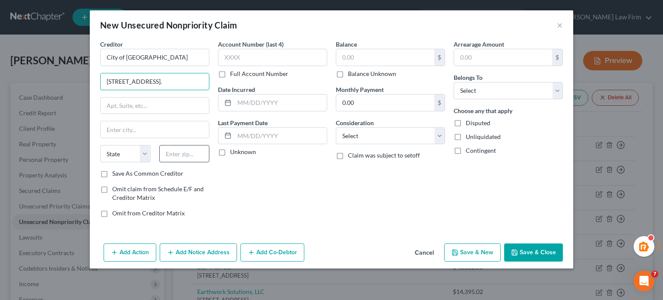
type input "238 N Olympic Ave, Arlington, WA 98223."
drag, startPoint x: 178, startPoint y: 152, endPoint x: 208, endPoint y: 161, distance: 30.9
click at [178, 152] on input "text" at bounding box center [184, 153] width 51 height 17
paste input "98223"
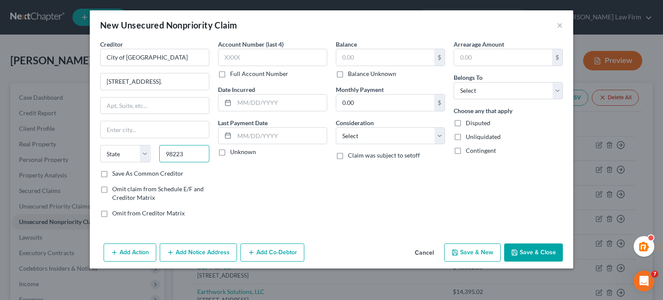
type input "98223"
click at [246, 168] on div "Account Number (last 4) Full Account Number Date Incurred Last Payment Date Unk…" at bounding box center [273, 132] width 118 height 185
type input "Arlington"
select select "50"
click at [163, 81] on input "238 N Olympic Ave, Arlington, WA 98223." at bounding box center [155, 81] width 108 height 16
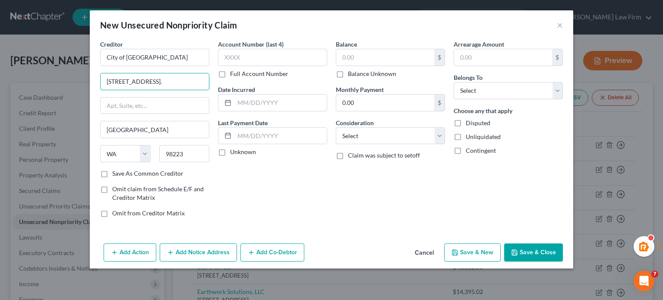
scroll to position [0, 14]
drag, startPoint x: 158, startPoint y: 84, endPoint x: 480, endPoint y: 158, distance: 330.0
click at [371, 102] on div "Creditor * City of Arlington 238 N Olympic Ave, Arlington, WA 98223. Arlington …" at bounding box center [331, 132] width 471 height 185
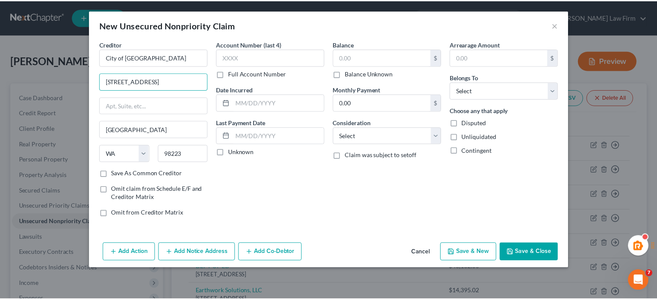
scroll to position [0, 0]
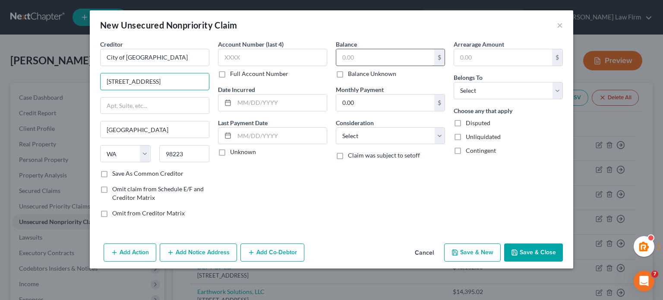
type input "238 N Olympic Ave"
click at [364, 62] on input "text" at bounding box center [385, 57] width 98 height 16
type input "500"
drag, startPoint x: 484, startPoint y: 92, endPoint x: 482, endPoint y: 96, distance: 4.7
click at [484, 92] on select "Select Debtor 1 Only Debtor 2 Only Debtor 1 And Debtor 2 Only At Least One Of T…" at bounding box center [508, 90] width 109 height 17
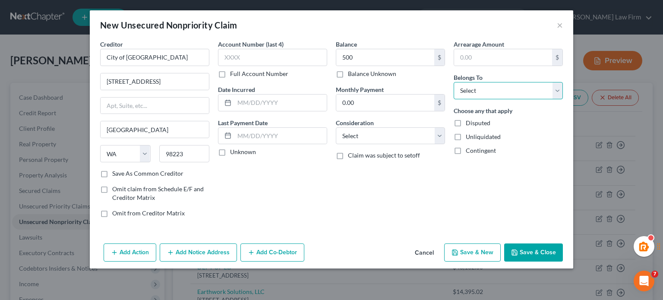
select select "4"
click at [454, 82] on select "Select Debtor 1 Only Debtor 2 Only Debtor 1 And Debtor 2 Only At Least One Of T…" at bounding box center [508, 90] width 109 height 17
click at [525, 253] on button "Save & Close" at bounding box center [533, 252] width 59 height 18
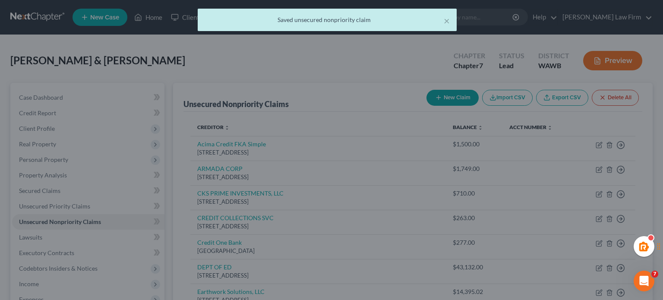
type input "500.00"
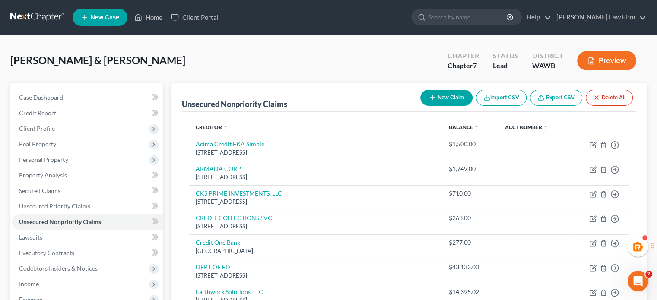
scroll to position [144, 0]
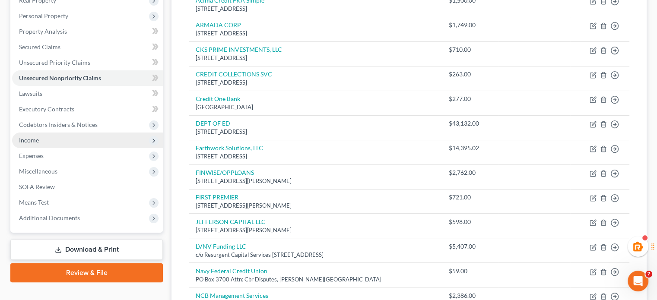
drag, startPoint x: 55, startPoint y: 136, endPoint x: 57, endPoint y: 145, distance: 9.2
click at [55, 136] on span "Income" at bounding box center [87, 141] width 151 height 16
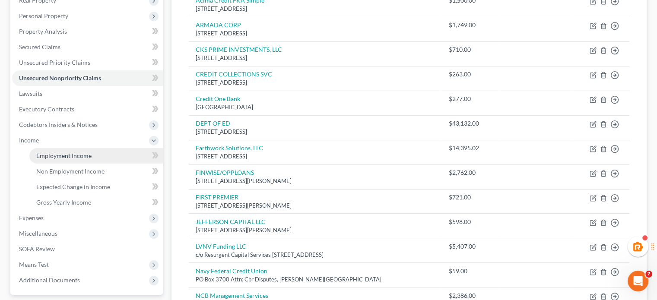
click at [57, 152] on span "Employment Income" at bounding box center [63, 155] width 55 height 7
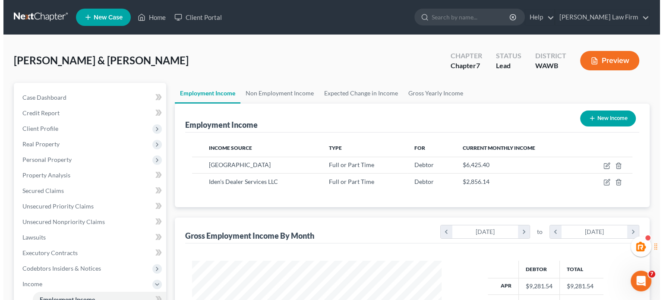
scroll to position [154, 266]
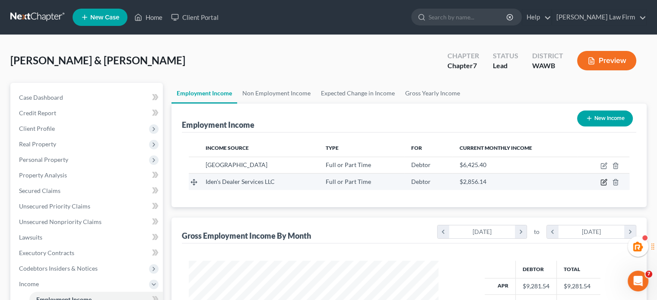
click at [602, 182] on icon "button" at bounding box center [604, 182] width 4 height 4
select select "0"
select select "50"
select select "2"
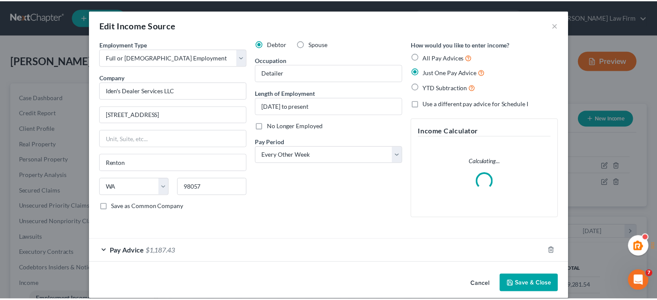
scroll to position [154, 269]
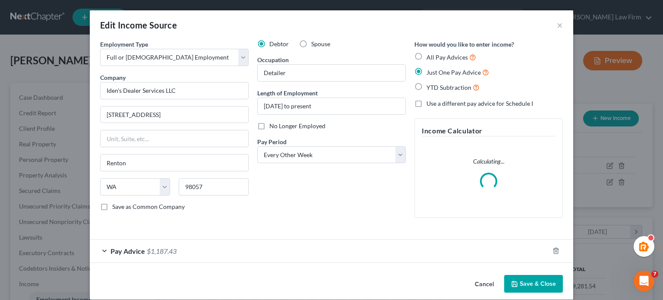
click at [311, 43] on label "Spouse" at bounding box center [320, 44] width 19 height 9
click at [315, 43] on input "Spouse" at bounding box center [318, 43] width 6 height 6
radio input "true"
click at [508, 284] on button "Save & Close" at bounding box center [533, 284] width 59 height 18
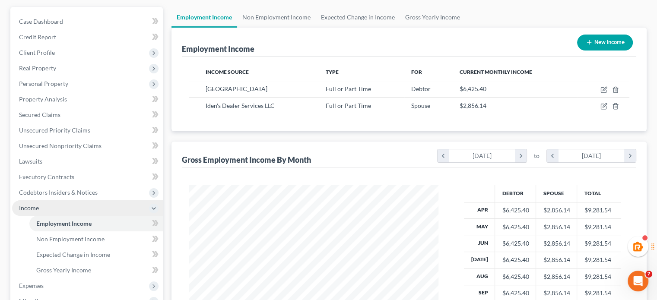
scroll to position [220, 0]
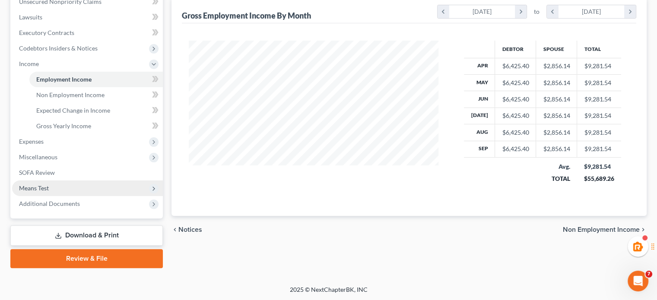
click at [36, 183] on span "Means Test" at bounding box center [87, 188] width 151 height 16
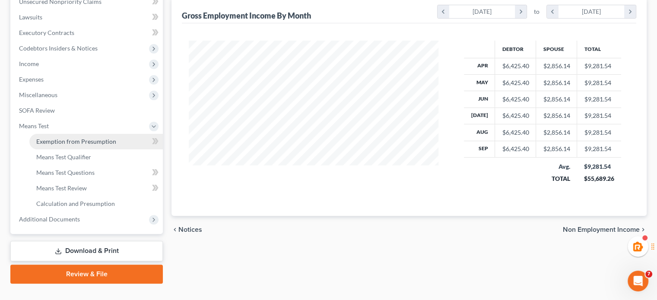
click at [85, 136] on link "Exemption from Presumption" at bounding box center [95, 142] width 133 height 16
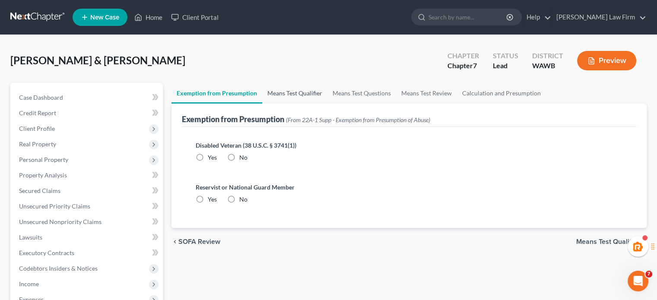
click at [302, 89] on link "Means Test Qualifier" at bounding box center [294, 93] width 65 height 21
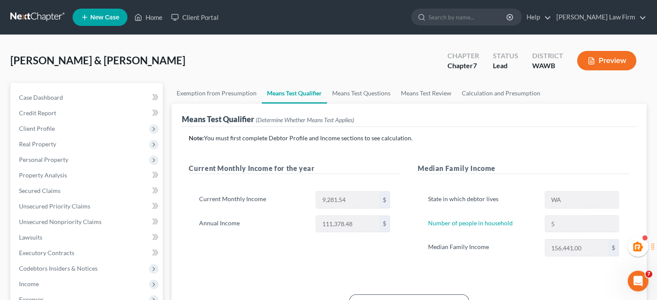
scroll to position [144, 0]
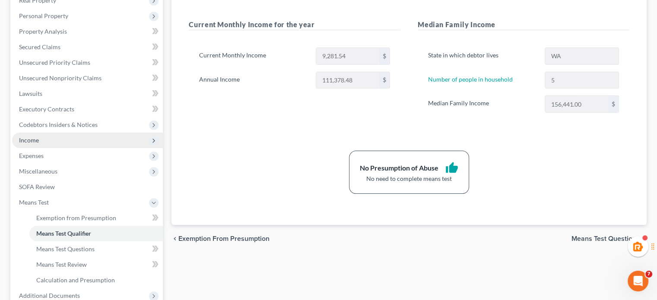
click at [54, 136] on span "Income" at bounding box center [87, 141] width 151 height 16
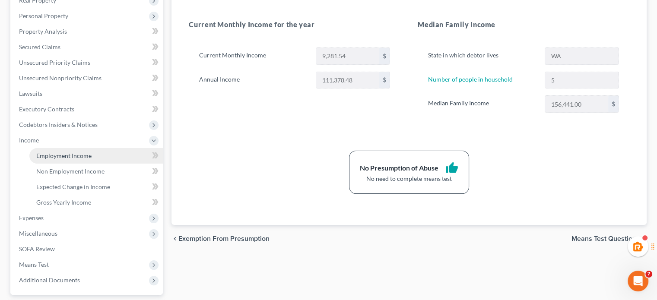
click at [52, 155] on span "Employment Income" at bounding box center [63, 155] width 55 height 7
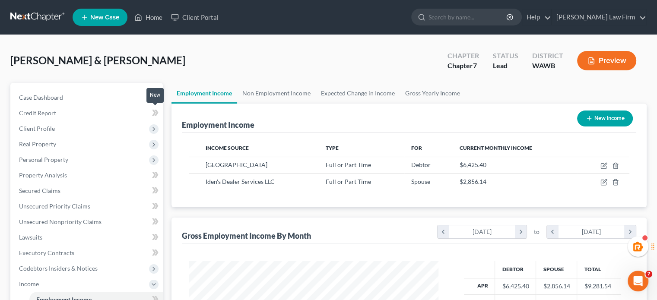
scroll to position [154, 266]
click at [259, 95] on link "Non Employment Income" at bounding box center [276, 93] width 79 height 21
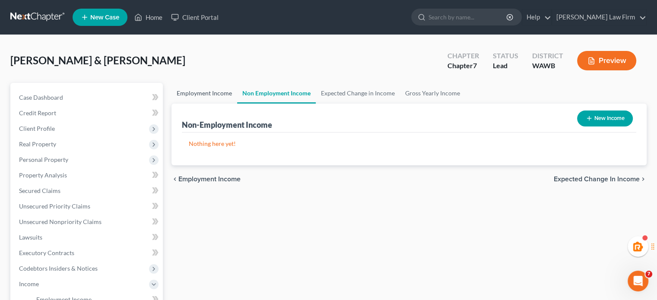
click at [223, 98] on link "Employment Income" at bounding box center [204, 93] width 66 height 21
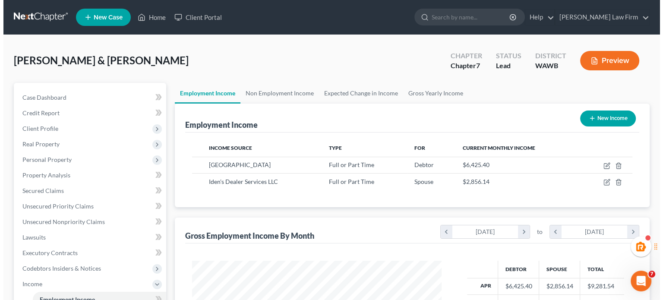
scroll to position [154, 266]
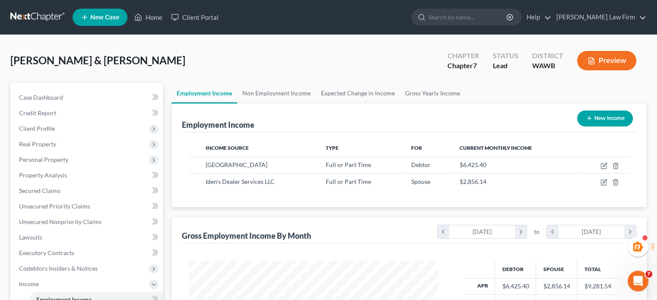
click at [613, 60] on button "Preview" at bounding box center [606, 60] width 59 height 19
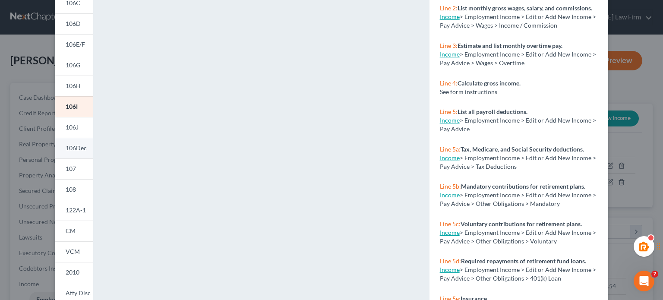
scroll to position [144, 0]
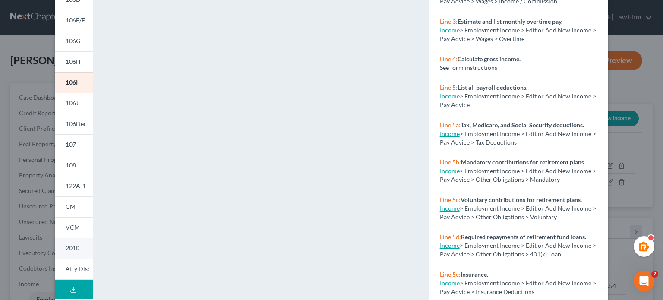
click at [70, 247] on span "2010" at bounding box center [73, 247] width 14 height 7
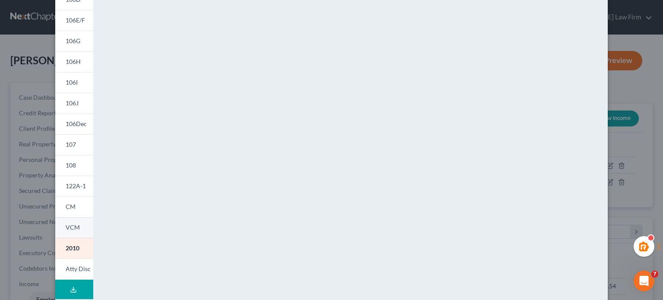
click at [71, 232] on link "VCM" at bounding box center [74, 227] width 38 height 21
click at [76, 206] on link "CM" at bounding box center [74, 206] width 38 height 21
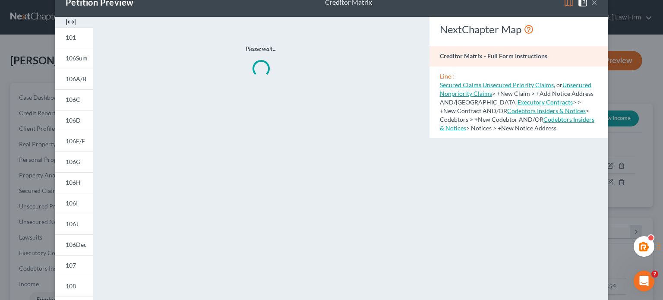
scroll to position [0, 0]
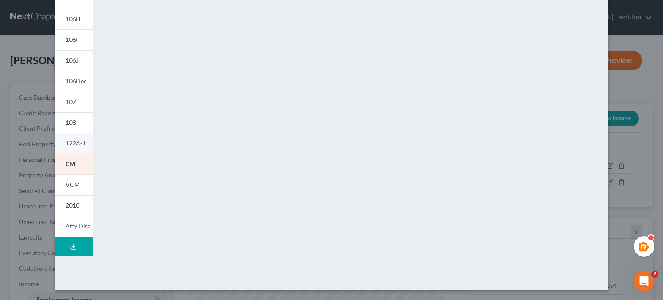
click at [66, 138] on link "122A-1" at bounding box center [74, 143] width 38 height 21
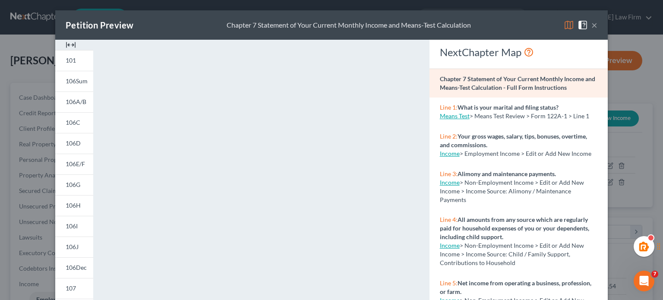
click at [591, 27] on button "×" at bounding box center [594, 25] width 6 height 10
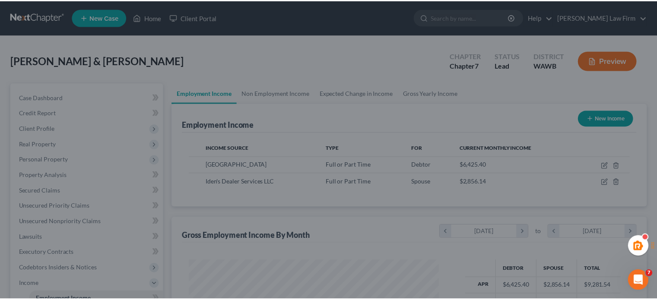
scroll to position [431566, 431453]
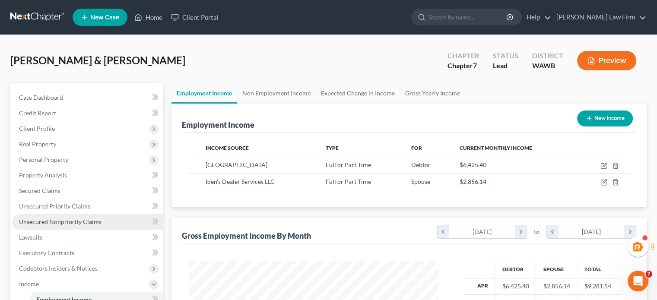
click at [48, 224] on span "Unsecured Nonpriority Claims" at bounding box center [60, 221] width 82 height 7
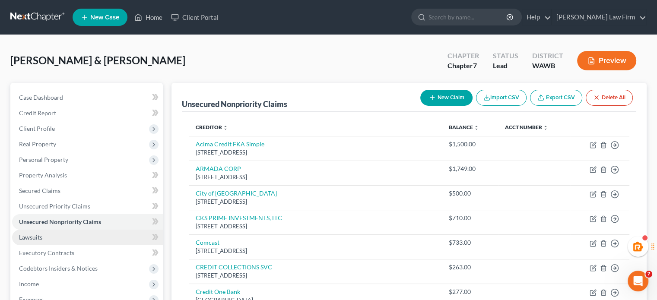
click at [75, 243] on link "Lawsuits" at bounding box center [87, 238] width 151 height 16
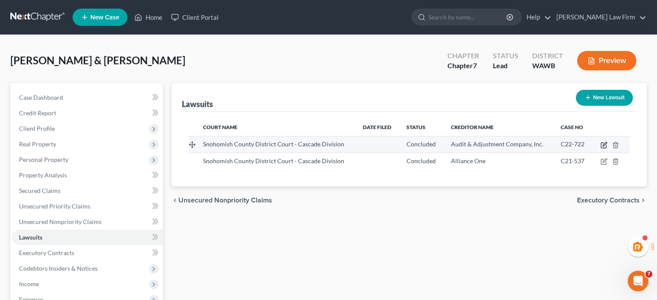
click at [605, 144] on icon "button" at bounding box center [603, 145] width 7 height 7
select select "50"
select select "2"
select select "1"
select select "50"
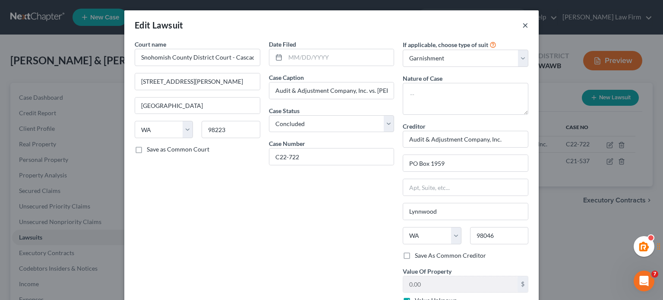
click at [525, 25] on button "×" at bounding box center [525, 25] width 6 height 10
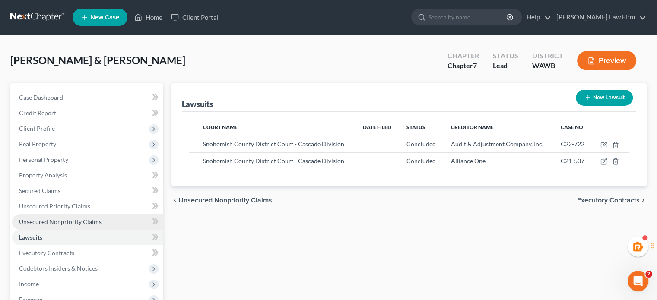
click at [55, 222] on span "Unsecured Nonpriority Claims" at bounding box center [60, 221] width 82 height 7
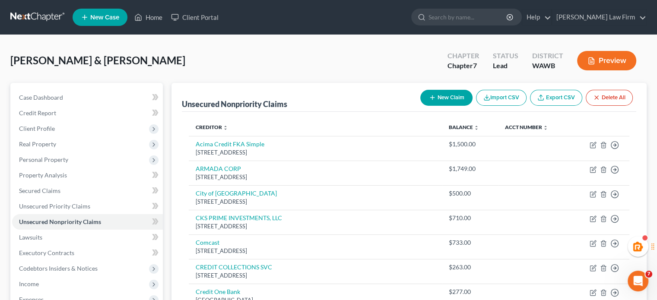
click at [436, 91] on button "New Claim" at bounding box center [446, 98] width 52 height 16
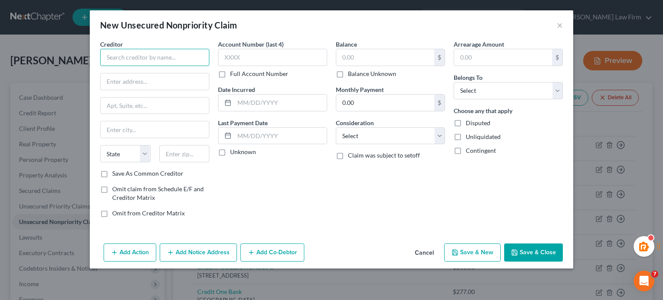
click at [125, 64] on input "text" at bounding box center [154, 57] width 109 height 17
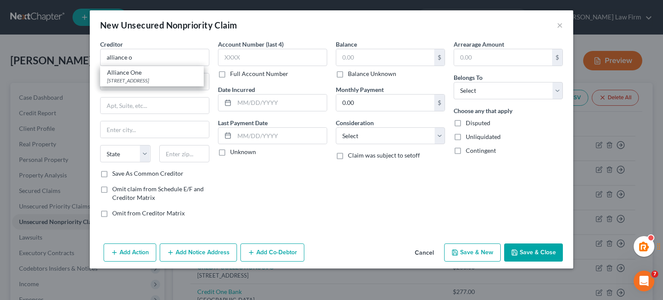
click at [131, 70] on div "Alliance One" at bounding box center [152, 72] width 90 height 9
type input "Alliance One"
type input "PO BOX 2449"
type input "Gig Harbor"
select select "50"
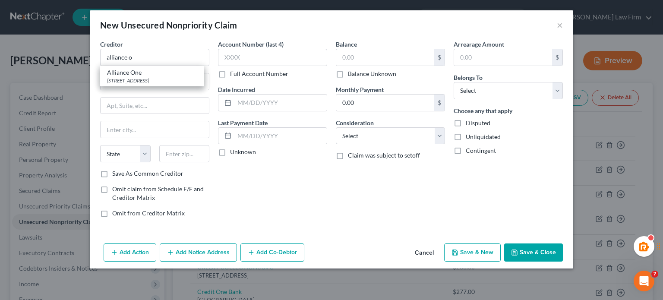
type input "98335"
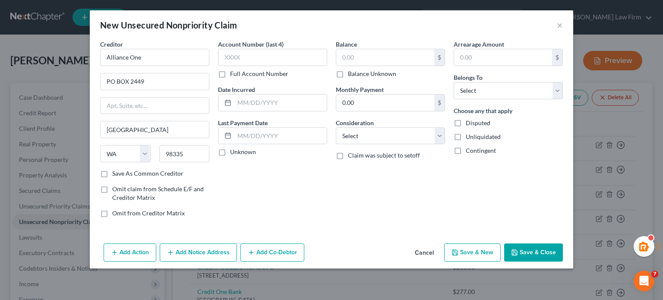
click at [371, 74] on label "Balance Unknown" at bounding box center [372, 74] width 48 height 9
click at [357, 74] on input "Balance Unknown" at bounding box center [354, 73] width 6 height 6
checkbox input "true"
type input "0.00"
drag, startPoint x: 470, startPoint y: 86, endPoint x: 466, endPoint y: 174, distance: 88.6
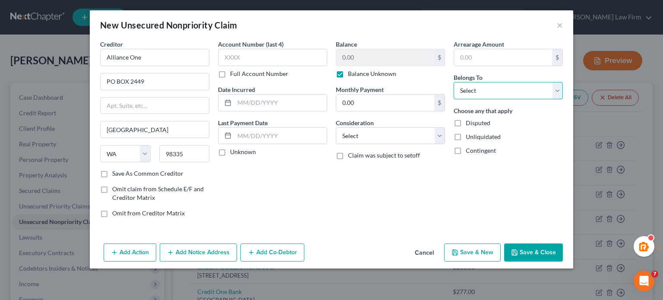
click at [470, 86] on select "Select Debtor 1 Only Debtor 2 Only Debtor 1 And Debtor 2 Only At Least One Of T…" at bounding box center [508, 90] width 109 height 17
select select "4"
click at [454, 82] on select "Select Debtor 1 Only Debtor 2 Only Debtor 1 And Debtor 2 Only At Least One Of T…" at bounding box center [508, 90] width 109 height 17
click at [376, 131] on select "Select Cable / Satellite Services Collection Agency Credit Card Debt Debt Couns…" at bounding box center [390, 135] width 109 height 17
click at [336, 127] on select "Select Cable / Satellite Services Collection Agency Credit Card Debt Debt Couns…" at bounding box center [390, 135] width 109 height 17
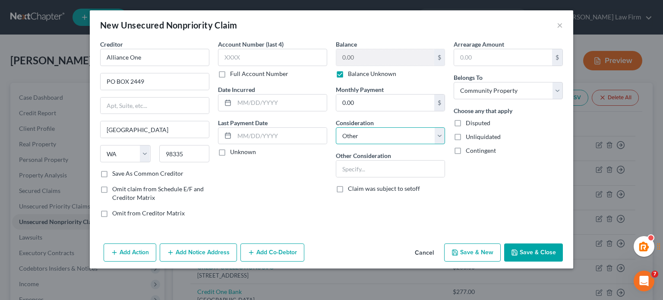
drag, startPoint x: 368, startPoint y: 140, endPoint x: 366, endPoint y: 144, distance: 4.8
click at [366, 144] on div "Balance 0.00 $ Balance Unknown Balance Undetermined 0.00 $ Balance Unknown Mont…" at bounding box center [391, 132] width 118 height 185
select select "1"
click at [336, 127] on select "Select Cable / Satellite Services Collection Agency Credit Card Debt Debt Couns…" at bounding box center [390, 135] width 109 height 17
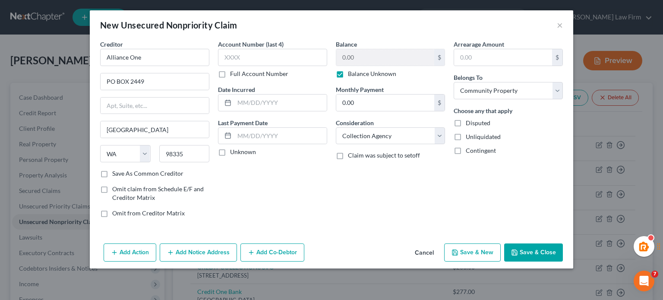
click at [130, 254] on button "Add Action" at bounding box center [130, 252] width 53 height 18
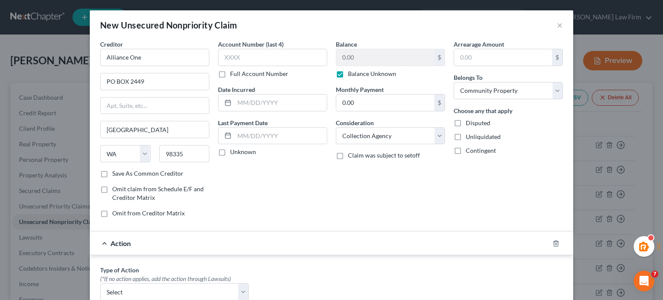
scroll to position [234, 0]
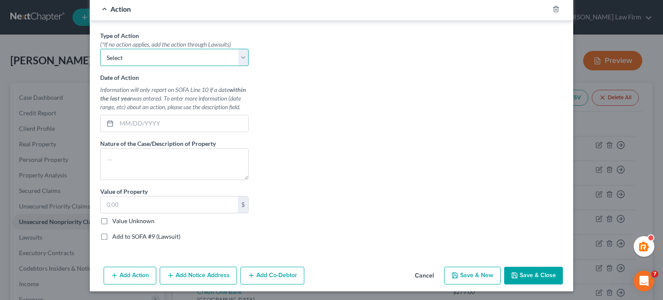
click at [120, 52] on select "Select Repossession Garnishment Foreclosure Personal Injury Attached, Seized, O…" at bounding box center [174, 57] width 149 height 17
select select "1"
click at [100, 49] on select "Select Repossession Garnishment Foreclosure Personal Injury Attached, Seized, O…" at bounding box center [174, 57] width 149 height 17
click at [130, 120] on input "text" at bounding box center [183, 123] width 132 height 16
click at [130, 122] on input "text" at bounding box center [183, 123] width 132 height 16
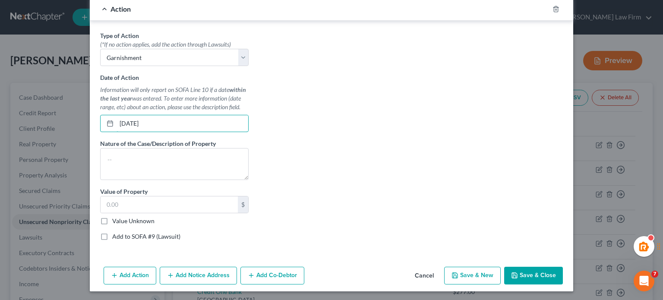
type input "01/01/2025"
click at [401, 96] on div "Type of Action * (*If no action applies, add the action through Lawsuits) Selec…" at bounding box center [331, 139] width 471 height 216
click at [124, 219] on label "Value Unknown" at bounding box center [133, 221] width 42 height 9
click at [121, 219] on input "Value Unknown" at bounding box center [119, 220] width 6 height 6
checkbox input "true"
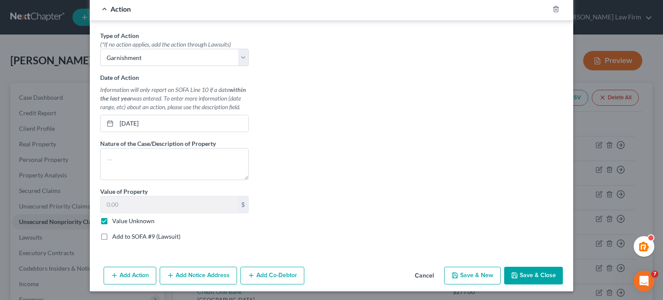
type input "0.00"
click at [531, 275] on button "Save & Close" at bounding box center [533, 276] width 59 height 18
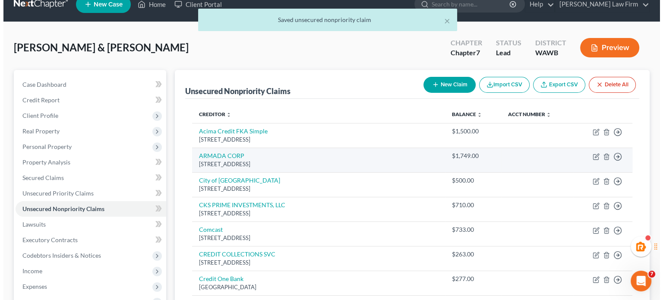
scroll to position [0, 0]
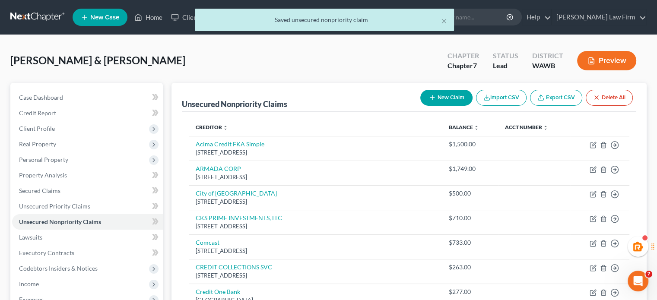
click at [441, 101] on button "New Claim" at bounding box center [446, 98] width 52 height 16
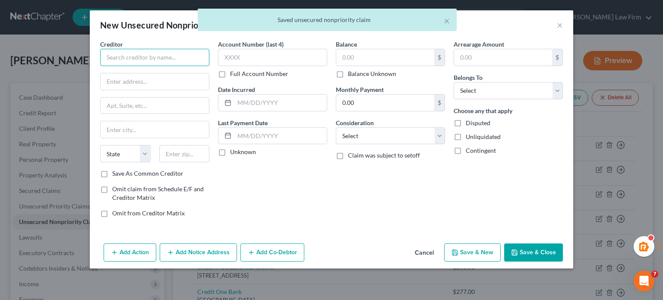
click at [182, 57] on input "text" at bounding box center [154, 57] width 109 height 17
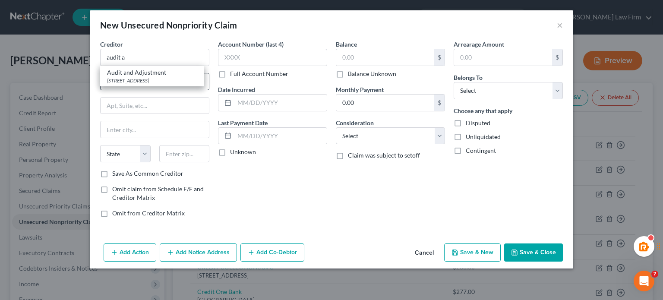
click at [159, 73] on div "Audit and Adjustment" at bounding box center [152, 72] width 90 height 9
type input "Audit and Adjustment"
type input "20700 44th Ave W"
type input "Suite 100"
type input "Lynnwood"
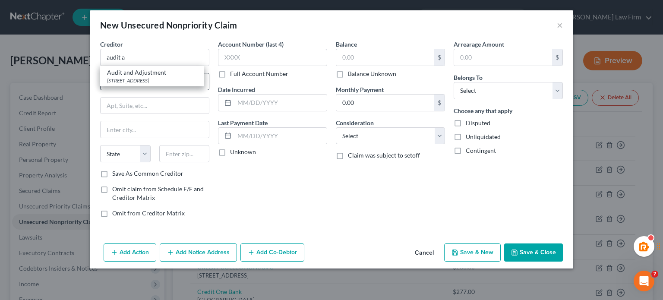
select select "50"
type input "98036"
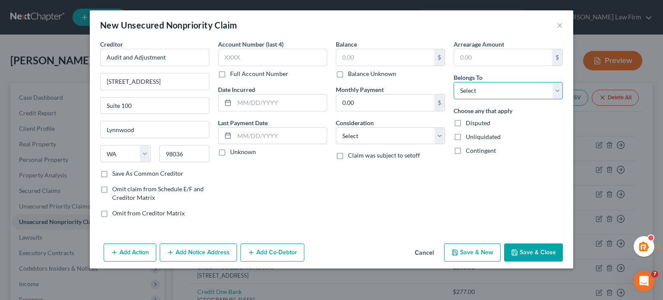
click at [485, 93] on select "Select Debtor 1 Only Debtor 2 Only Debtor 1 And Debtor 2 Only At Least One Of T…" at bounding box center [508, 90] width 109 height 17
select select "4"
click at [454, 82] on select "Select Debtor 1 Only Debtor 2 Only Debtor 1 And Debtor 2 Only At Least One Of T…" at bounding box center [508, 90] width 109 height 17
click at [387, 136] on select "Select Cable / Satellite Services Collection Agency Credit Card Debt Debt Couns…" at bounding box center [390, 135] width 109 height 17
select select "1"
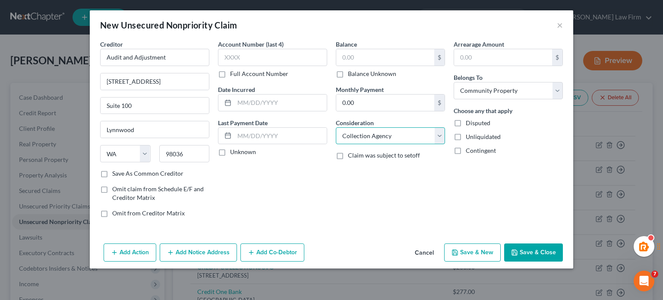
click at [336, 127] on select "Select Cable / Satellite Services Collection Agency Credit Card Debt Debt Couns…" at bounding box center [390, 135] width 109 height 17
click at [297, 180] on div "Account Number (last 4) Full Account Number Date Incurred Last Payment Date Unk…" at bounding box center [273, 132] width 118 height 185
click at [352, 58] on input "text" at bounding box center [385, 57] width 98 height 16
click at [370, 67] on div "$ Balance Unknown" at bounding box center [390, 63] width 109 height 29
click at [372, 72] on label "Balance Unknown" at bounding box center [372, 74] width 48 height 9
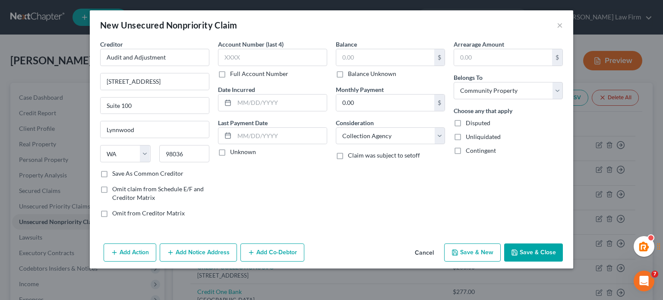
click at [357, 72] on input "Balance Unknown" at bounding box center [354, 73] width 6 height 6
checkbox input "true"
type input "0.00"
click at [110, 256] on button "Add Action" at bounding box center [130, 252] width 53 height 18
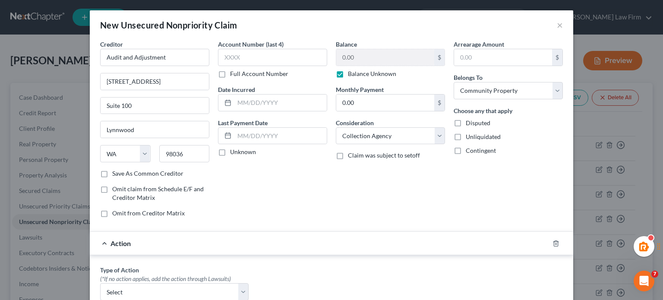
scroll to position [144, 0]
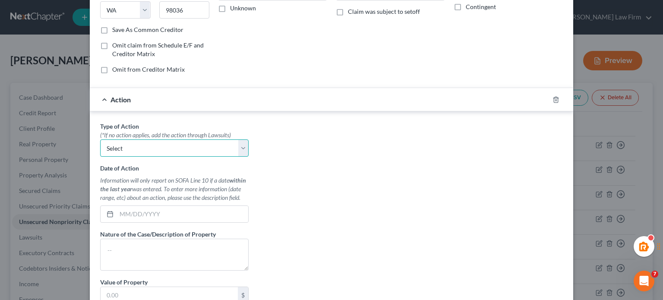
click at [131, 150] on select "Select Repossession Garnishment Foreclosure Personal Injury Attached, Seized, O…" at bounding box center [174, 147] width 149 height 17
select select "1"
click at [100, 139] on select "Select Repossession Garnishment Foreclosure Personal Injury Attached, Seized, O…" at bounding box center [174, 147] width 149 height 17
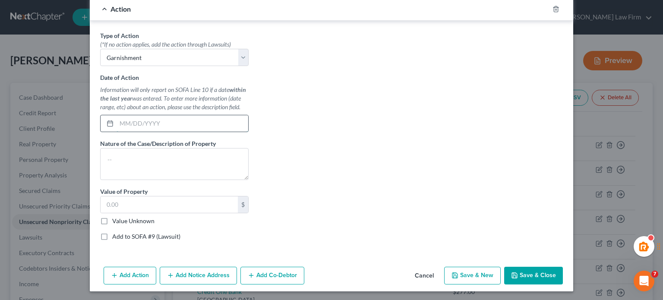
click at [182, 130] on input "text" at bounding box center [183, 123] width 132 height 16
type input "01/01/2025"
click at [140, 217] on label "Value Unknown" at bounding box center [133, 221] width 42 height 9
click at [121, 217] on input "Value Unknown" at bounding box center [119, 220] width 6 height 6
checkbox input "true"
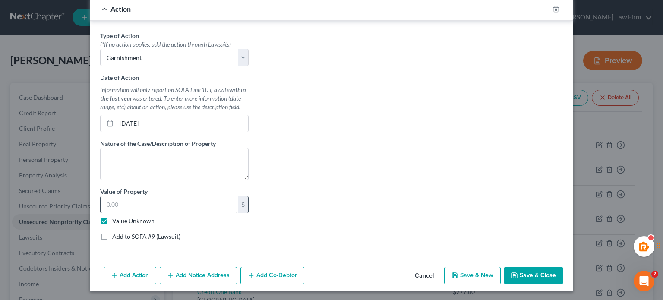
type input "0.00"
click at [513, 273] on polyline "button" at bounding box center [514, 273] width 2 height 1
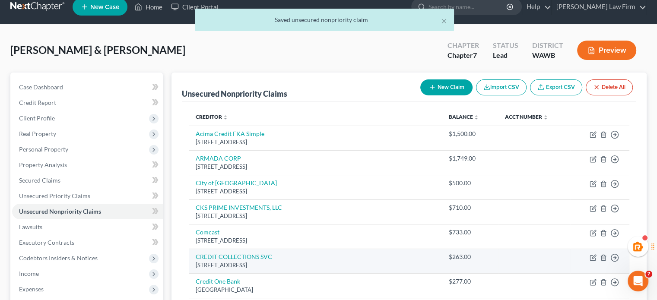
scroll to position [0, 0]
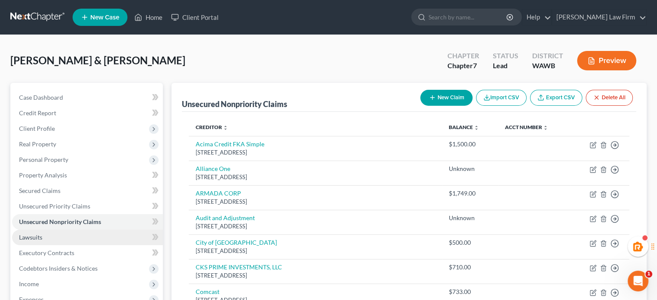
click at [47, 237] on link "Lawsuits" at bounding box center [87, 238] width 151 height 16
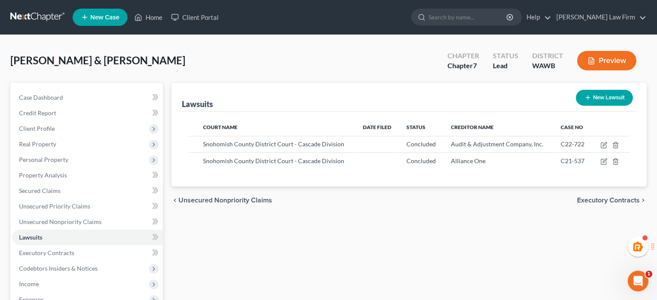
click at [603, 96] on button "New Lawsuit" at bounding box center [603, 98] width 57 height 16
select select "0"
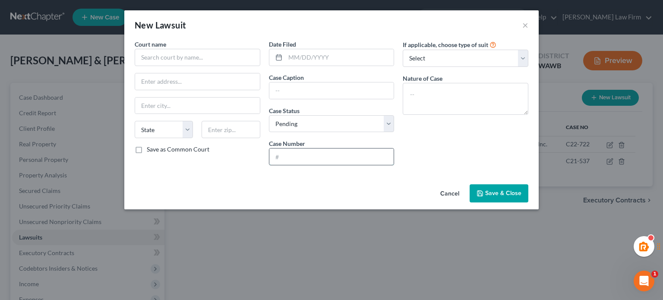
click at [306, 158] on input "text" at bounding box center [331, 157] width 125 height 16
type input "C24-1753"
click at [444, 59] on select "Select Repossession Garnishment Foreclosure Attached, Seized, Or Levied Other" at bounding box center [466, 58] width 126 height 17
select select "1"
click at [403, 50] on select "Select Repossession Garnishment Foreclosure Attached, Seized, Or Levied Other" at bounding box center [466, 58] width 126 height 17
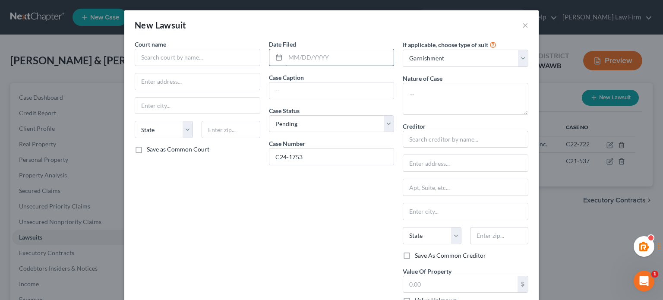
click at [332, 55] on input "text" at bounding box center [339, 57] width 109 height 16
click at [155, 50] on input "text" at bounding box center [198, 57] width 126 height 17
drag, startPoint x: 190, startPoint y: 55, endPoint x: 10, endPoint y: 61, distance: 180.1
click at [13, 65] on div "New Lawsuit × Court name * south district State AL AK AR AZ CA CO CT DE DC FL G…" at bounding box center [331, 150] width 663 height 300
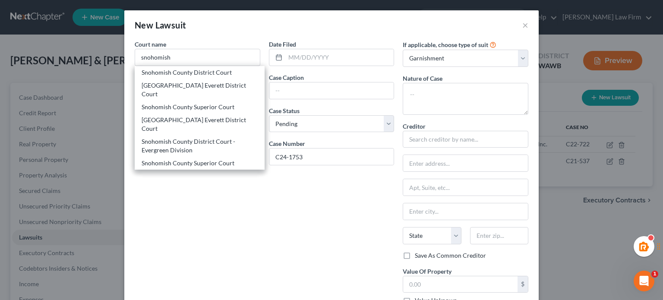
click at [224, 172] on div "Snohomish County District Court - South Division" at bounding box center [200, 180] width 116 height 17
type input "Snohomish County District Court - South Division"
type input "20520 68th Ave W"
type input "Lynnwood"
select select "50"
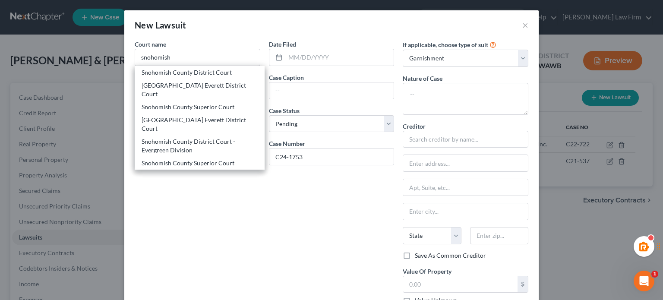
type input "98036"
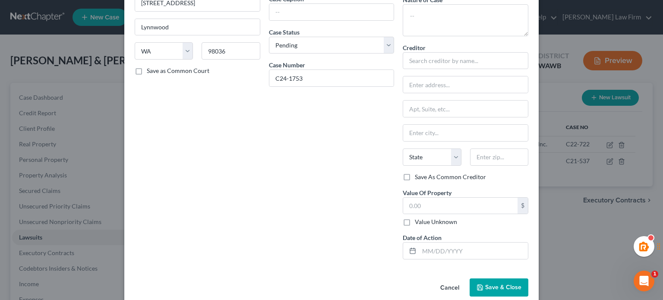
scroll to position [91, 0]
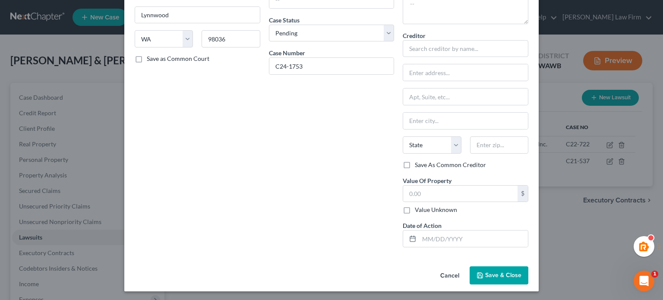
click at [415, 209] on label "Value Unknown" at bounding box center [436, 209] width 42 height 9
click at [418, 209] on input "Value Unknown" at bounding box center [421, 208] width 6 height 6
checkbox input "true"
type input "0.00"
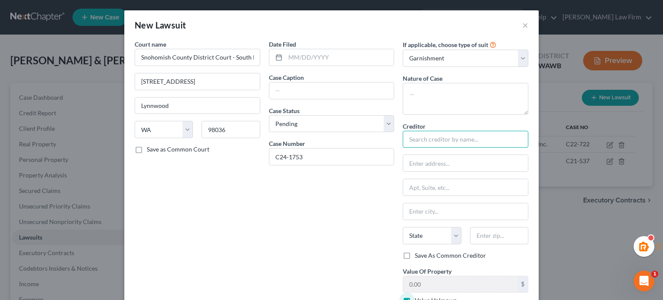
click at [425, 138] on input "text" at bounding box center [466, 139] width 126 height 17
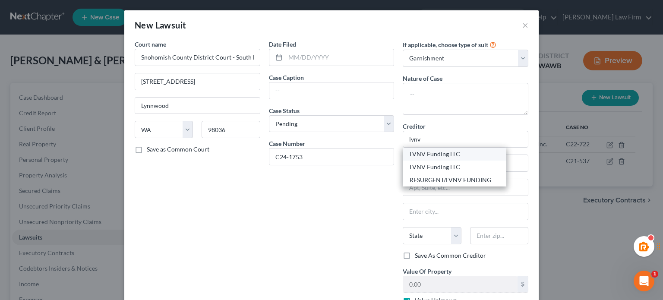
click at [442, 155] on div "LVNV Funding LLC" at bounding box center [455, 154] width 90 height 9
type input "LVNV Funding LLC"
type input "c/o Resurgent Capital Services"
type input "Po Box 1269"
type input "Greenville"
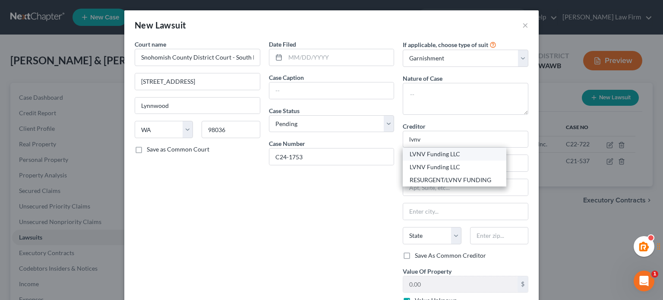
select select "42"
type input "29602"
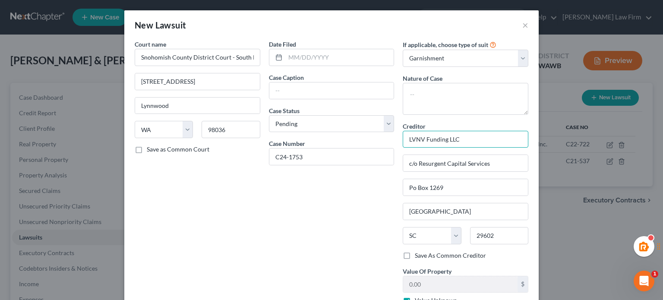
drag, startPoint x: 465, startPoint y: 139, endPoint x: 300, endPoint y: 138, distance: 164.5
click at [300, 138] on div "Court name * Snohomish County District Court - South Division 20520 68th Ave W …" at bounding box center [331, 192] width 402 height 305
drag, startPoint x: 447, startPoint y: 141, endPoint x: 234, endPoint y: 131, distance: 213.9
click at [234, 136] on div "Court name * Snohomish County District Court - South Division 20520 68th Ave W …" at bounding box center [331, 192] width 402 height 305
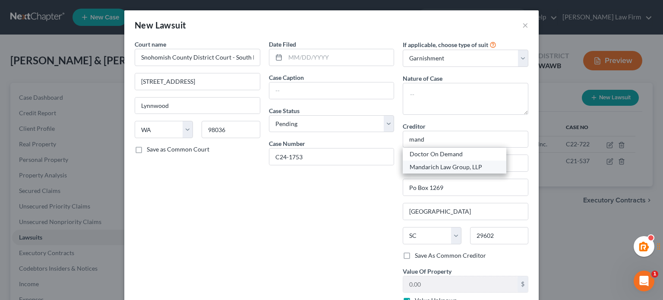
click at [439, 166] on div "Mandarich Law Group, LLP" at bounding box center [455, 167] width 90 height 9
type input "Mandarich Law Group, LLP"
type input "PO Box 109032"
type input "Chicago"
select select "14"
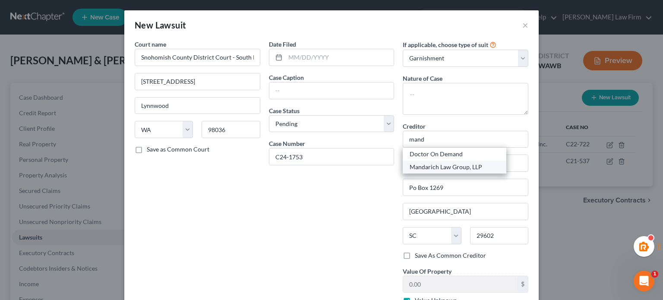
type input "60610"
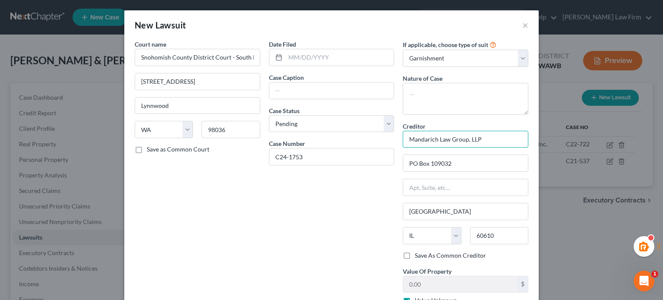
click at [489, 141] on input "Mandarich Law Group, LLP" at bounding box center [466, 139] width 126 height 17
click at [300, 88] on input "text" at bounding box center [331, 90] width 125 height 16
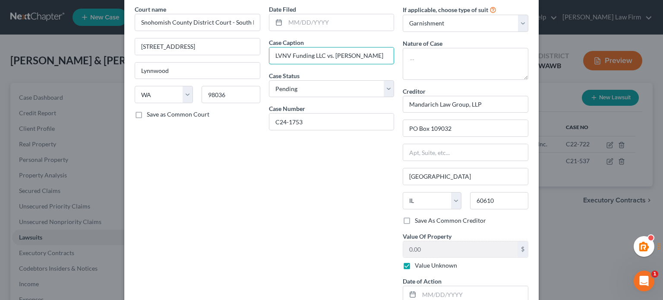
scroll to position [91, 0]
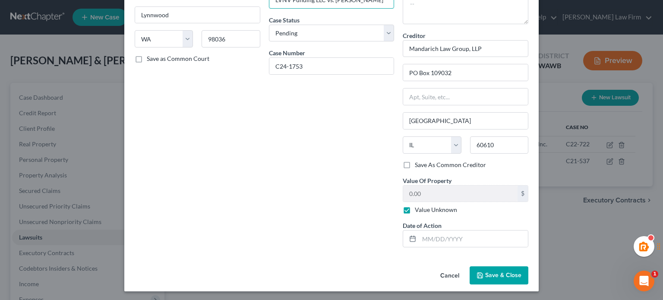
type input "LVNV Funding LLC vs. Sarah Delgado"
click at [512, 268] on button "Save & Close" at bounding box center [499, 275] width 59 height 18
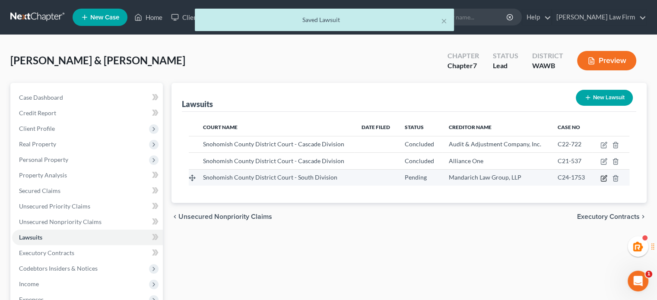
click at [600, 177] on icon "button" at bounding box center [603, 178] width 7 height 7
select select "50"
select select "0"
select select "1"
select select "14"
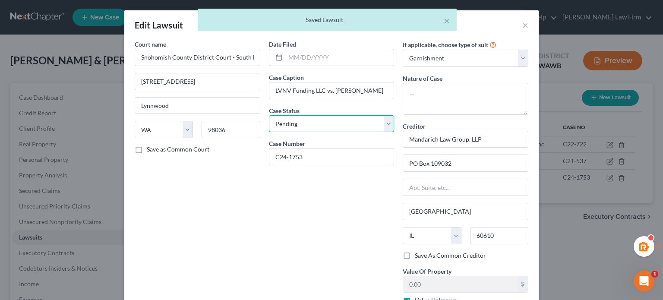
click at [308, 126] on select "Select Pending On Appeal Concluded" at bounding box center [332, 123] width 126 height 17
select select "2"
click at [269, 115] on select "Select Pending On Appeal Concluded" at bounding box center [332, 123] width 126 height 17
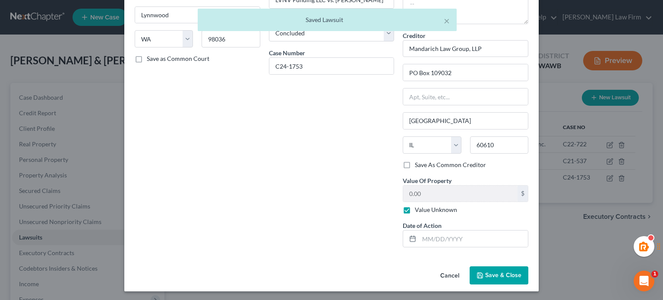
click at [492, 263] on div "Cancel Save & Close" at bounding box center [331, 277] width 414 height 28
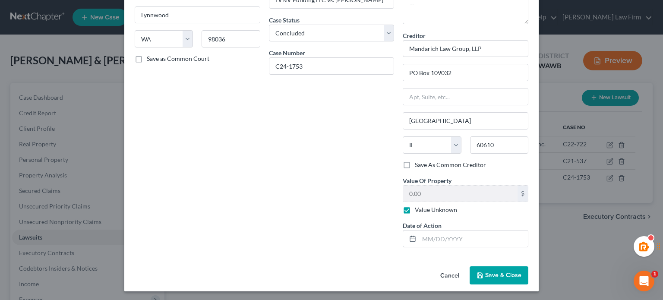
click at [492, 273] on span "Save & Close" at bounding box center [503, 275] width 36 height 7
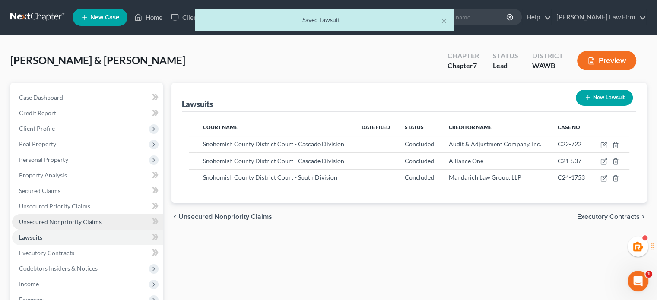
click at [98, 218] on span "Unsecured Nonpriority Claims" at bounding box center [60, 221] width 82 height 7
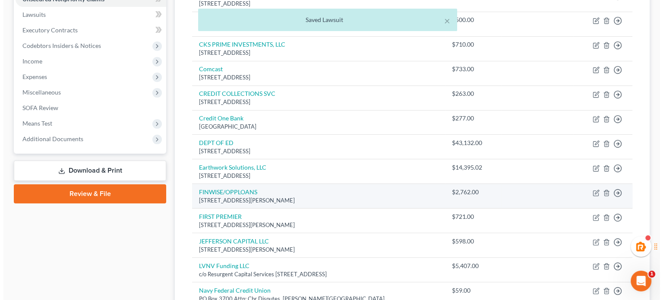
scroll to position [288, 0]
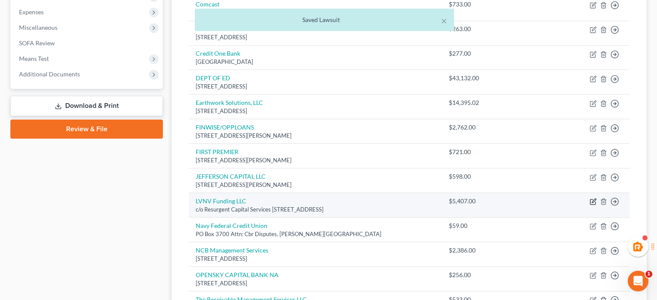
click at [592, 201] on icon "button" at bounding box center [593, 201] width 4 height 4
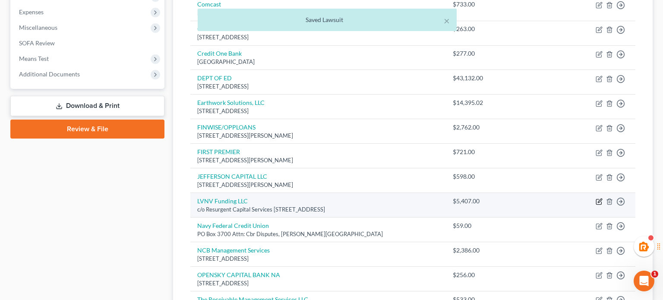
select select "42"
select select "1"
select select "4"
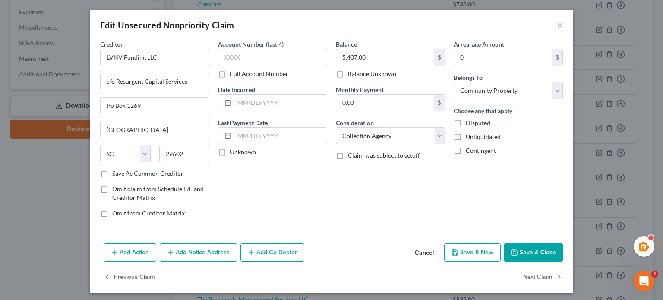
click at [202, 257] on button "Add Notice Address" at bounding box center [198, 252] width 77 height 18
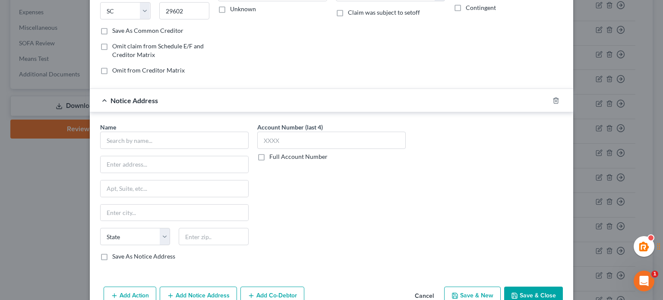
scroll to position [144, 0]
click at [164, 144] on input "text" at bounding box center [174, 139] width 149 height 17
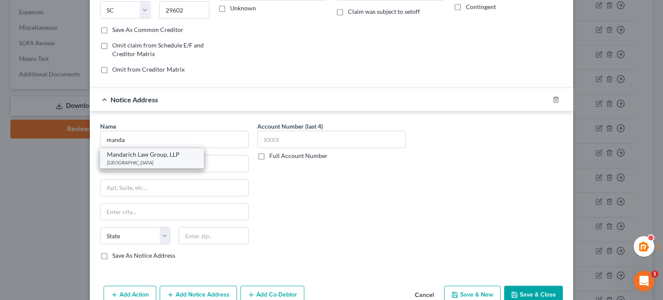
click at [136, 150] on div "Mandarich Law Group, LLP" at bounding box center [152, 154] width 90 height 9
type input "Mandarich Law Group, LLP"
type input "PO Box 109032"
type input "Chicago"
select select "14"
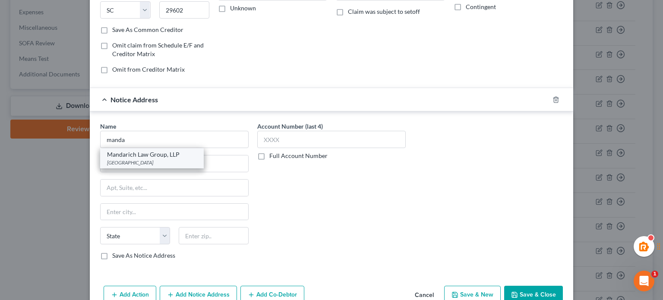
type input "60610"
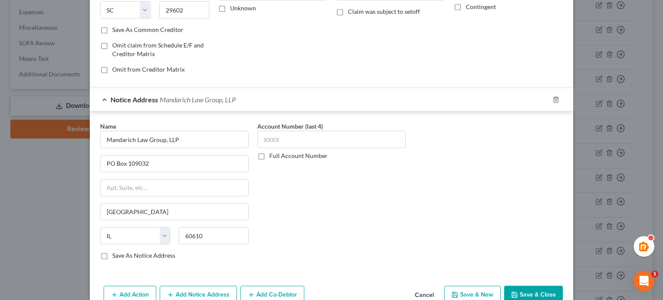
click at [538, 291] on button "Save & Close" at bounding box center [533, 295] width 59 height 18
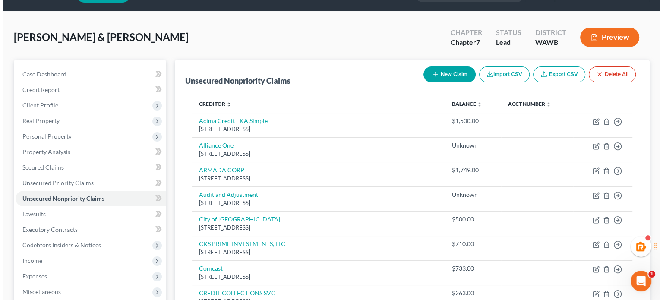
scroll to position [0, 0]
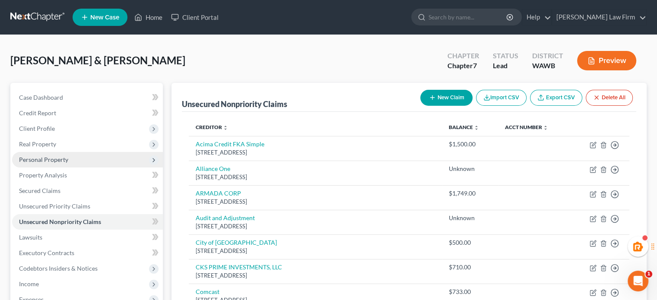
click at [40, 166] on span "Personal Property" at bounding box center [87, 160] width 151 height 16
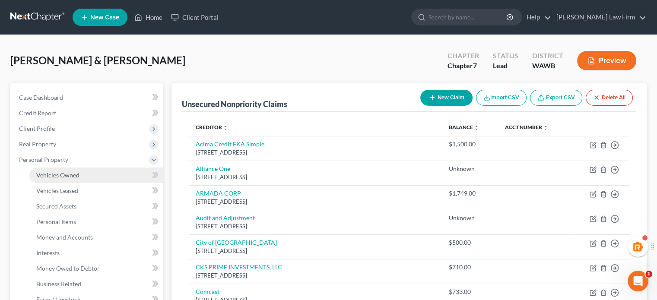
click at [41, 175] on span "Vehicles Owned" at bounding box center [57, 174] width 43 height 7
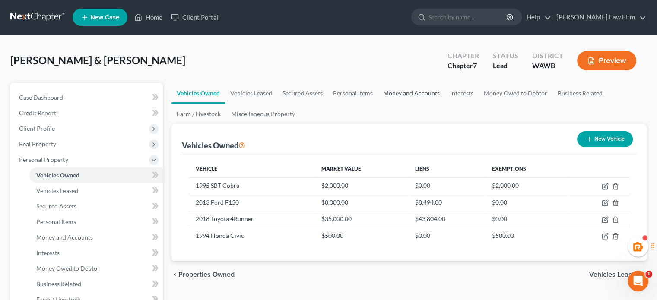
click at [428, 92] on link "Money and Accounts" at bounding box center [411, 93] width 67 height 21
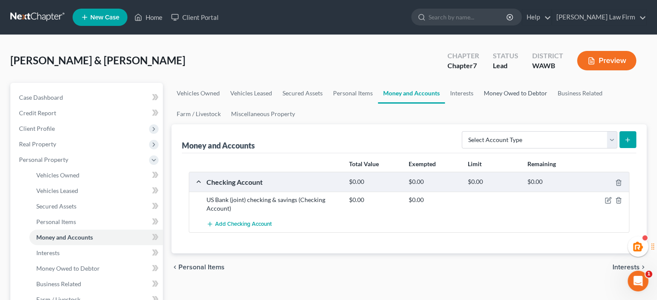
click at [505, 89] on link "Money Owed to Debtor" at bounding box center [515, 93] width 74 height 21
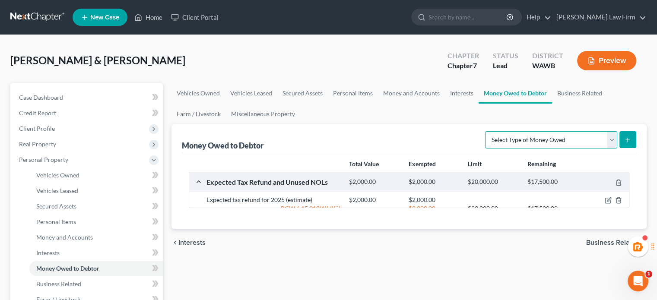
click at [538, 137] on select "Select Type of Money Owed Accounts Receivable Alimony Child Support Claims Agai…" at bounding box center [551, 139] width 132 height 17
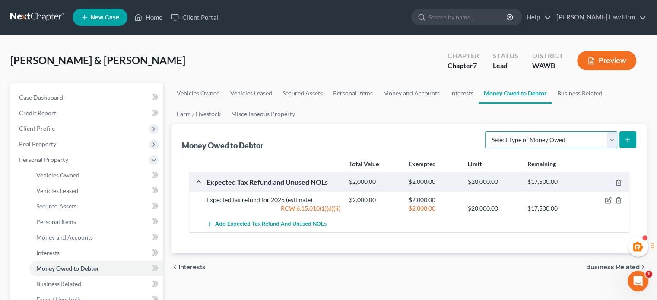
select select "financial_assets_not_yet_listed"
click at [487, 131] on select "Select Type of Money Owed Accounts Receivable Alimony Child Support Claims Agai…" at bounding box center [551, 139] width 132 height 17
click at [627, 137] on icon "submit" at bounding box center [627, 139] width 7 height 7
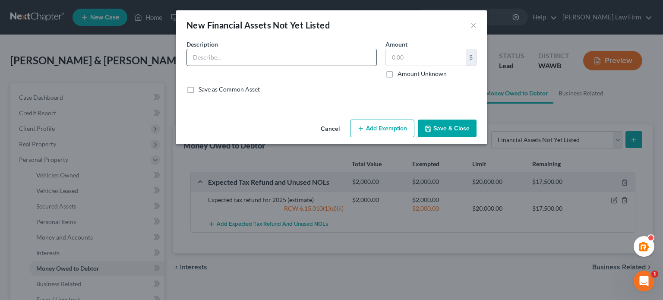
click at [238, 59] on input "text" at bounding box center [282, 57] width 190 height 16
type input "G"
type input "Garnished funds from wages (estimate)"
type input "500"
click at [357, 130] on button "Add Exemption" at bounding box center [382, 129] width 64 height 18
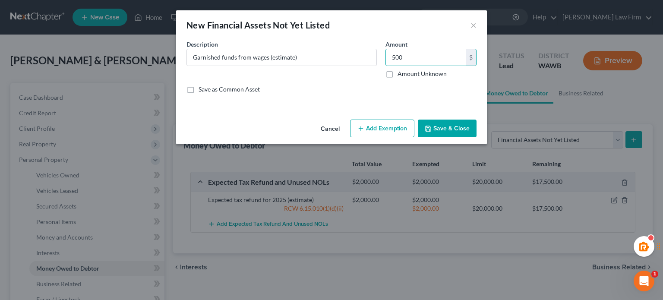
select select "2"
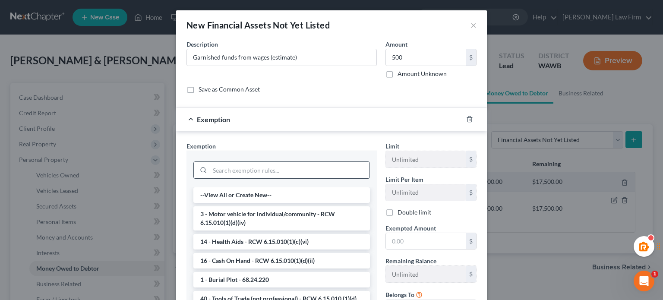
click at [235, 162] on input "search" at bounding box center [290, 170] width 160 height 16
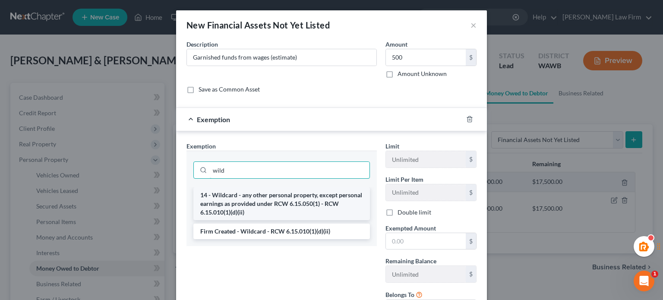
type input "wild"
click at [266, 203] on li "14 - Wildcard - any other personal property, except personal earnings as provid…" at bounding box center [281, 203] width 177 height 33
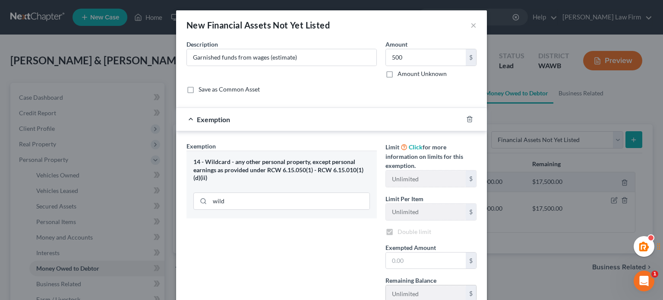
checkbox input "true"
click at [437, 256] on input "text" at bounding box center [426, 261] width 80 height 16
type input "500"
click at [330, 247] on div "Exemption Set must be selected for CA. Exemption * 14 - Wildcard - any other pe…" at bounding box center [281, 243] width 199 height 202
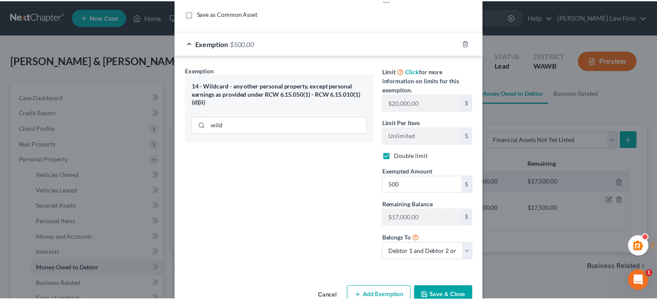
scroll to position [97, 0]
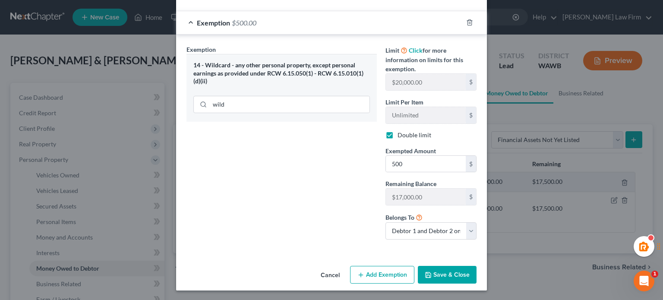
click at [446, 272] on button "Save & Close" at bounding box center [447, 275] width 59 height 18
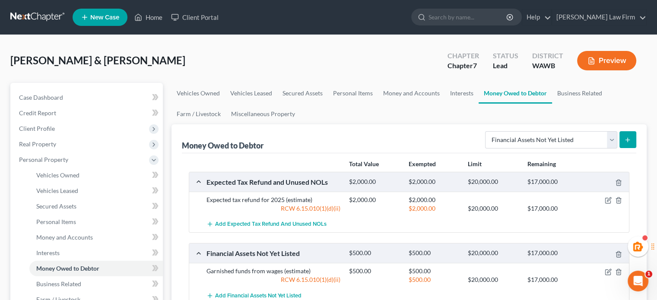
scroll to position [144, 0]
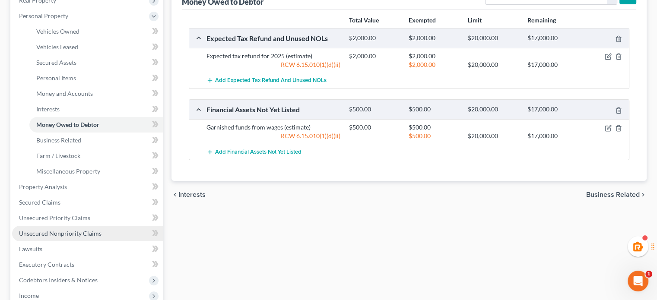
click at [59, 226] on link "Unsecured Nonpriority Claims" at bounding box center [87, 234] width 151 height 16
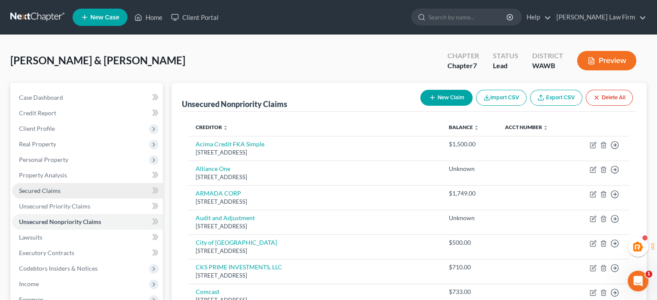
scroll to position [144, 0]
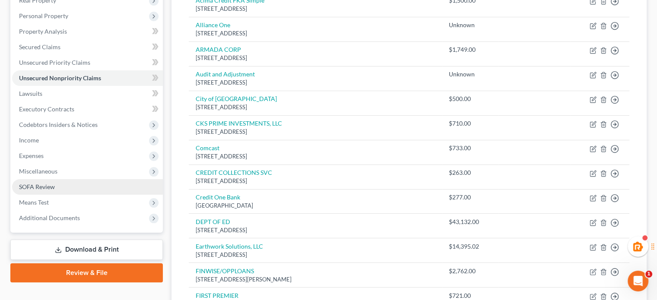
click at [38, 190] on link "SOFA Review" at bounding box center [87, 187] width 151 height 16
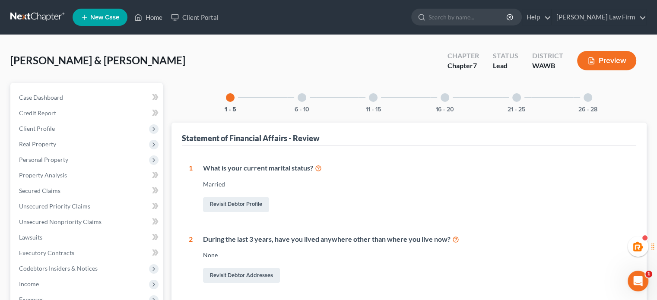
click at [373, 101] on div at bounding box center [373, 97] width 9 height 9
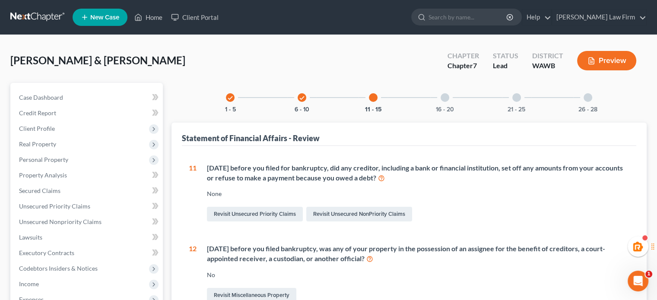
click at [299, 99] on icon "check" at bounding box center [302, 98] width 6 height 6
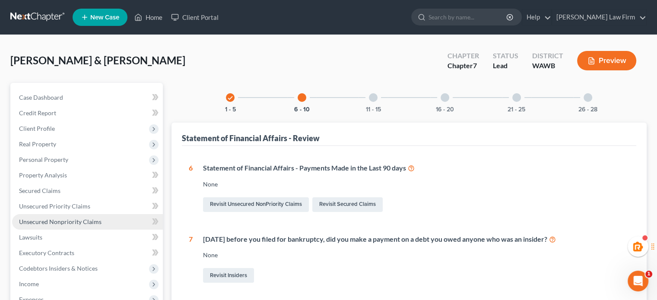
click at [59, 223] on span "Unsecured Nonpriority Claims" at bounding box center [60, 221] width 82 height 7
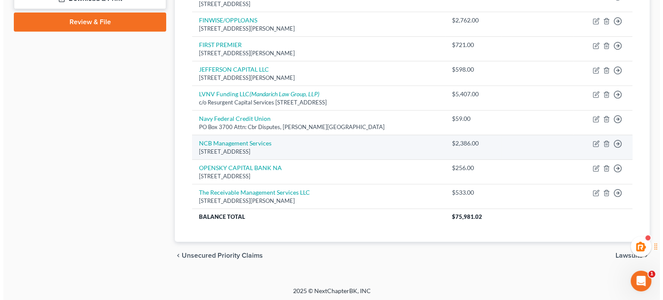
scroll to position [250, 0]
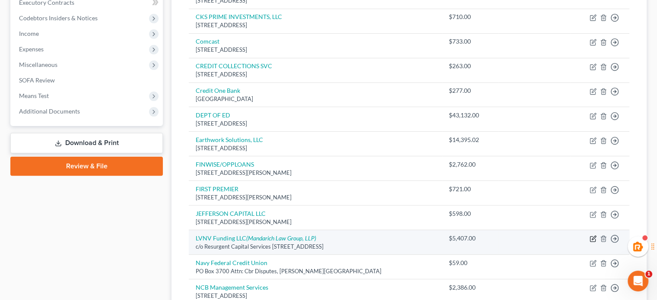
click at [591, 235] on icon "button" at bounding box center [592, 238] width 7 height 7
select select "42"
select select "1"
select select "4"
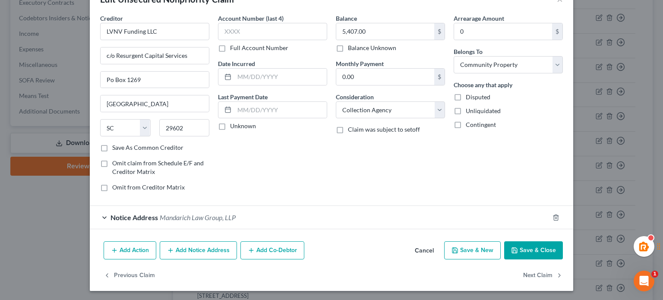
click at [136, 248] on button "Add Action" at bounding box center [130, 250] width 53 height 18
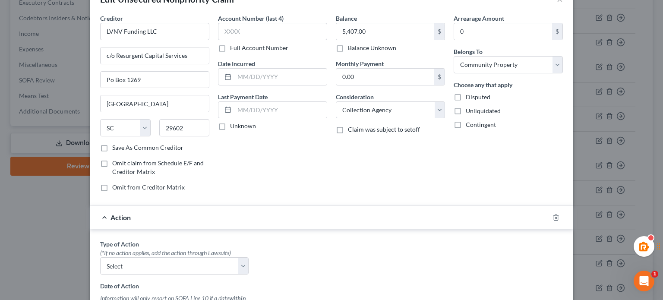
scroll to position [170, 0]
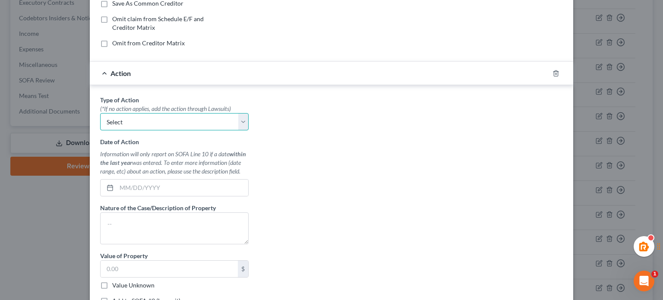
click at [131, 121] on select "Select Repossession Garnishment Foreclosure Personal Injury Attached, Seized, O…" at bounding box center [174, 121] width 149 height 17
select select "1"
click at [100, 113] on select "Select Repossession Garnishment Foreclosure Personal Injury Attached, Seized, O…" at bounding box center [174, 121] width 149 height 17
click at [129, 186] on input "text" at bounding box center [183, 188] width 132 height 16
type input "0"
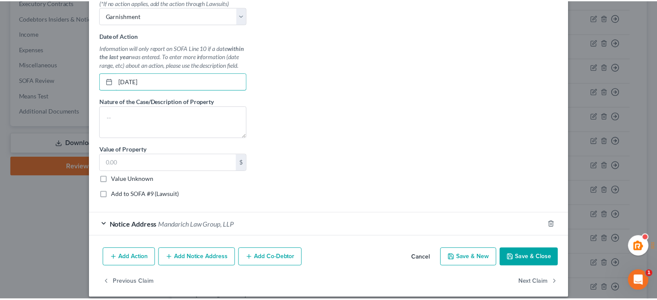
scroll to position [283, 0]
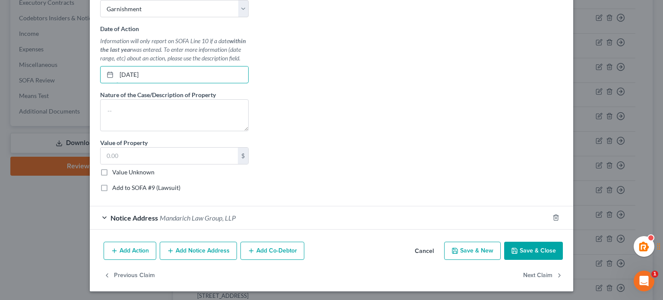
type input "10/01/2025"
click at [117, 169] on label "Value Unknown" at bounding box center [133, 172] width 42 height 9
click at [117, 169] on input "Value Unknown" at bounding box center [119, 171] width 6 height 6
checkbox input "true"
type input "0.00"
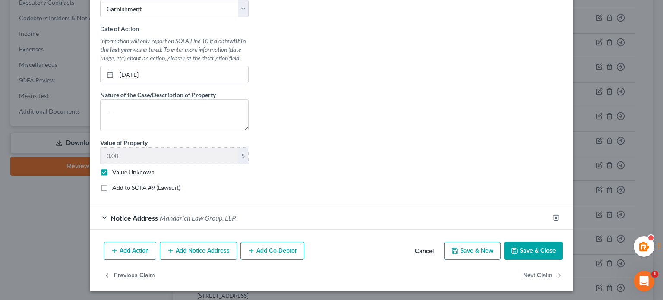
click at [520, 248] on button "Save & Close" at bounding box center [533, 251] width 59 height 18
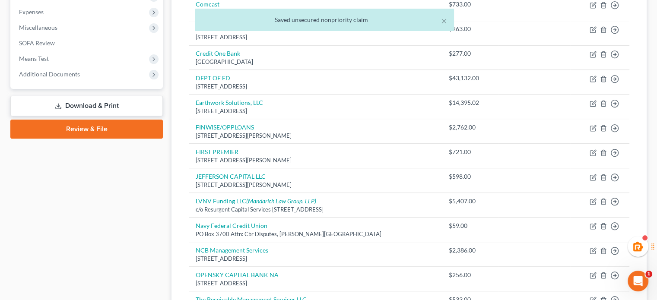
scroll to position [144, 0]
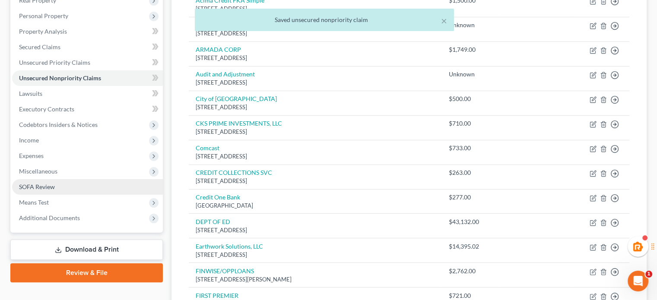
click at [47, 184] on span "SOFA Review" at bounding box center [37, 186] width 36 height 7
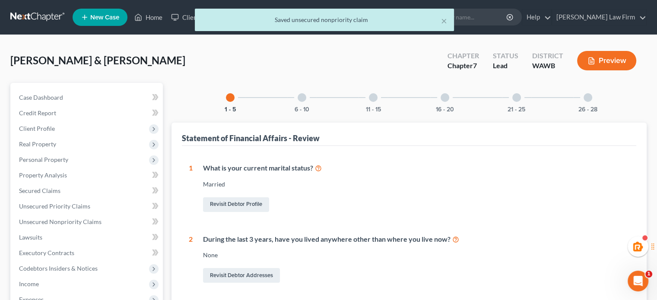
click at [298, 94] on div at bounding box center [301, 97] width 9 height 9
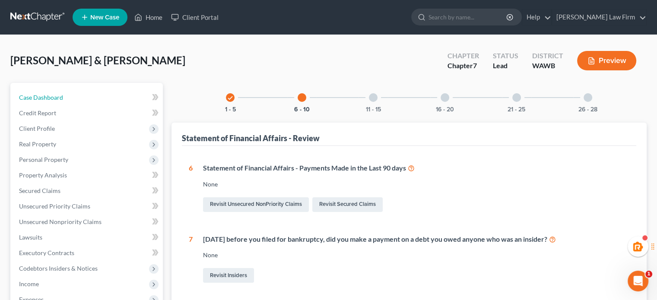
click at [67, 90] on link "Case Dashboard" at bounding box center [87, 98] width 151 height 16
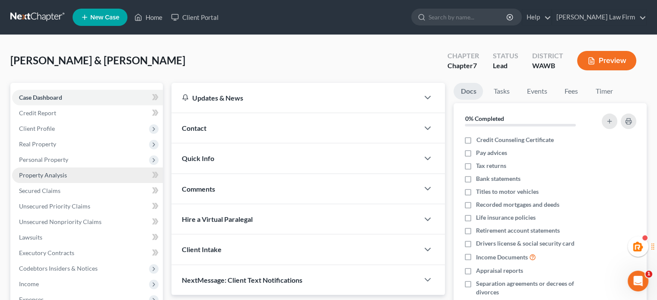
click at [57, 173] on span "Property Analysis" at bounding box center [43, 174] width 48 height 7
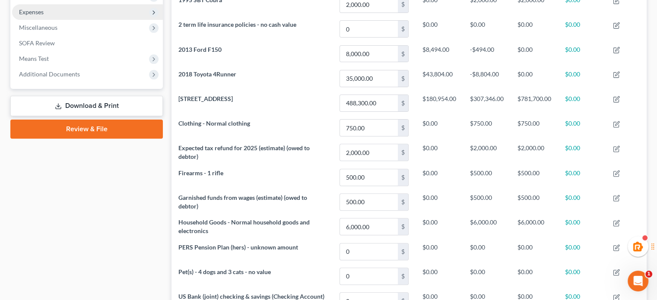
scroll to position [144, 0]
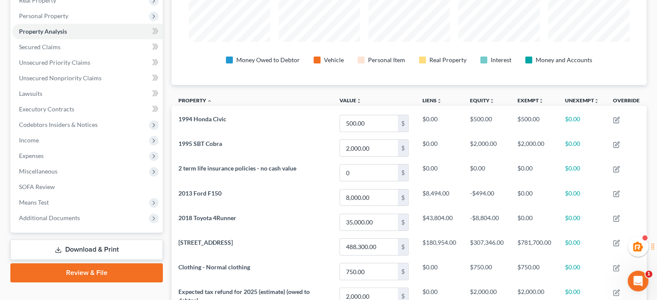
click at [74, 226] on div "Case Dashboard Payments Invoices Payments Payments Credit Report Client Profile…" at bounding box center [86, 86] width 152 height 294
click at [76, 218] on span "Additional Documents" at bounding box center [49, 217] width 61 height 7
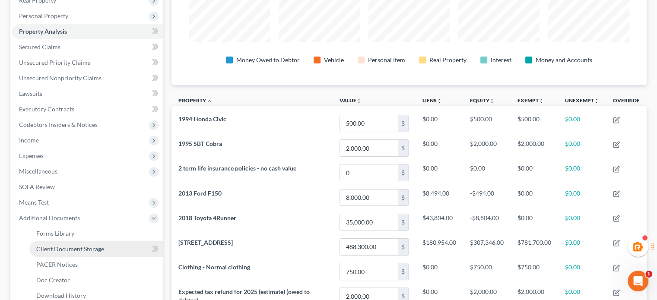
click at [65, 255] on link "Client Document Storage" at bounding box center [95, 249] width 133 height 16
select select "1"
select select "0"
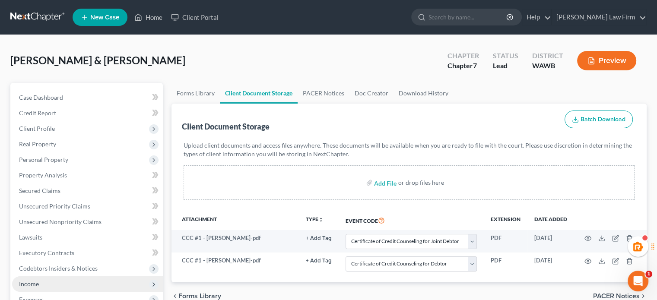
click at [35, 284] on span "Income" at bounding box center [29, 283] width 20 height 7
click at [35, 296] on link "Employment Income" at bounding box center [95, 300] width 133 height 16
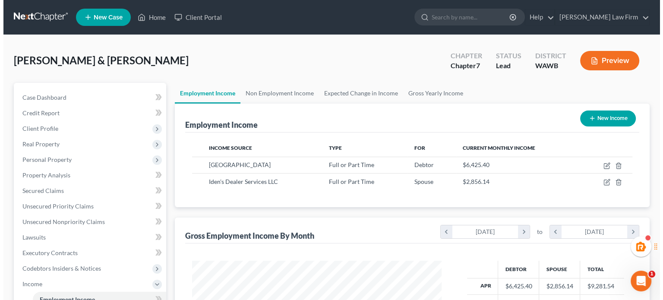
scroll to position [154, 266]
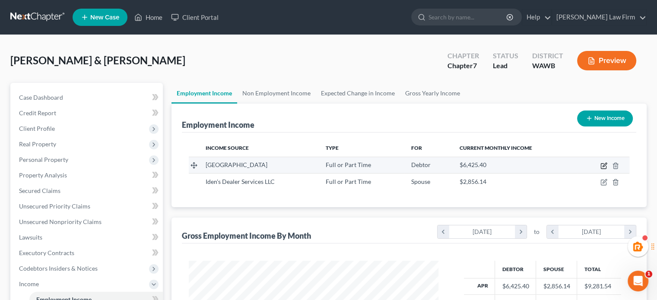
click at [606, 163] on icon "button" at bounding box center [603, 165] width 7 height 7
select select "0"
select select "50"
select select "1"
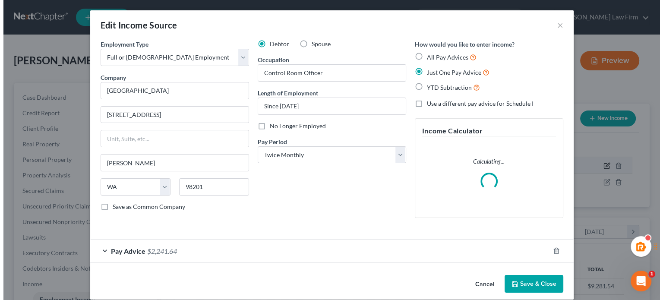
scroll to position [154, 269]
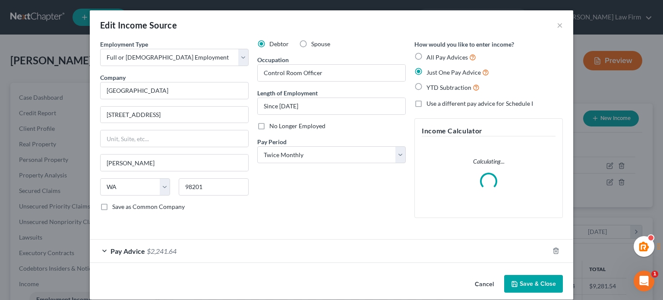
click at [303, 50] on div "Debtor Spouse Occupation Control Room Officer Length of Employment Since 2017 N…" at bounding box center [331, 132] width 157 height 185
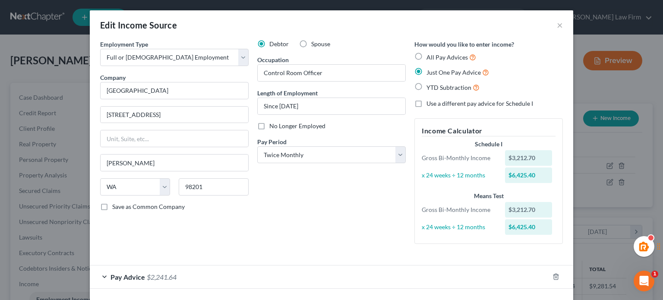
click at [311, 44] on label "Spouse" at bounding box center [320, 44] width 19 height 9
click at [315, 44] on input "Spouse" at bounding box center [318, 43] width 6 height 6
radio input "true"
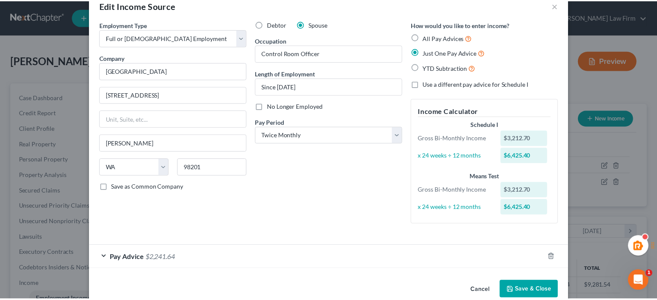
scroll to position [35, 0]
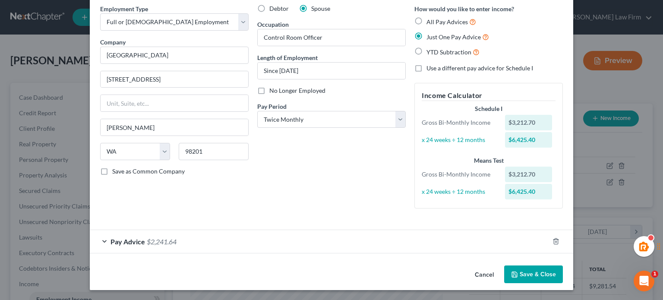
click at [521, 271] on button "Save & Close" at bounding box center [533, 275] width 59 height 18
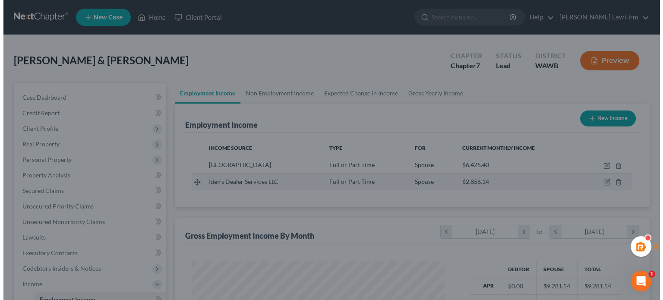
scroll to position [431566, 431453]
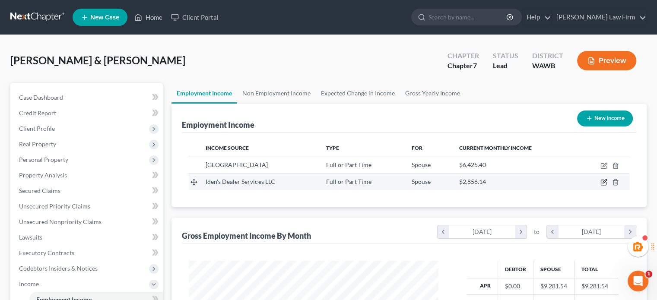
click at [603, 181] on icon "button" at bounding box center [604, 182] width 4 height 4
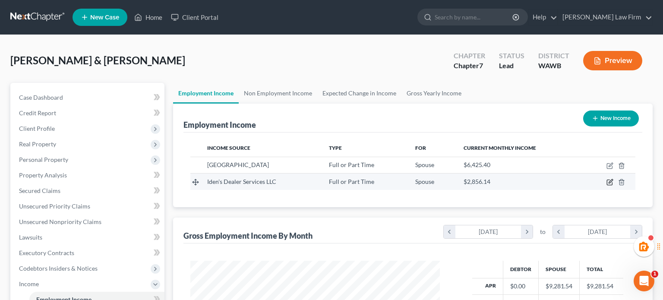
select select "0"
select select "50"
select select "2"
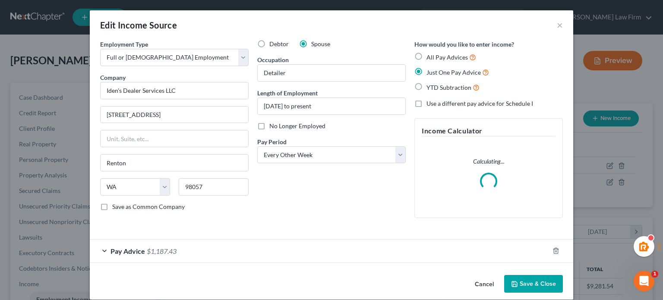
click at [269, 41] on span "Debtor" at bounding box center [278, 43] width 19 height 7
click at [273, 41] on input "Debtor" at bounding box center [276, 43] width 6 height 6
radio input "true"
click at [535, 285] on button "Save & Close" at bounding box center [533, 284] width 59 height 18
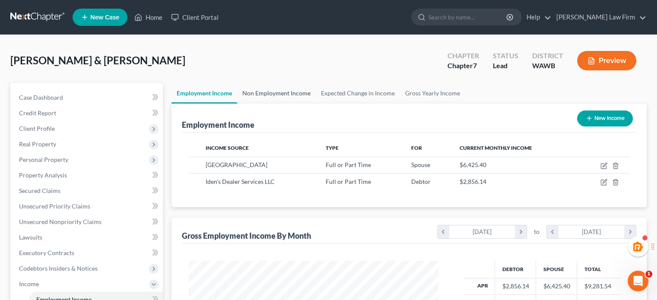
click at [266, 83] on link "Non Employment Income" at bounding box center [276, 93] width 79 height 21
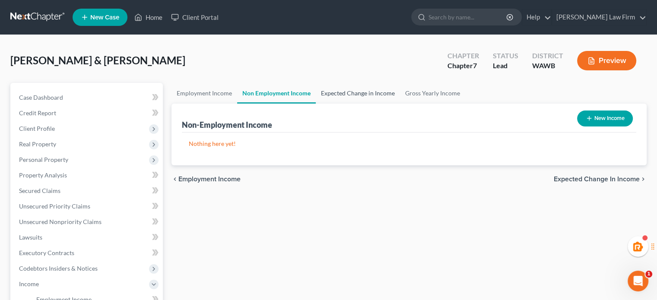
click at [343, 91] on link "Expected Change in Income" at bounding box center [358, 93] width 84 height 21
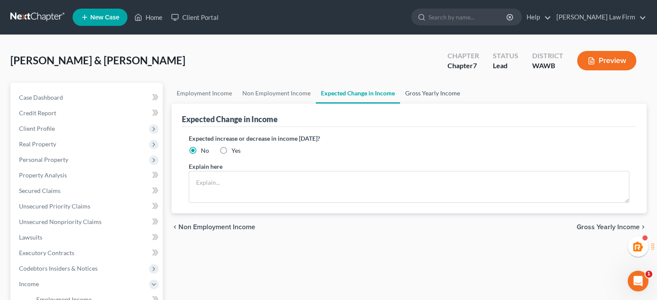
click at [436, 96] on link "Gross Yearly Income" at bounding box center [432, 93] width 65 height 21
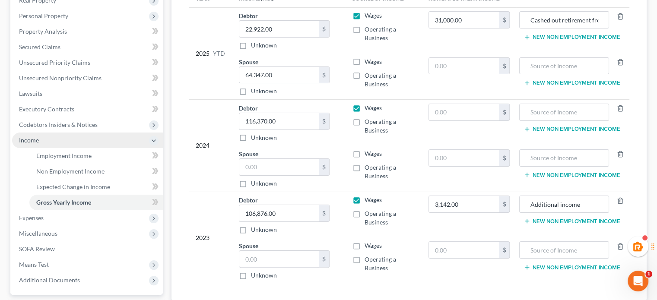
click at [54, 138] on span "Income" at bounding box center [87, 141] width 151 height 16
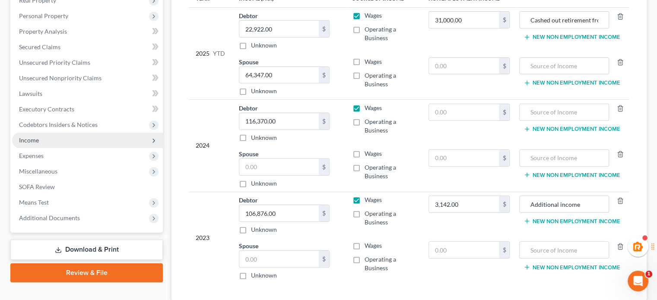
click at [54, 142] on span "Income" at bounding box center [87, 141] width 151 height 16
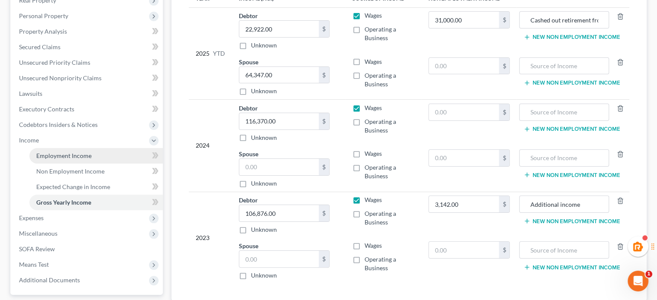
click at [52, 153] on span "Employment Income" at bounding box center [63, 155] width 55 height 7
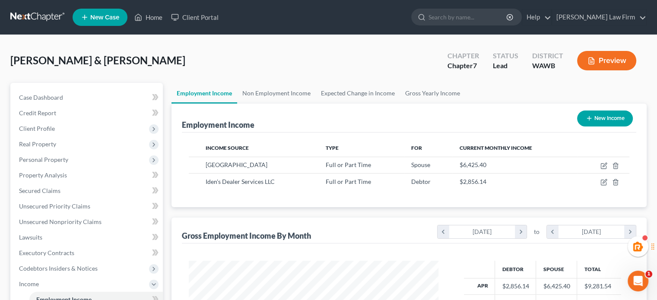
click at [595, 61] on button "Preview" at bounding box center [606, 60] width 59 height 19
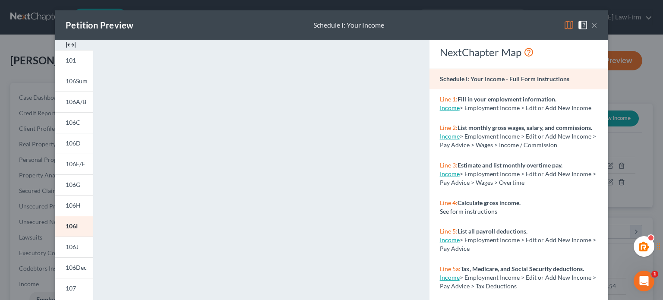
click at [591, 29] on button "×" at bounding box center [594, 25] width 6 height 10
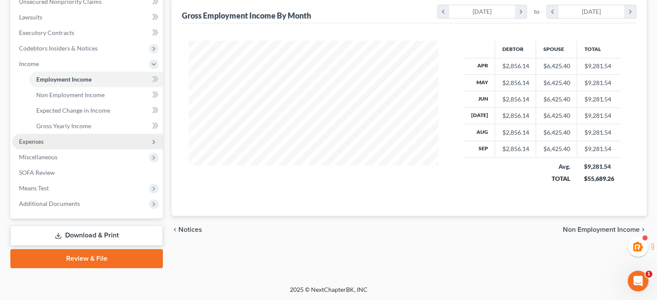
click at [47, 141] on span "Expenses" at bounding box center [87, 142] width 151 height 16
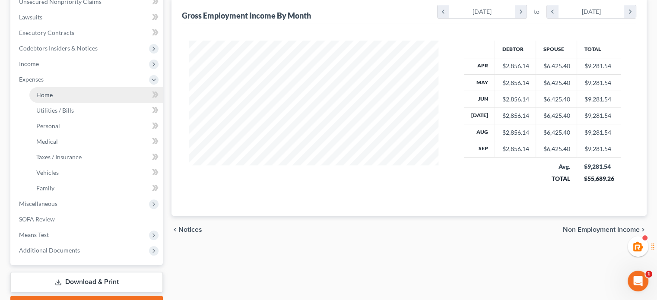
click at [60, 93] on link "Home" at bounding box center [95, 95] width 133 height 16
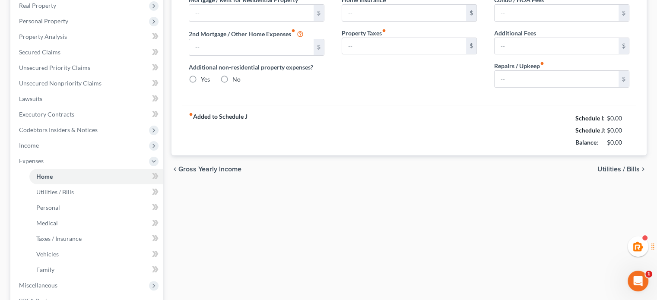
type input "1,600.00"
type input "0.00"
radio input "true"
type input "0.00"
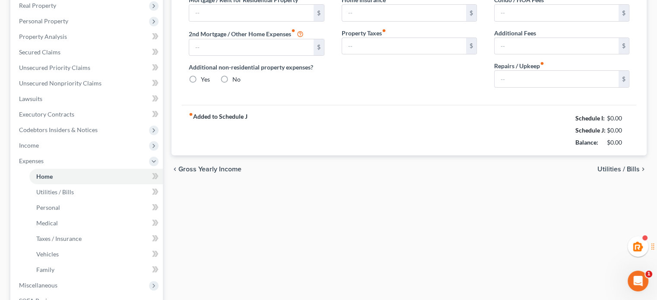
type input "0.00"
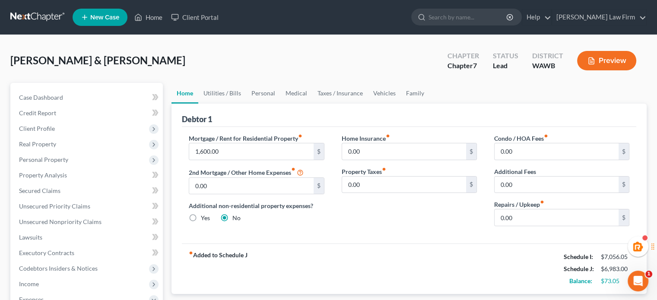
click at [592, 62] on icon "button" at bounding box center [591, 61] width 8 height 8
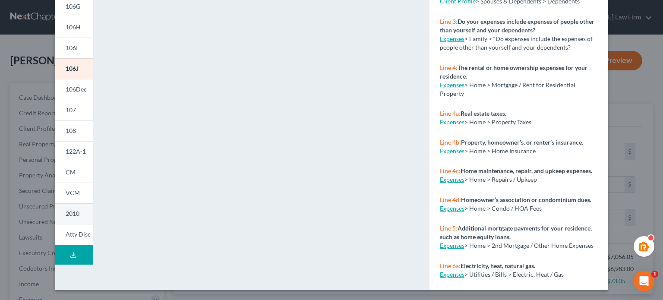
click at [67, 223] on link "2010" at bounding box center [74, 213] width 38 height 21
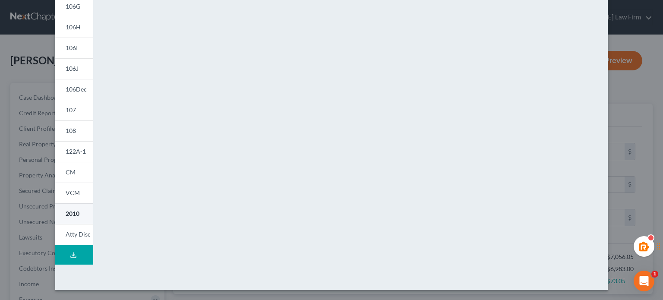
click at [70, 209] on link "2010" at bounding box center [74, 213] width 38 height 21
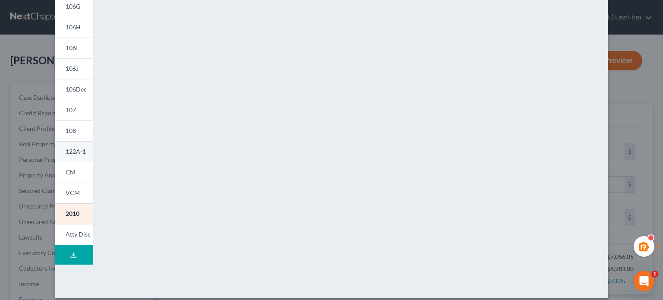
click at [68, 152] on span "122A-1" at bounding box center [76, 151] width 20 height 7
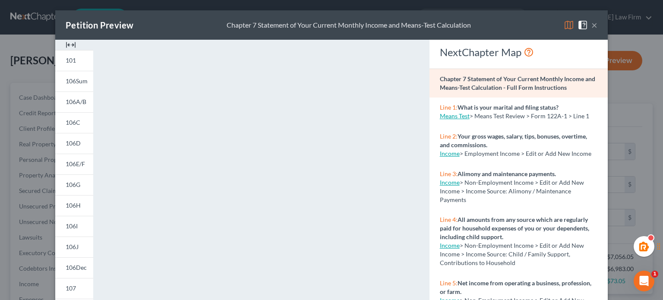
click at [587, 26] on span at bounding box center [585, 24] width 14 height 7
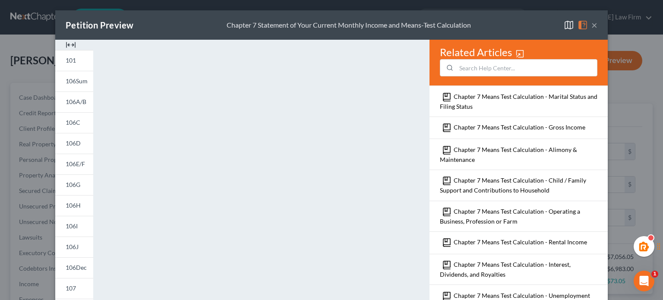
click at [595, 27] on div "Petition Preview Chapter 7 Statement of Your Current Monthly Income and Means-T…" at bounding box center [331, 24] width 553 height 29
click at [592, 27] on button "×" at bounding box center [594, 25] width 6 height 10
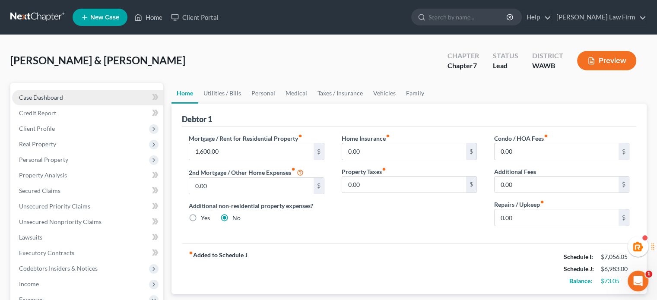
click at [86, 102] on link "Case Dashboard" at bounding box center [87, 98] width 151 height 16
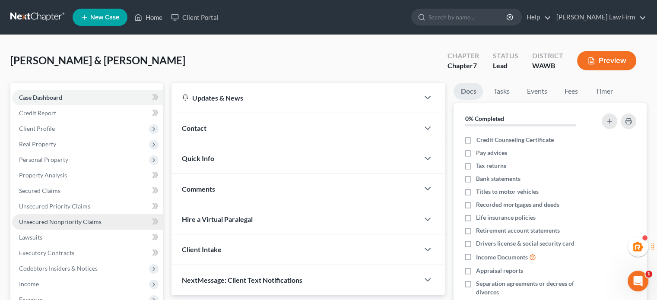
click at [50, 224] on span "Unsecured Nonpriority Claims" at bounding box center [60, 221] width 82 height 7
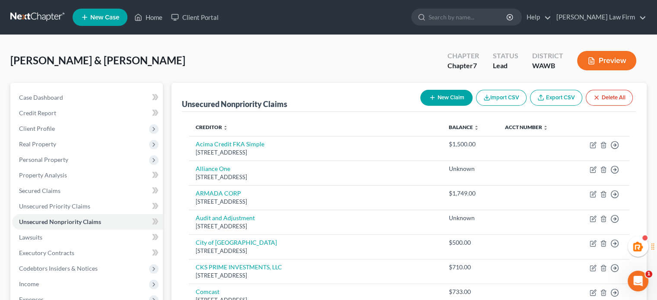
click at [449, 90] on button "New Claim" at bounding box center [446, 98] width 52 height 16
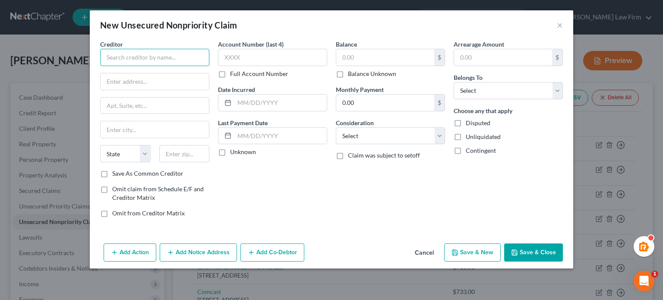
click at [150, 51] on input "text" at bounding box center [154, 57] width 109 height 17
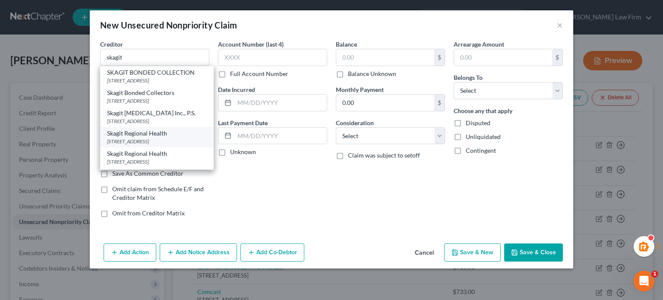
click at [156, 136] on div "Skagit Regional Health" at bounding box center [157, 133] width 100 height 9
type input "Skagit Regional Health"
type input "PO Box 1376"
type input "Mount Vernon"
select select "50"
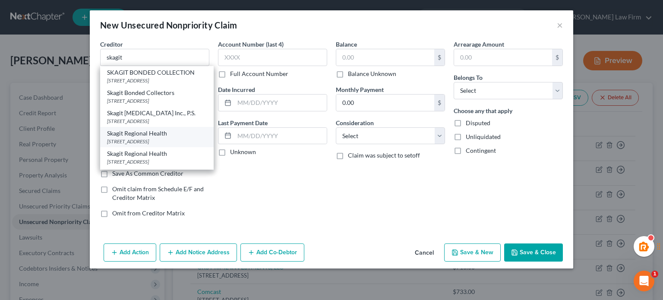
type input "98273"
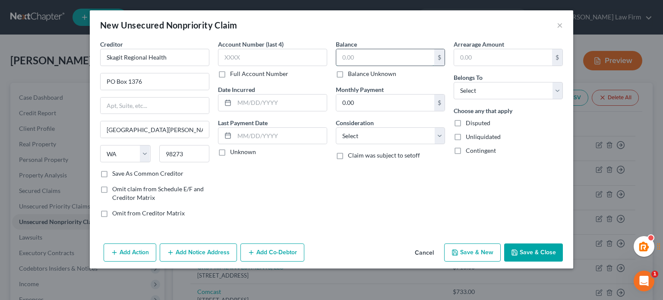
click at [390, 50] on input "text" at bounding box center [385, 57] width 98 height 16
type input "31"
click at [492, 89] on select "Select Debtor 1 Only Debtor 2 Only Debtor 1 And Debtor 2 Only At Least One Of T…" at bounding box center [508, 90] width 109 height 17
select select "4"
click at [454, 82] on select "Select Debtor 1 Only Debtor 2 Only Debtor 1 And Debtor 2 Only At Least One Of T…" at bounding box center [508, 90] width 109 height 17
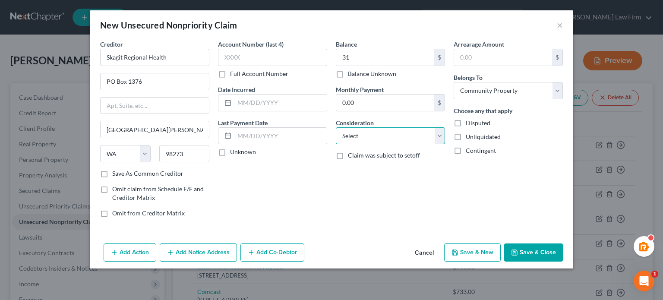
click at [386, 133] on select "Select Cable / Satellite Services Collection Agency Credit Card Debt Debt Couns…" at bounding box center [390, 135] width 109 height 17
select select "9"
click at [336, 127] on select "Select Cable / Satellite Services Collection Agency Credit Card Debt Debt Couns…" at bounding box center [390, 135] width 109 height 17
click at [520, 251] on button "Save & Close" at bounding box center [533, 252] width 59 height 18
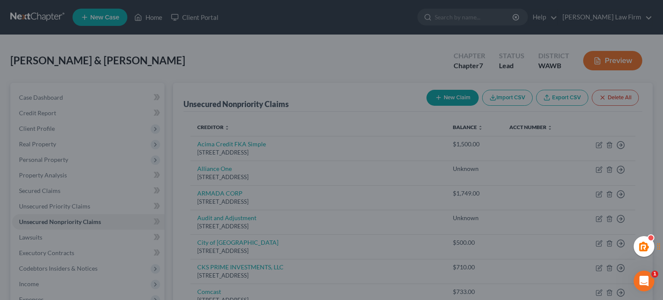
type input "31.00"
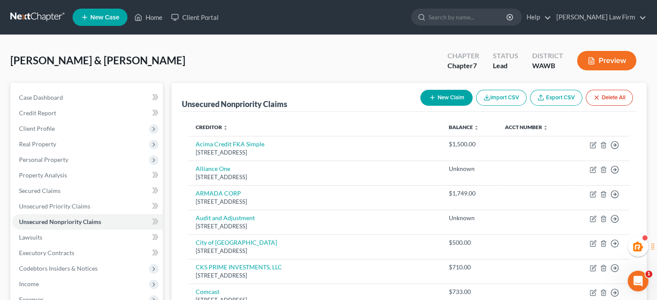
click at [430, 100] on icon "button" at bounding box center [432, 97] width 7 height 7
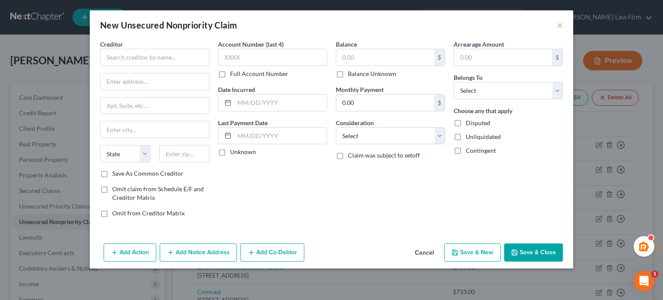
click at [174, 48] on div "Creditor *" at bounding box center [154, 53] width 109 height 26
click at [172, 50] on input "text" at bounding box center [154, 57] width 109 height 17
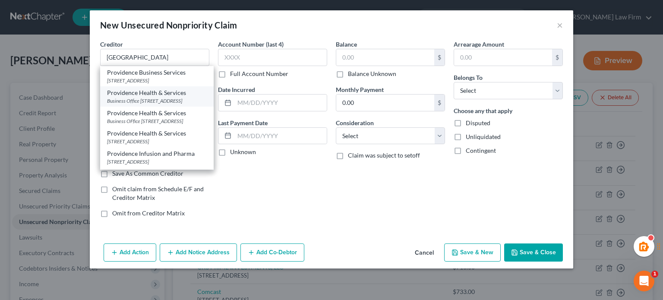
click at [146, 91] on div "Providence Health & Services" at bounding box center [157, 93] width 100 height 9
type input "Providence Health & Services"
type input "Business Office"
type input "Po Box 3177"
type input "Portland"
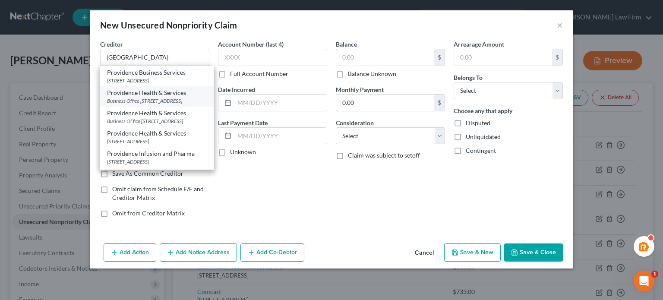
select select "38"
type input "97208"
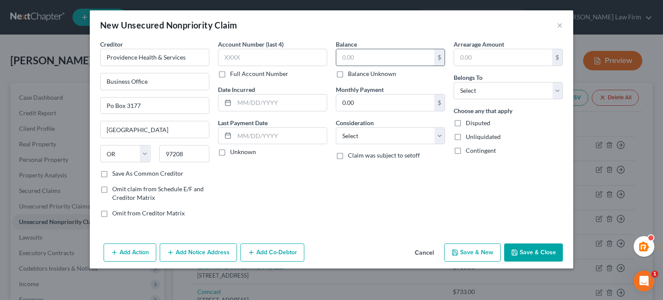
click at [350, 58] on input "text" at bounding box center [385, 57] width 98 height 16
type input "30"
click at [480, 86] on select "Select Debtor 1 Only Debtor 2 Only Debtor 1 And Debtor 2 Only At Least One Of T…" at bounding box center [508, 90] width 109 height 17
select select "4"
click at [454, 82] on select "Select Debtor 1 Only Debtor 2 Only Debtor 1 And Debtor 2 Only At Least One Of T…" at bounding box center [508, 90] width 109 height 17
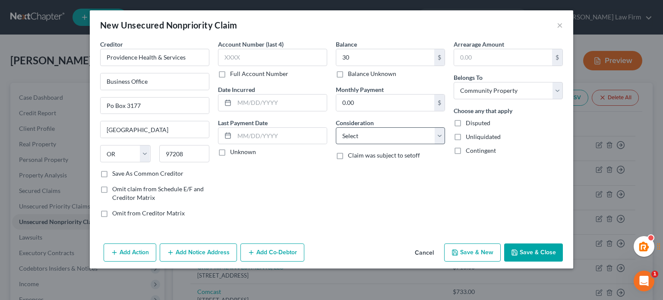
click at [390, 124] on div "Consideration Select Cable / Satellite Services Collection Agency Credit Card D…" at bounding box center [390, 131] width 109 height 26
click at [394, 136] on select "Select Cable / Satellite Services Collection Agency Credit Card Debt Debt Couns…" at bounding box center [390, 135] width 109 height 17
select select "9"
click at [336, 127] on select "Select Cable / Satellite Services Collection Agency Credit Card Debt Debt Couns…" at bounding box center [390, 135] width 109 height 17
click at [534, 252] on button "Save & Close" at bounding box center [533, 252] width 59 height 18
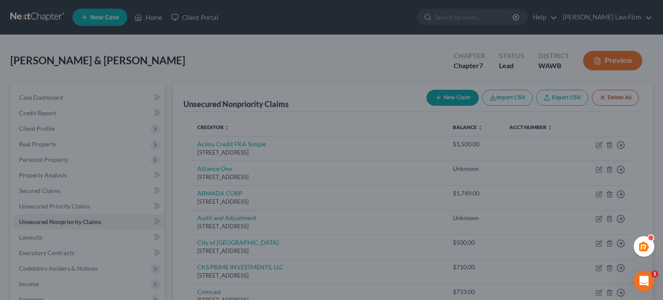
type input "30.00"
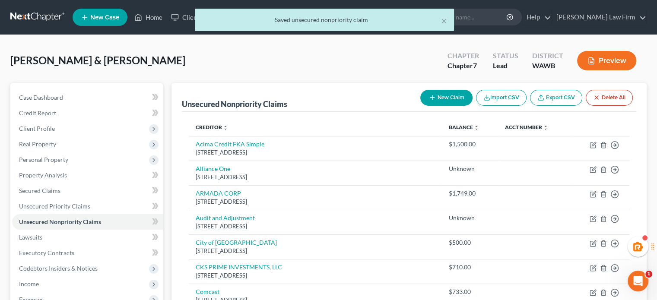
click at [453, 100] on button "New Claim" at bounding box center [446, 98] width 52 height 16
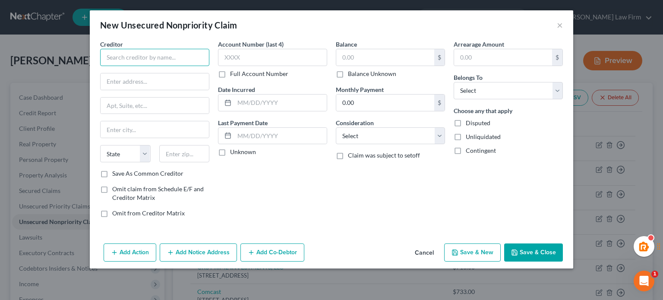
click at [187, 57] on input "text" at bounding box center [154, 57] width 109 height 17
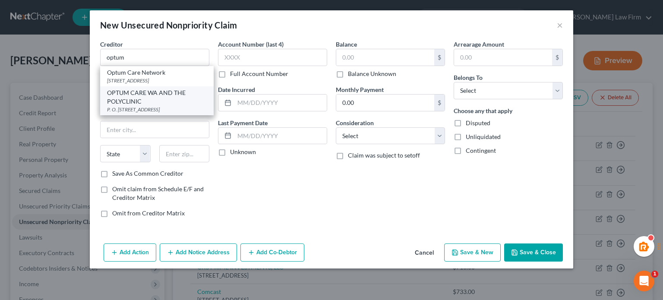
click at [142, 98] on div "OPTUM CARE WA AND THE POLYCLINIC" at bounding box center [157, 97] width 100 height 17
type input "OPTUM CARE WA AND THE POLYCLINIC"
type input "P. O. BOX 3753"
type input "Seattle"
select select "50"
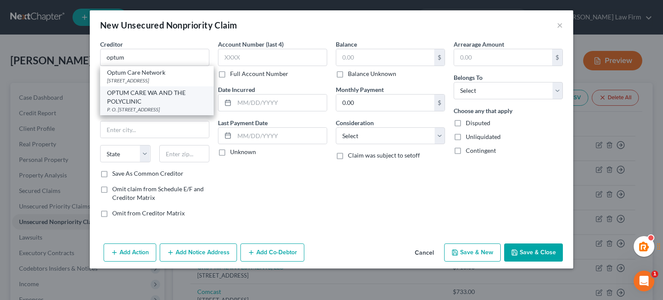
type input "98124"
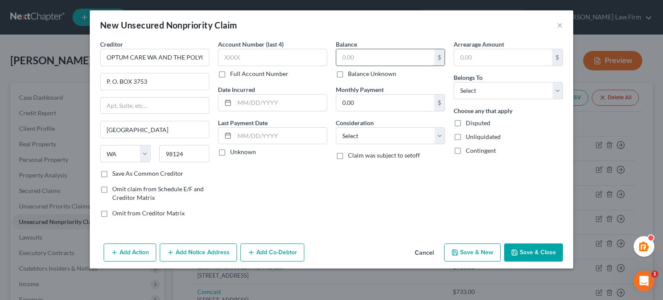
click at [395, 50] on input "text" at bounding box center [385, 57] width 98 height 16
type input "40"
click at [502, 103] on div "Arrearage Amount $ Belongs To * Select Debtor 1 Only Debtor 2 Only Debtor 1 And…" at bounding box center [508, 132] width 118 height 185
drag, startPoint x: 498, startPoint y: 86, endPoint x: 495, endPoint y: 95, distance: 9.1
click at [498, 86] on select "Select Debtor 1 Only Debtor 2 Only Debtor 1 And Debtor 2 Only At Least One Of T…" at bounding box center [508, 90] width 109 height 17
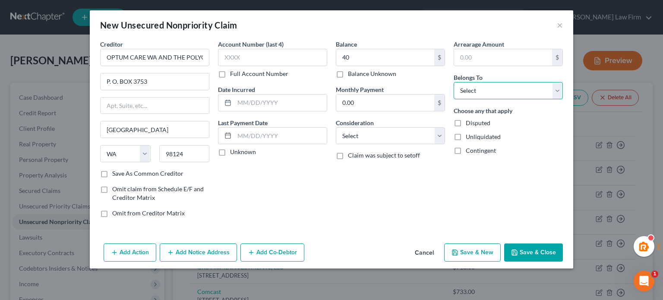
select select "4"
click at [454, 82] on select "Select Debtor 1 Only Debtor 2 Only Debtor 1 And Debtor 2 Only At Least One Of T…" at bounding box center [508, 90] width 109 height 17
click at [400, 135] on select "Select Cable / Satellite Services Collection Agency Credit Card Debt Debt Couns…" at bounding box center [390, 135] width 109 height 17
select select "9"
click at [336, 127] on select "Select Cable / Satellite Services Collection Agency Credit Card Debt Debt Couns…" at bounding box center [390, 135] width 109 height 17
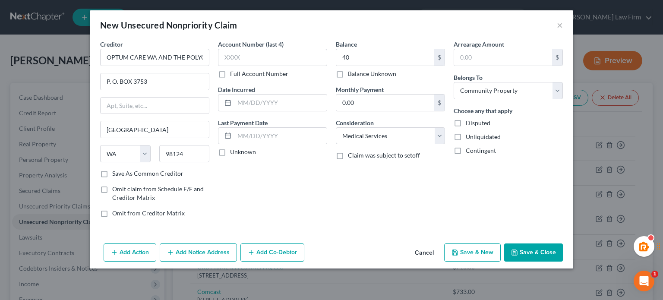
click at [522, 248] on button "Save & Close" at bounding box center [533, 252] width 59 height 18
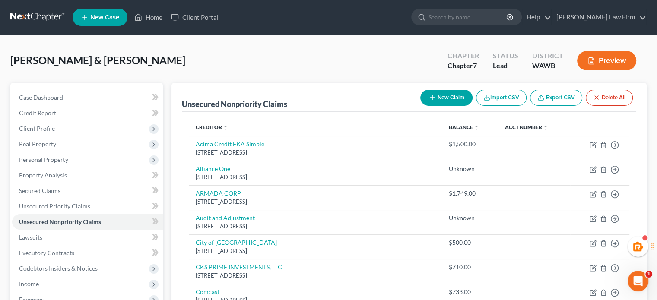
click at [433, 95] on icon "button" at bounding box center [432, 97] width 7 height 7
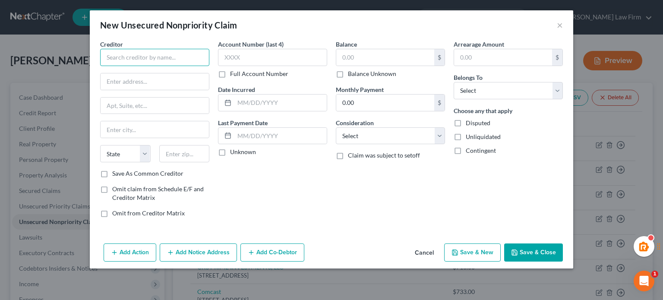
click at [134, 52] on input "text" at bounding box center [154, 57] width 109 height 17
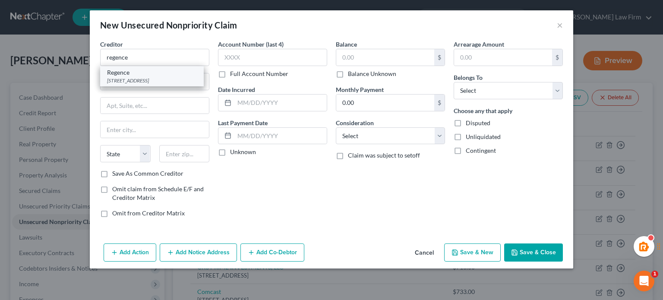
click at [142, 72] on div "Regence" at bounding box center [152, 72] width 90 height 9
type input "Regence"
type input "PO Box 1106"
type input "Lewiston"
select select "13"
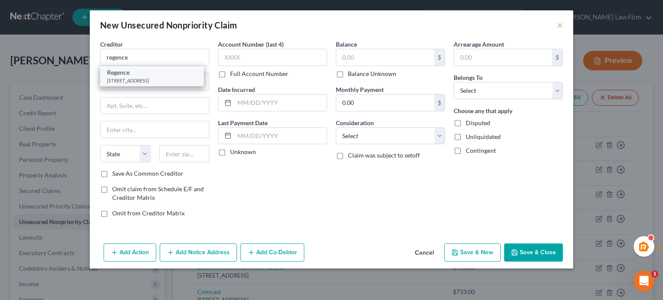
type input "83501"
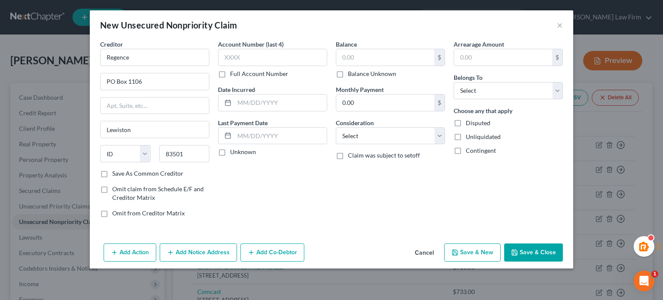
click at [375, 77] on label "Balance Unknown" at bounding box center [372, 74] width 48 height 9
click at [357, 75] on input "Balance Unknown" at bounding box center [354, 73] width 6 height 6
checkbox input "true"
type input "0.00"
click at [492, 87] on select "Select Debtor 1 Only Debtor 2 Only Debtor 1 And Debtor 2 Only At Least One Of T…" at bounding box center [508, 90] width 109 height 17
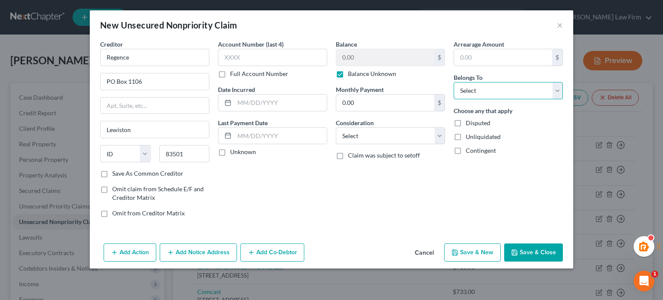
select select "4"
click at [454, 82] on select "Select Debtor 1 Only Debtor 2 Only Debtor 1 And Debtor 2 Only At Least One Of T…" at bounding box center [508, 90] width 109 height 17
click at [383, 136] on select "Select Cable / Satellite Services Collection Agency Credit Card Debt Debt Couns…" at bounding box center [390, 135] width 109 height 17
select select "9"
click at [336, 127] on select "Select Cable / Satellite Services Collection Agency Credit Card Debt Debt Couns…" at bounding box center [390, 135] width 109 height 17
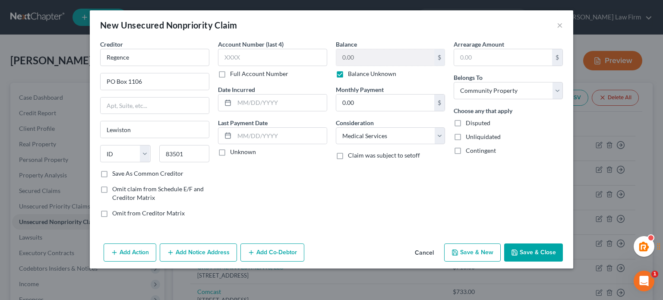
click at [542, 233] on div "Creditor * Regence PO Box 1106 Lewiston State AL AK AR AZ CA CO CT DE DC FL GA …" at bounding box center [332, 140] width 484 height 200
click at [542, 252] on button "Save & Close" at bounding box center [533, 252] width 59 height 18
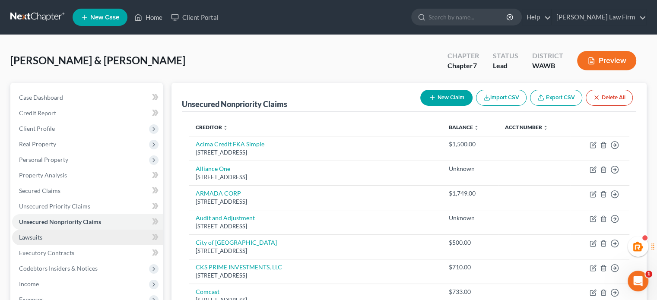
click at [32, 234] on span "Lawsuits" at bounding box center [30, 237] width 23 height 7
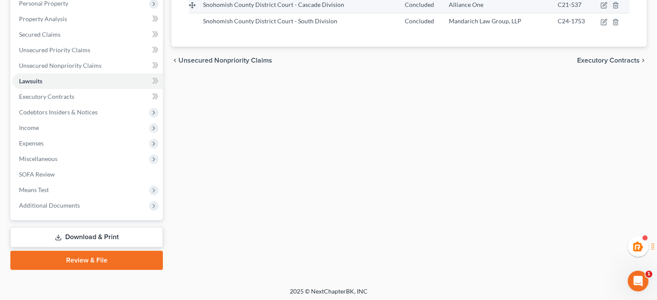
scroll to position [158, 0]
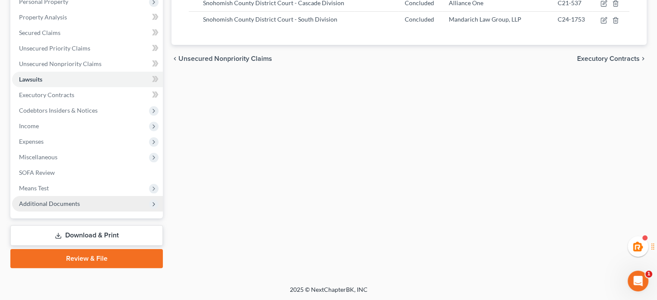
click at [42, 203] on span "Additional Documents" at bounding box center [49, 203] width 61 height 7
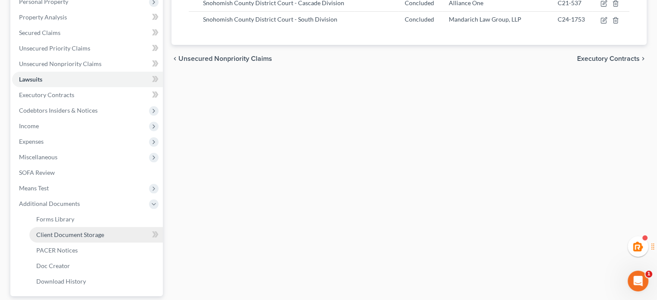
click at [54, 237] on span "Client Document Storage" at bounding box center [70, 234] width 68 height 7
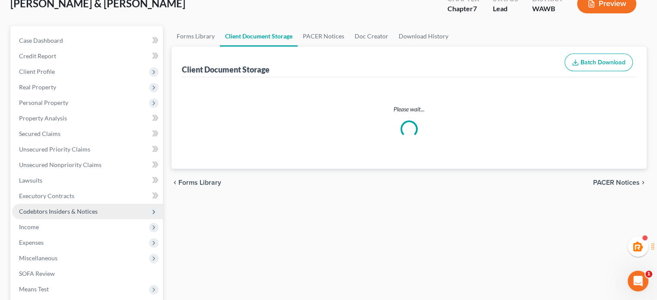
select select "1"
select select "0"
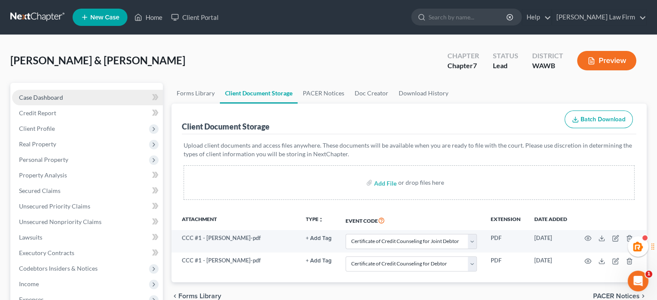
click at [51, 91] on link "Case Dashboard" at bounding box center [87, 98] width 151 height 16
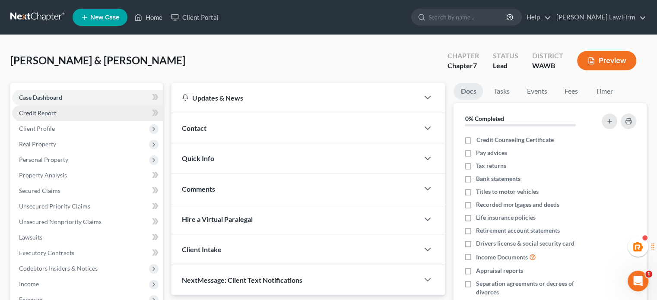
click at [40, 119] on link "Credit Report" at bounding box center [87, 113] width 151 height 16
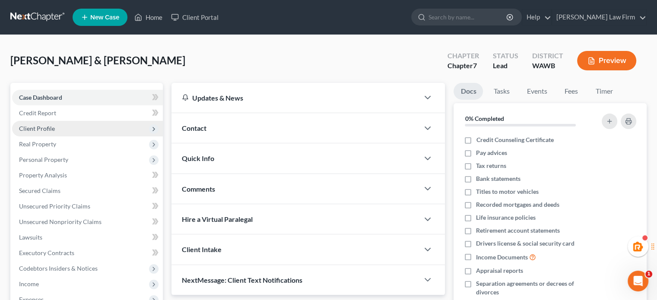
click at [38, 125] on span "Client Profile" at bounding box center [37, 128] width 36 height 7
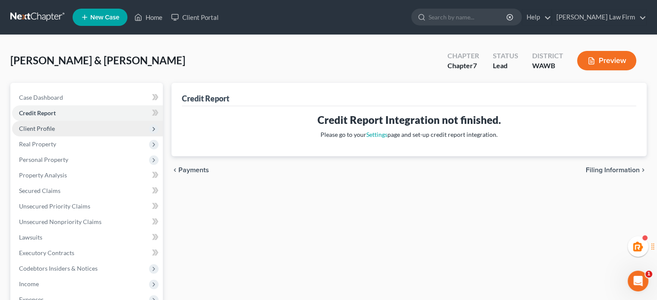
click at [55, 127] on span "Client Profile" at bounding box center [87, 129] width 151 height 16
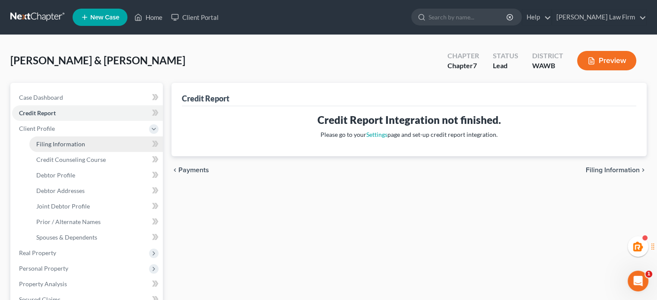
click at [54, 142] on span "Filing Information" at bounding box center [60, 143] width 49 height 7
select select "1"
select select "0"
select select "50"
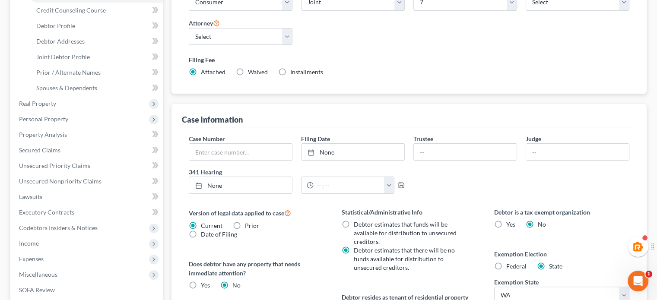
scroll to position [294, 0]
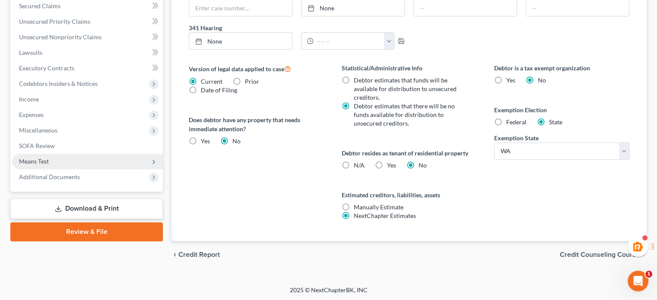
click at [40, 160] on span "Means Test" at bounding box center [34, 161] width 30 height 7
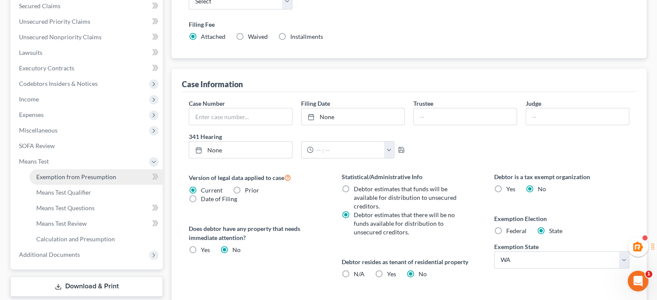
click at [41, 172] on link "Exemption from Presumption" at bounding box center [95, 177] width 133 height 16
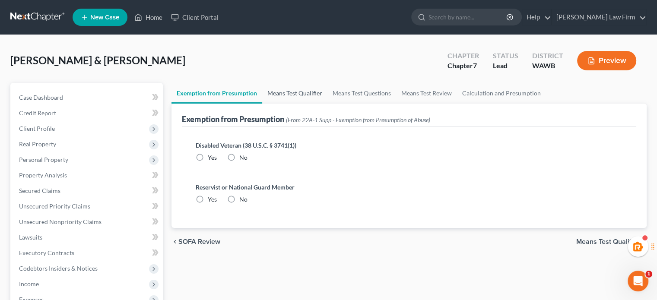
click at [272, 101] on link "Means Test Qualifier" at bounding box center [294, 93] width 65 height 21
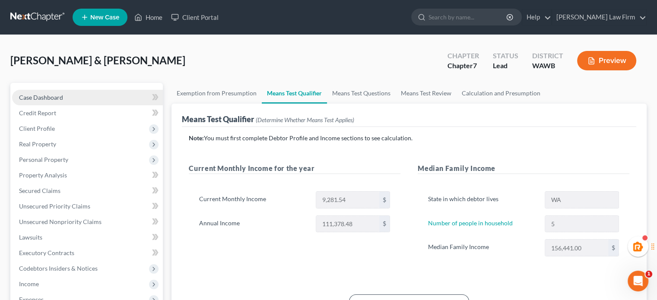
click at [38, 95] on span "Case Dashboard" at bounding box center [41, 97] width 44 height 7
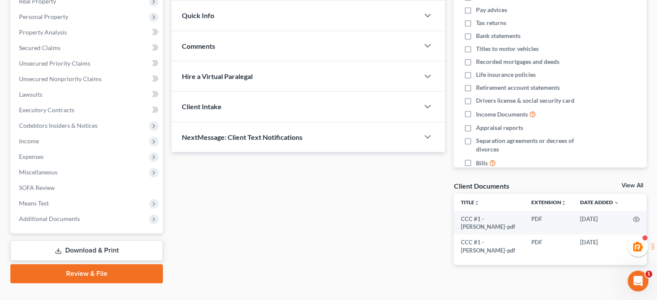
scroll to position [158, 0]
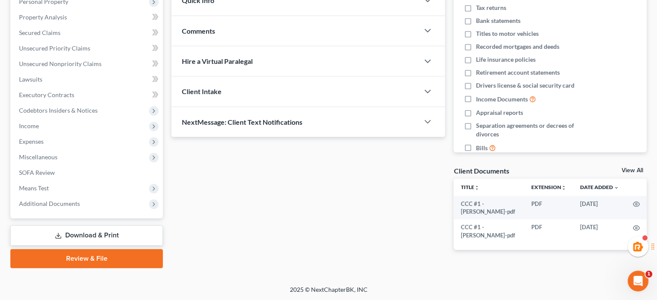
click at [93, 259] on link "Review & File" at bounding box center [86, 258] width 152 height 19
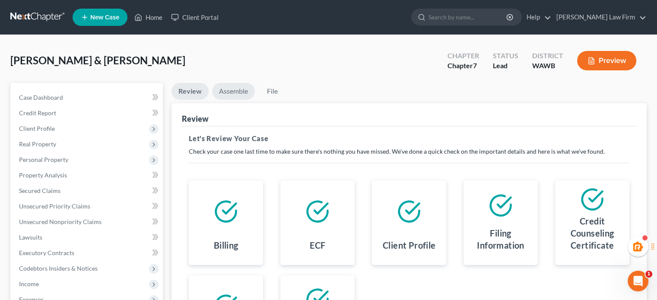
click at [235, 98] on link "Assemble" at bounding box center [233, 91] width 43 height 17
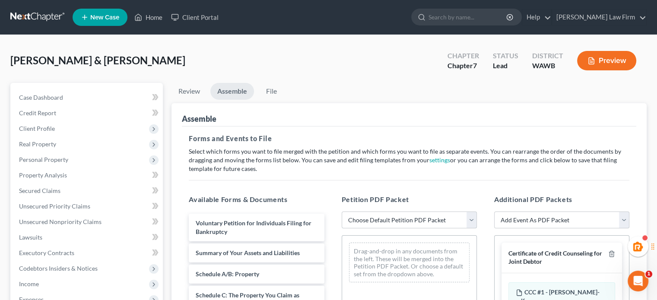
click at [370, 224] on select "Choose Default Petition PDF Packet Emergency Filing (Voluntary Petition and Cre…" at bounding box center [408, 220] width 135 height 17
click at [606, 61] on button "Preview" at bounding box center [606, 60] width 59 height 19
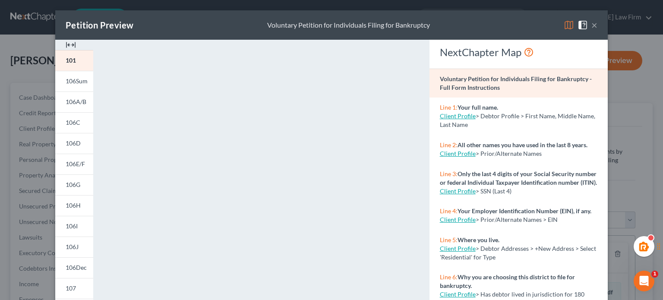
click at [591, 24] on button "×" at bounding box center [594, 25] width 6 height 10
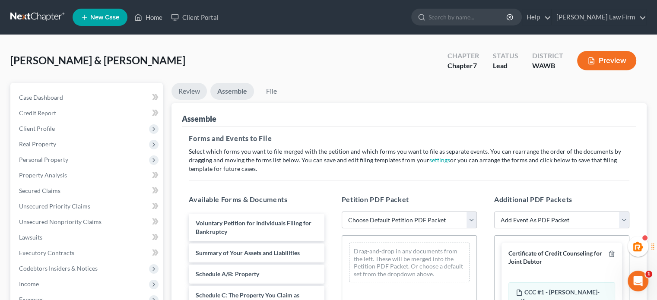
click at [202, 97] on link "Review" at bounding box center [188, 91] width 35 height 17
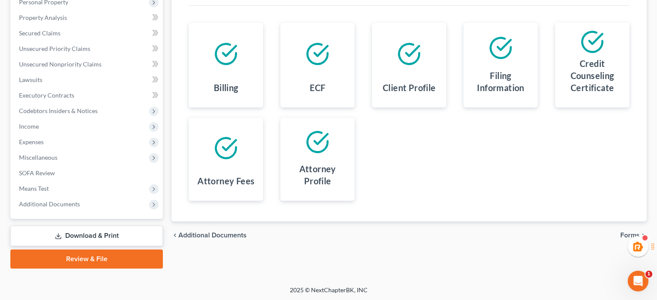
scroll to position [158, 0]
click at [48, 228] on link "Download & Print" at bounding box center [86, 235] width 152 height 20
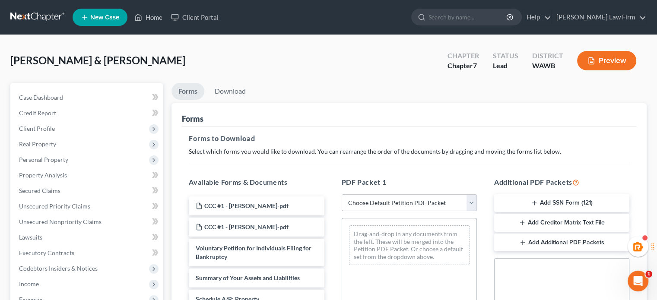
click at [410, 202] on select "Choose Default Petition PDF Packet Complete Bankruptcy Petition (all forms and …" at bounding box center [408, 202] width 135 height 17
select select "0"
click at [341, 194] on select "Choose Default Petition PDF Packet Complete Bankruptcy Petition (all forms and …" at bounding box center [408, 202] width 135 height 17
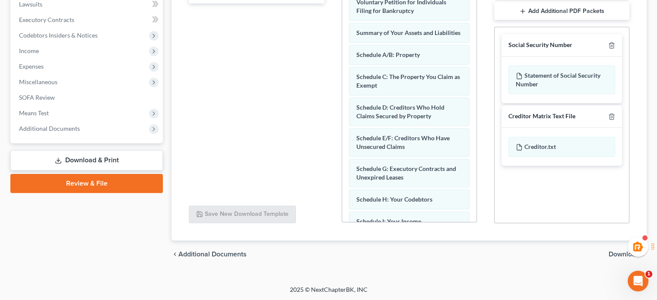
click at [609, 254] on span "Download" at bounding box center [623, 254] width 31 height 7
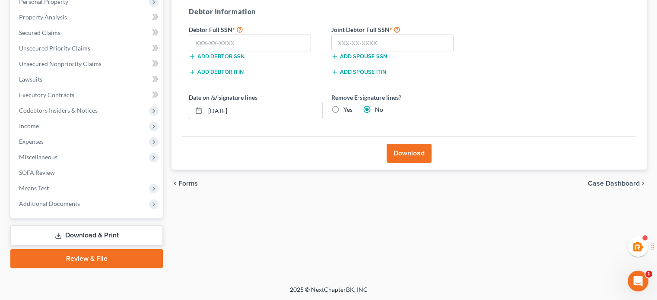
click at [420, 146] on button "Download" at bounding box center [408, 153] width 45 height 19
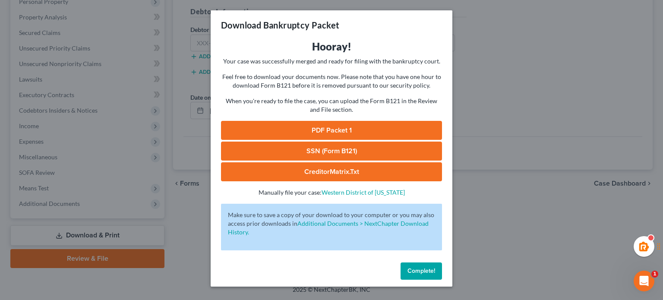
click at [366, 126] on link "PDF Packet 1" at bounding box center [331, 130] width 221 height 19
click at [444, 276] on div "Complete!" at bounding box center [332, 273] width 242 height 28
click at [434, 269] on span "Complete!" at bounding box center [422, 270] width 28 height 7
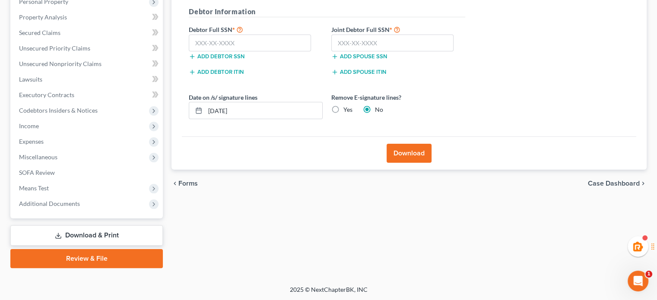
click at [130, 266] on link "Review & File" at bounding box center [86, 258] width 152 height 19
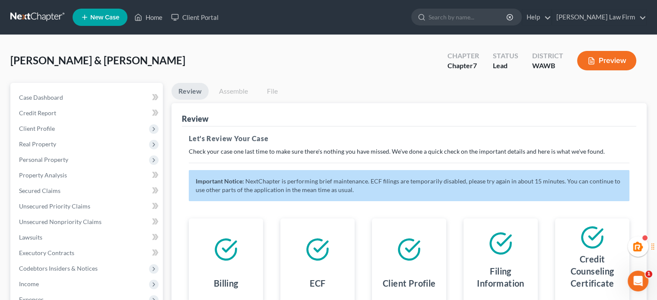
click at [242, 91] on link "Assemble" at bounding box center [233, 91] width 43 height 17
click at [241, 95] on link "Assemble" at bounding box center [233, 91] width 43 height 17
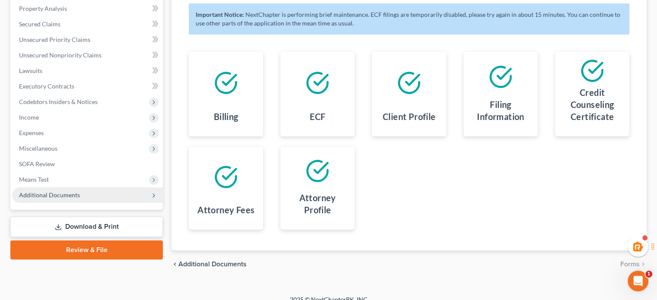
scroll to position [177, 0]
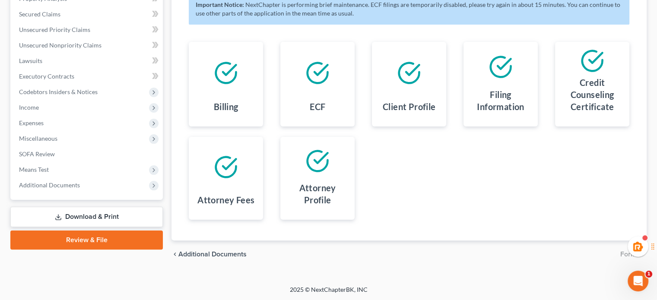
click at [93, 234] on link "Review & File" at bounding box center [86, 240] width 152 height 19
click at [97, 221] on link "Download & Print" at bounding box center [86, 217] width 152 height 20
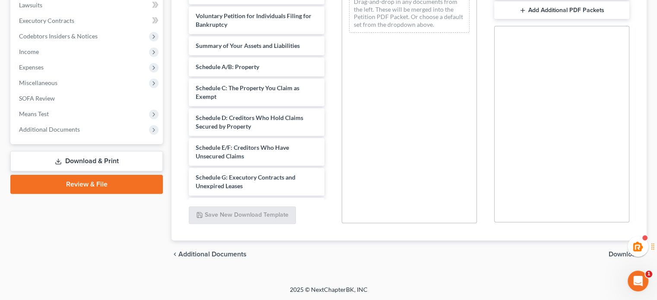
click at [107, 193] on link "Review & File" at bounding box center [86, 184] width 152 height 19
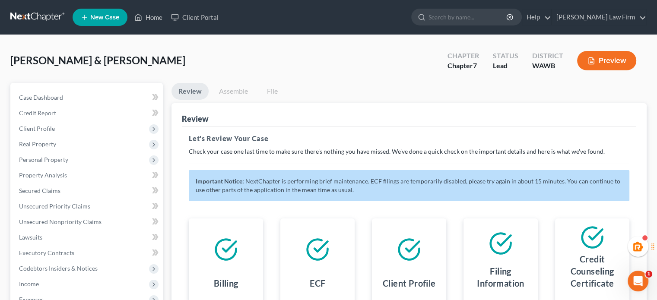
click at [227, 86] on link "Assemble" at bounding box center [233, 91] width 43 height 17
click at [59, 204] on span "Unsecured Priority Claims" at bounding box center [54, 205] width 71 height 7
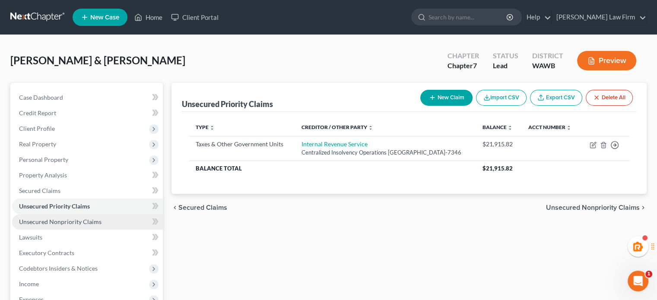
click at [59, 217] on link "Unsecured Nonpriority Claims" at bounding box center [87, 222] width 151 height 16
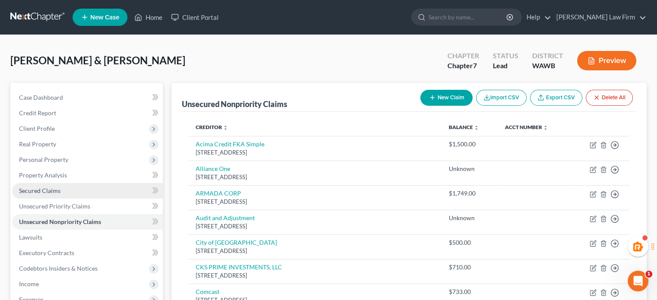
click at [63, 188] on link "Secured Claims" at bounding box center [87, 191] width 151 height 16
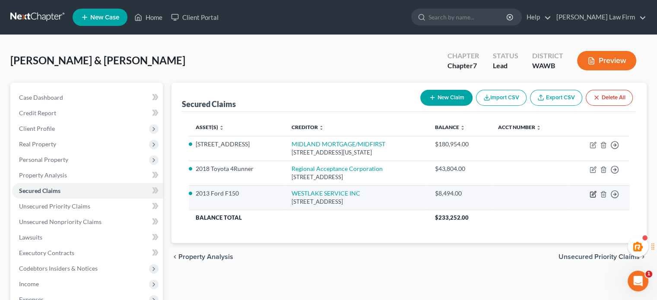
click at [591, 196] on icon "button" at bounding box center [592, 194] width 7 height 7
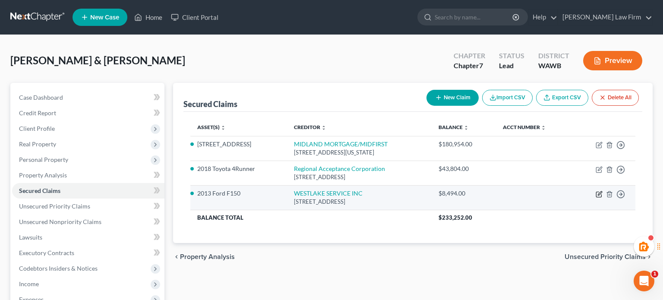
select select "4"
select select "2"
select select "4"
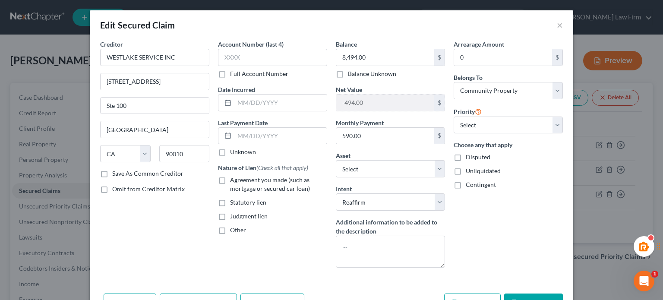
click at [262, 186] on span "Agreement you made (such as mortgage or secured car loan)" at bounding box center [270, 184] width 80 height 16
click at [239, 181] on input "Agreement you made (such as mortgage or secured car loan)" at bounding box center [237, 179] width 6 height 6
checkbox input "true"
click at [532, 297] on button "Save & Close" at bounding box center [533, 303] width 59 height 18
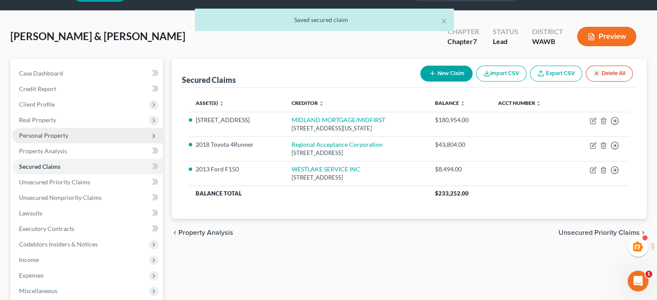
scroll to position [158, 0]
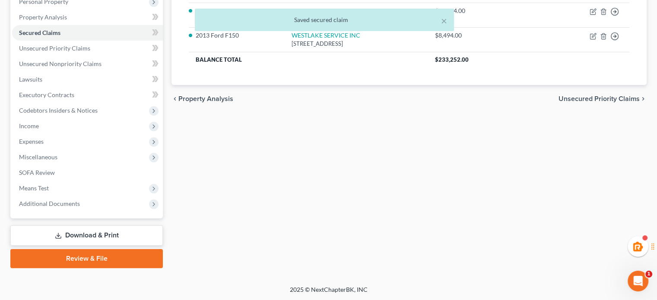
click at [97, 256] on link "Review & File" at bounding box center [86, 258] width 152 height 19
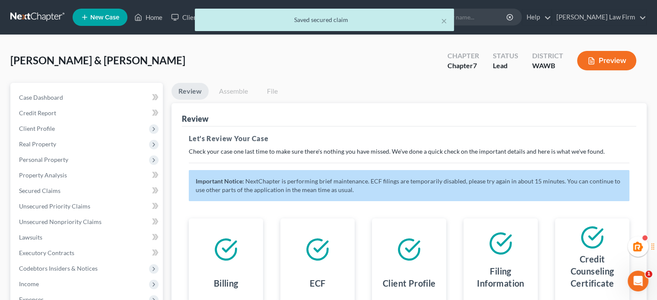
click at [230, 86] on link "Assemble" at bounding box center [233, 91] width 43 height 17
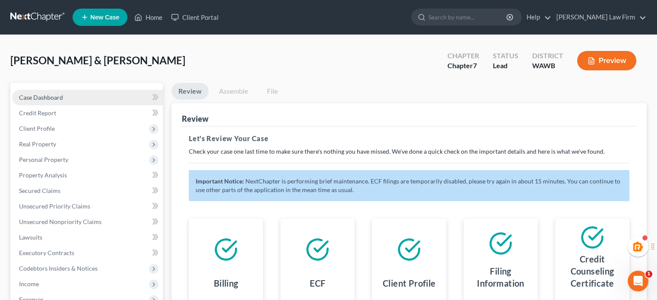
click at [70, 104] on link "Case Dashboard" at bounding box center [87, 98] width 151 height 16
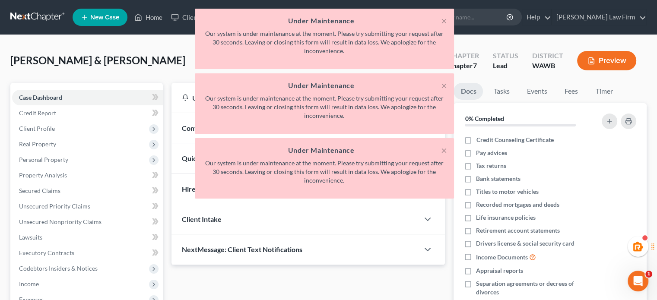
click at [68, 113] on div "× Under Maintenance Our system is under maintenance at the moment. Please try s…" at bounding box center [324, 106] width 657 height 194
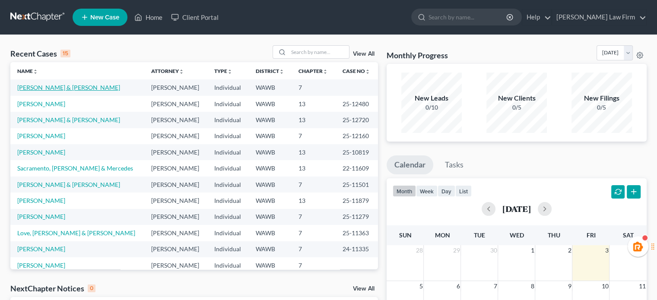
click at [68, 85] on link "[PERSON_NAME] & [PERSON_NAME]" at bounding box center [68, 87] width 103 height 7
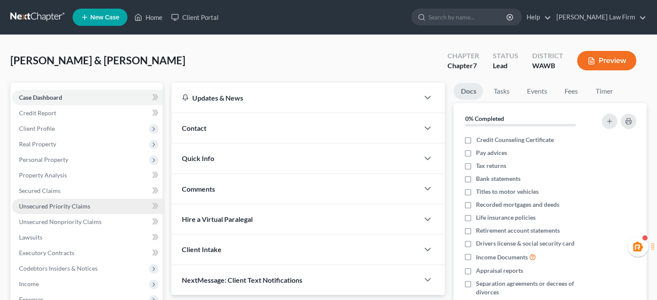
scroll to position [144, 0]
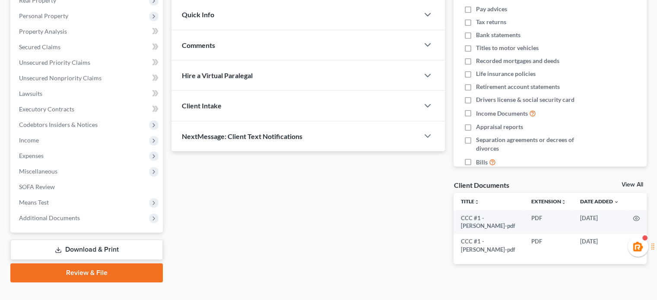
click at [90, 267] on link "Review & File" at bounding box center [86, 272] width 152 height 19
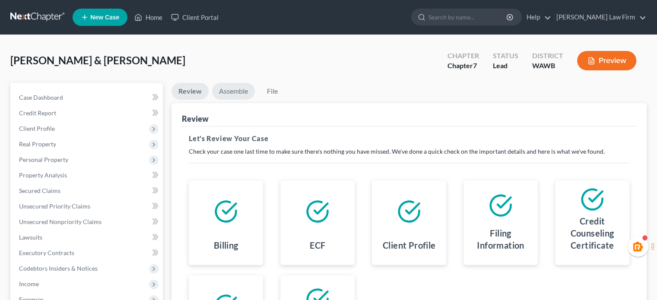
click at [250, 86] on link "Assemble" at bounding box center [233, 91] width 43 height 17
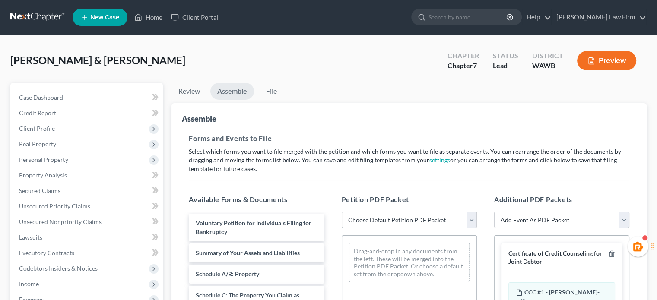
click at [369, 214] on select "Choose Default Petition PDF Packet Emergency Filing (Voluntary Petition and Cre…" at bounding box center [408, 220] width 135 height 17
select select "1"
click at [341, 212] on select "Choose Default Petition PDF Packet Emergency Filing (Voluntary Petition and Cre…" at bounding box center [408, 220] width 135 height 17
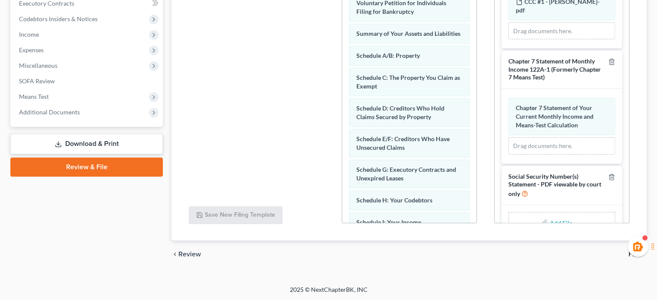
scroll to position [144, 0]
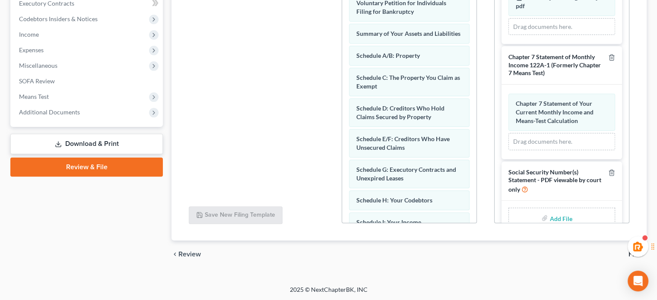
click at [553, 210] on input "file" at bounding box center [559, 218] width 21 height 16
type input "C:\fakepath\Statement of SSNs - Jonathon & Sarah Delgado.pdf"
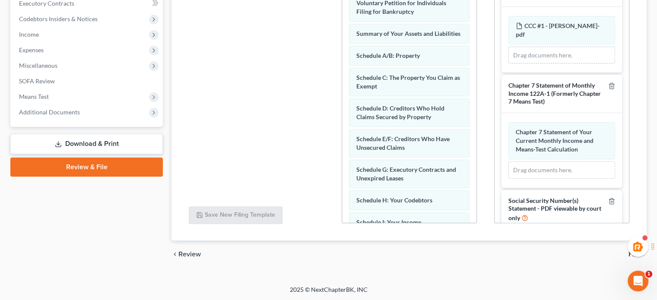
scroll to position [140, 0]
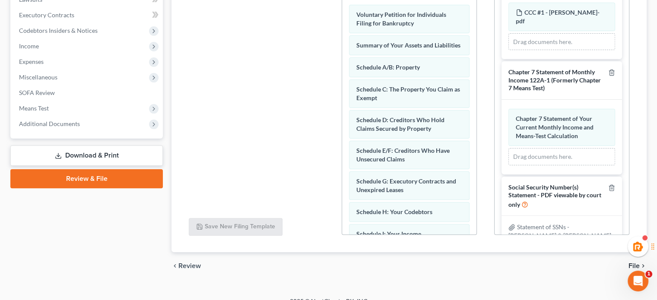
click at [639, 267] on icon "chevron_right" at bounding box center [642, 265] width 7 height 7
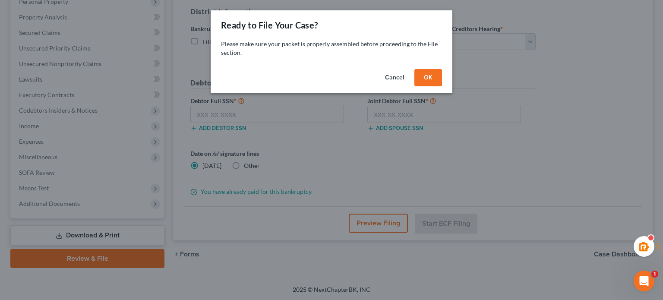
click at [427, 87] on div "Cancel OK" at bounding box center [332, 80] width 242 height 28
click at [427, 78] on button "OK" at bounding box center [428, 77] width 28 height 17
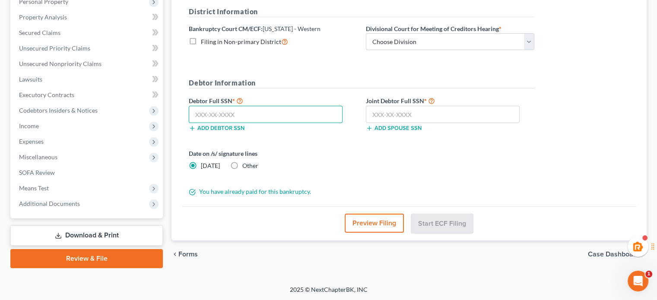
click at [268, 117] on input "text" at bounding box center [266, 114] width 154 height 17
paste input "593-72-1255"
type input "593-72-1255"
click at [402, 111] on input "text" at bounding box center [443, 114] width 154 height 17
paste input "537-08-4795"
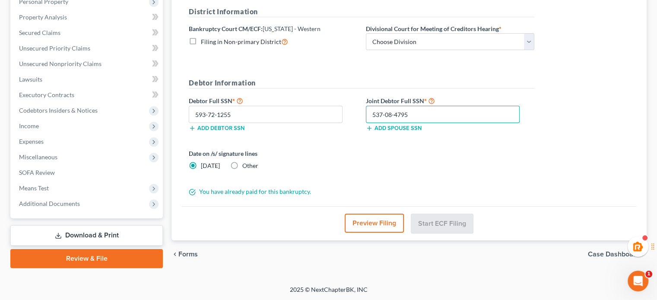
type input "537-08-4795"
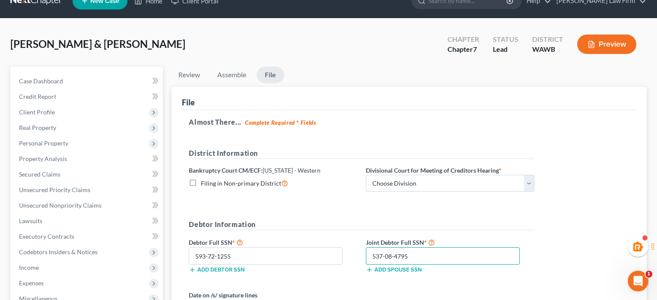
scroll to position [14, 0]
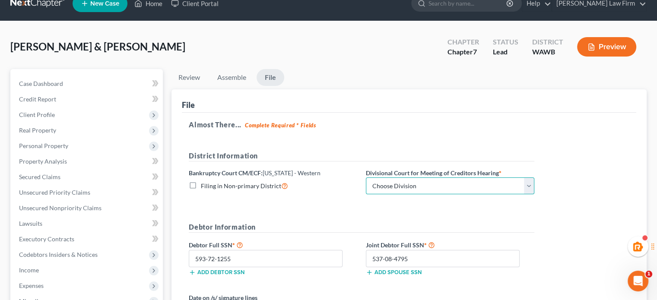
click at [396, 188] on select "Choose Division Seattle Tacoma" at bounding box center [450, 185] width 168 height 17
select select "0"
click at [366, 177] on select "Choose Division Seattle Tacoma" at bounding box center [450, 185] width 168 height 17
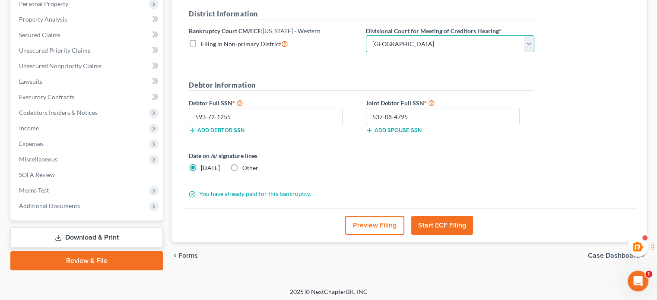
scroll to position [158, 0]
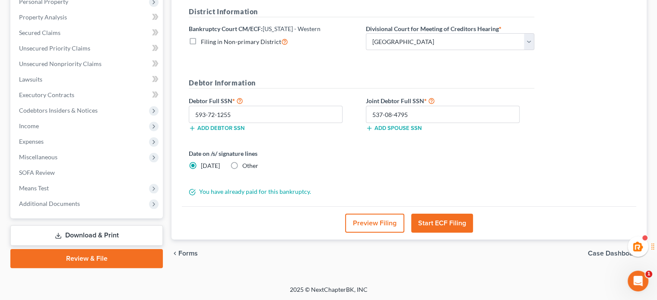
click at [439, 221] on button "Start ECF Filing" at bounding box center [442, 223] width 62 height 19
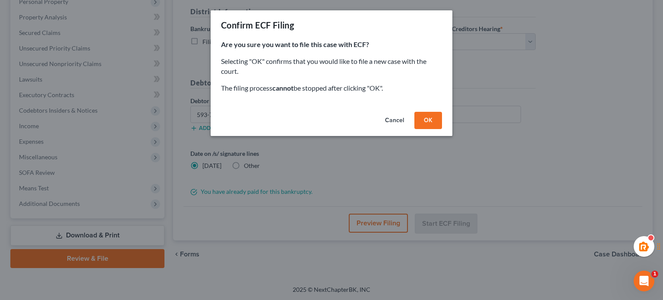
click at [436, 114] on button "OK" at bounding box center [428, 120] width 28 height 17
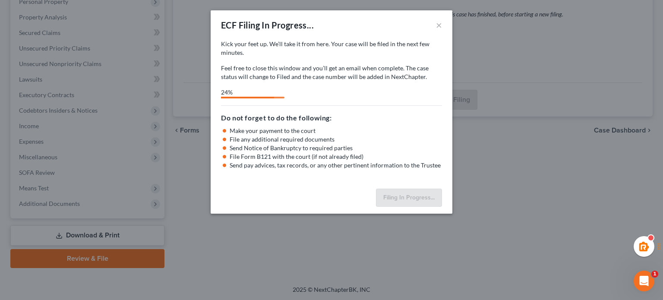
select select "0"
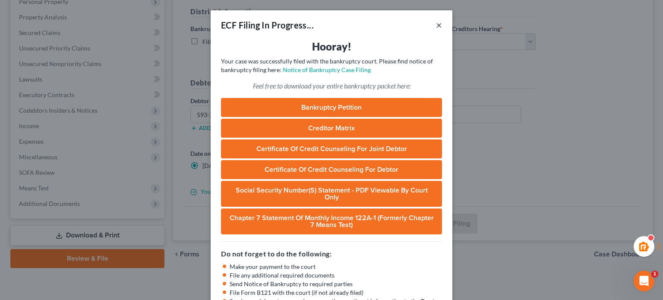
click at [438, 25] on button "×" at bounding box center [439, 25] width 6 height 10
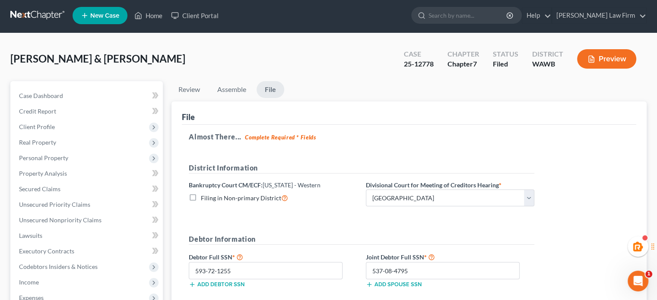
scroll to position [0, 0]
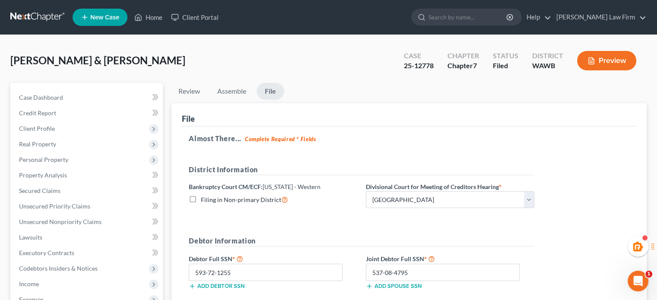
click at [52, 12] on link at bounding box center [37, 17] width 55 height 16
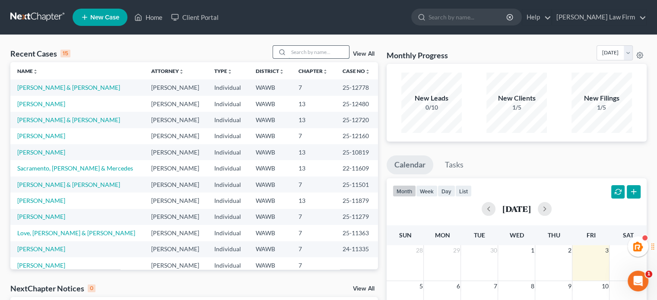
drag, startPoint x: 297, startPoint y: 49, endPoint x: 302, endPoint y: 50, distance: 4.4
click at [297, 49] on input "search" at bounding box center [318, 52] width 60 height 13
type input "[PERSON_NAME]"
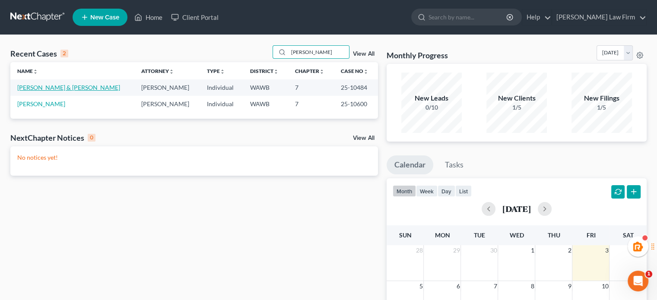
click at [44, 85] on link "[PERSON_NAME] & [PERSON_NAME]" at bounding box center [68, 87] width 103 height 7
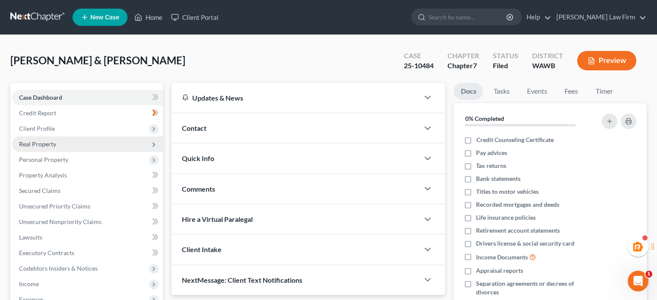
click at [47, 143] on span "Real Property" at bounding box center [37, 143] width 37 height 7
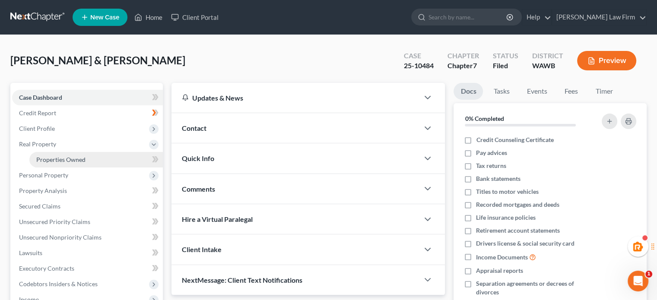
click at [48, 164] on link "Properties Owned" at bounding box center [95, 160] width 133 height 16
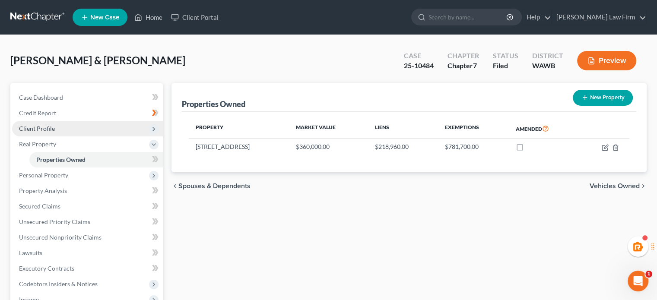
click at [84, 132] on span "Client Profile" at bounding box center [87, 129] width 151 height 16
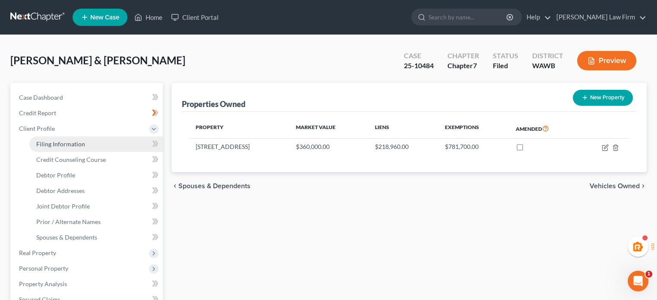
click at [83, 143] on link "Filing Information" at bounding box center [95, 144] width 133 height 16
select select "1"
select select "0"
select select "50"
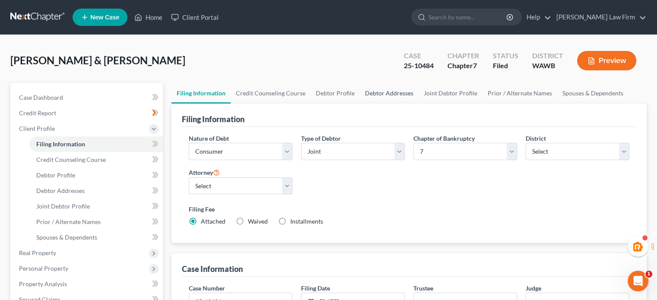
click at [361, 88] on link "Debtor Addresses" at bounding box center [389, 93] width 59 height 21
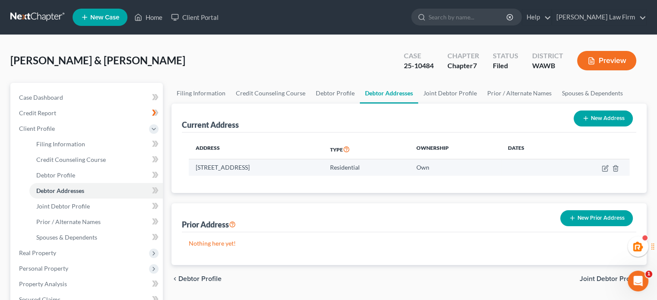
drag, startPoint x: 195, startPoint y: 169, endPoint x: 315, endPoint y: 162, distance: 120.2
click at [315, 162] on td "[STREET_ADDRESS]" at bounding box center [256, 167] width 134 height 16
copy td "[STREET_ADDRESS]"
click at [323, 148] on th "Address" at bounding box center [256, 149] width 134 height 20
click at [12, 12] on link at bounding box center [37, 17] width 55 height 16
